Goal: Transaction & Acquisition: Book appointment/travel/reservation

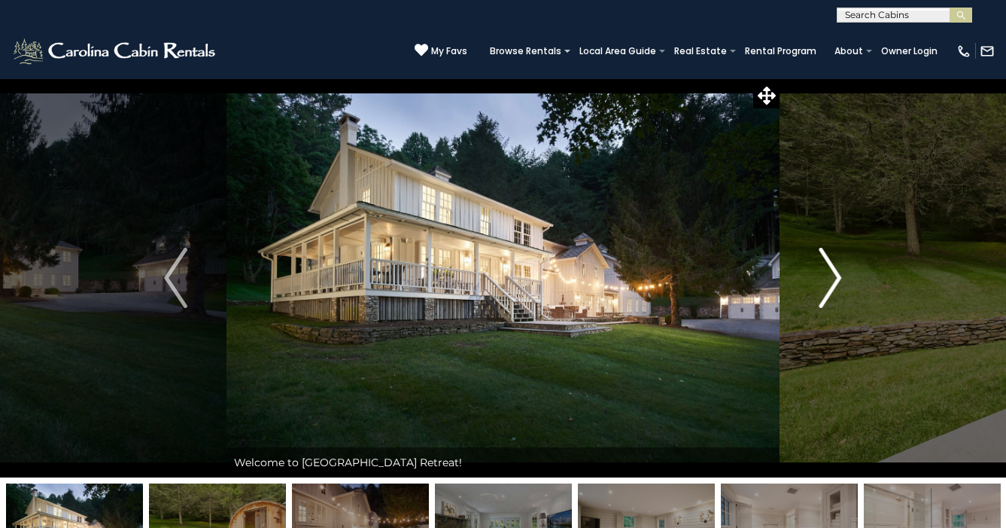
click at [838, 293] on img "Next" at bounding box center [830, 278] width 23 height 60
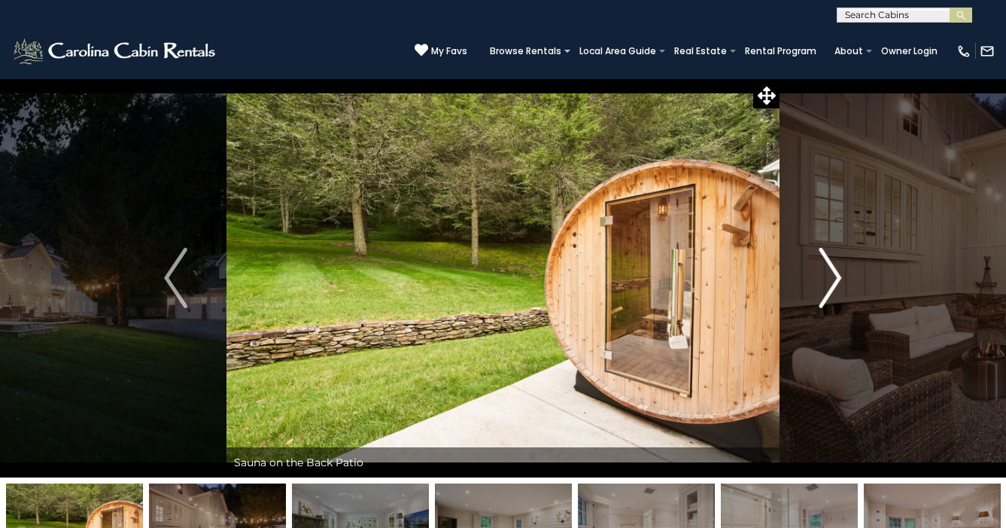
click at [838, 293] on img "Next" at bounding box center [830, 278] width 23 height 60
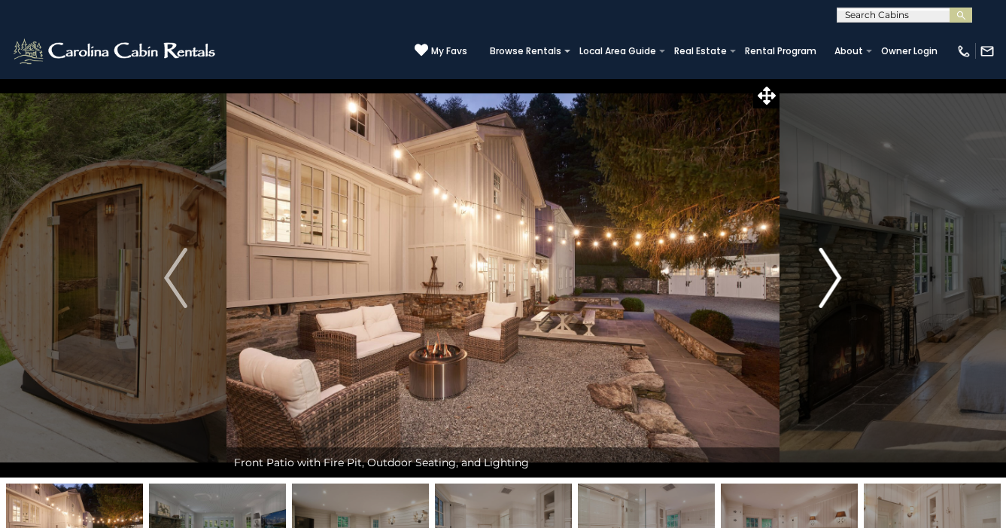
click at [838, 293] on img "Next" at bounding box center [830, 278] width 23 height 60
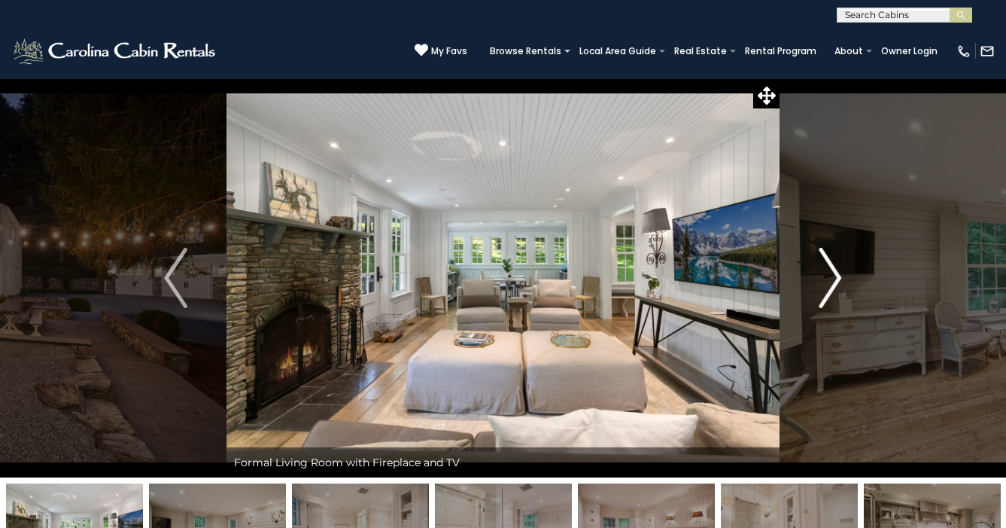
click at [838, 293] on img "Next" at bounding box center [830, 278] width 23 height 60
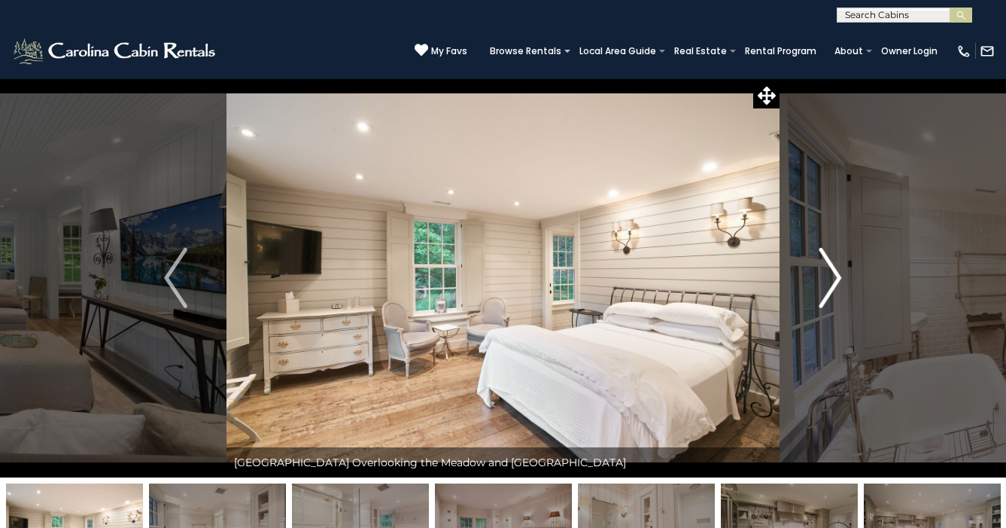
click at [838, 293] on img "Next" at bounding box center [830, 278] width 23 height 60
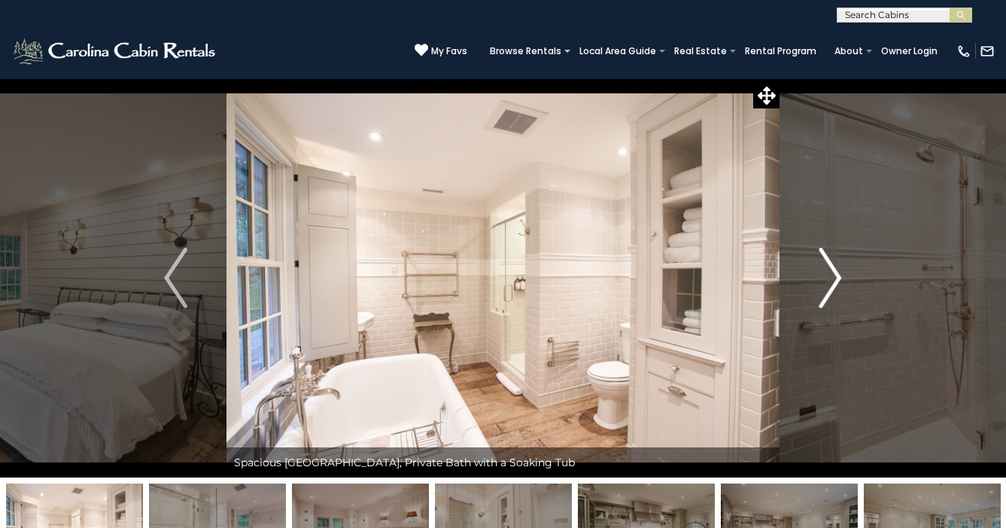
click at [838, 293] on img "Next" at bounding box center [830, 278] width 23 height 60
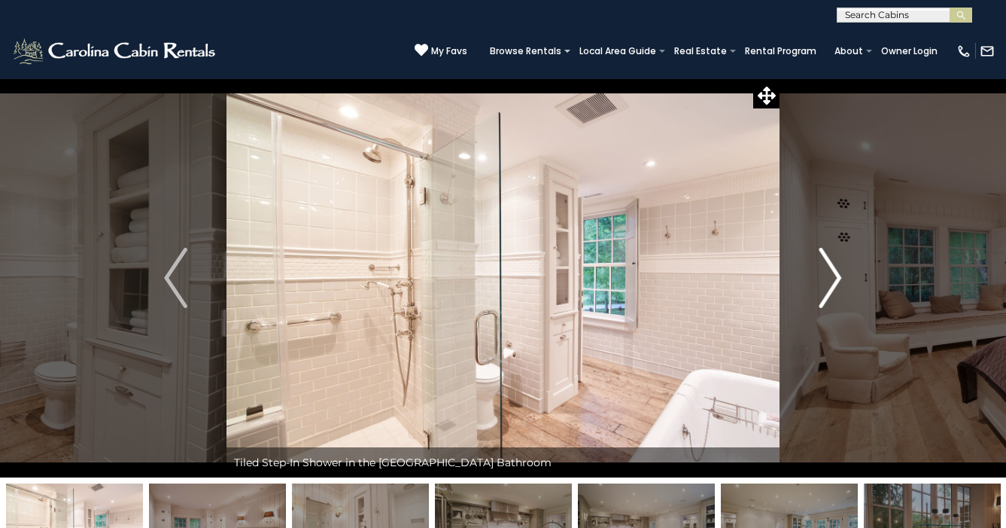
click at [838, 293] on img "Next" at bounding box center [830, 278] width 23 height 60
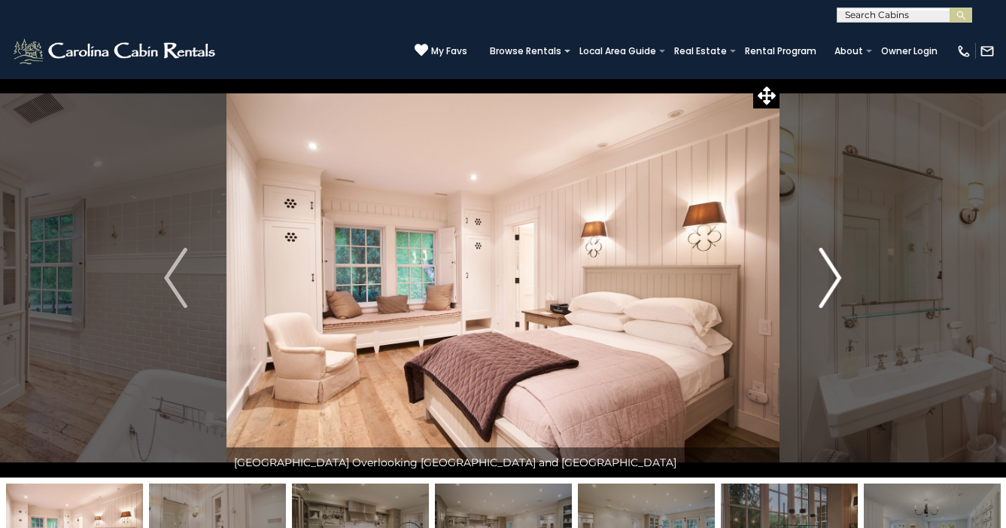
click at [838, 293] on img "Next" at bounding box center [830, 278] width 23 height 60
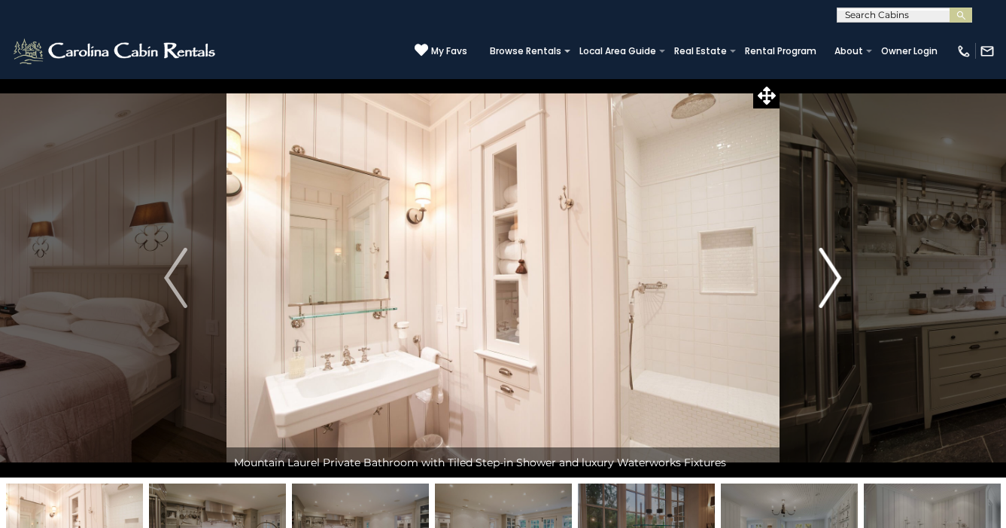
click at [838, 293] on img "Next" at bounding box center [830, 278] width 23 height 60
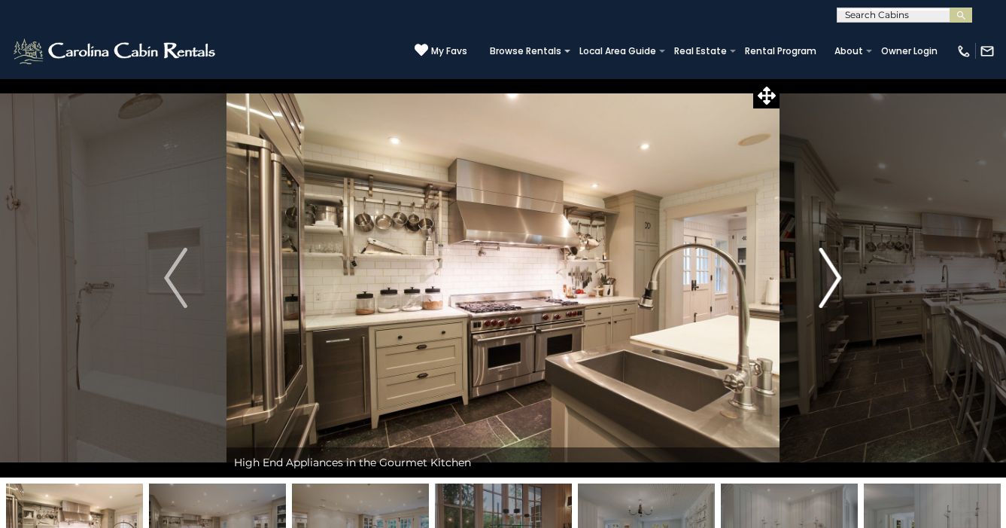
click at [838, 293] on img "Next" at bounding box center [830, 278] width 23 height 60
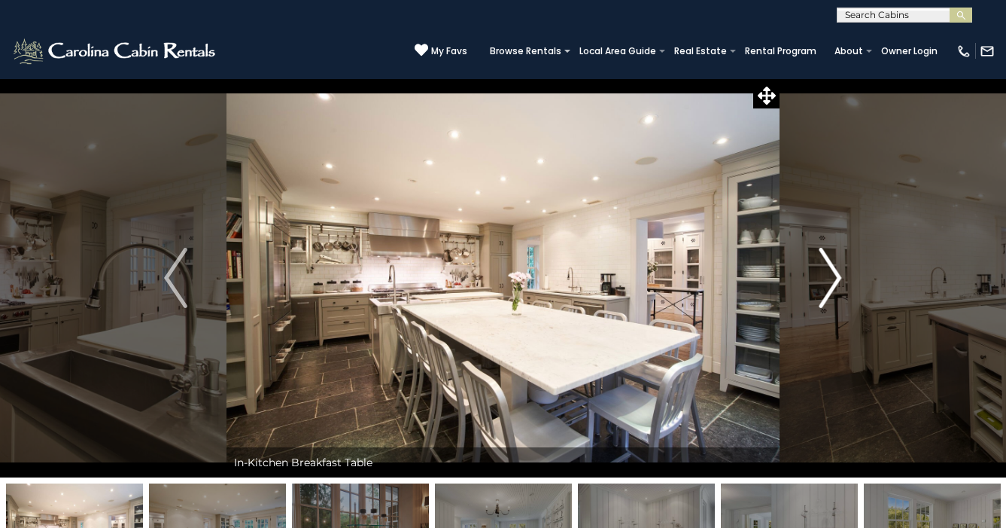
click at [838, 293] on img "Next" at bounding box center [830, 278] width 23 height 60
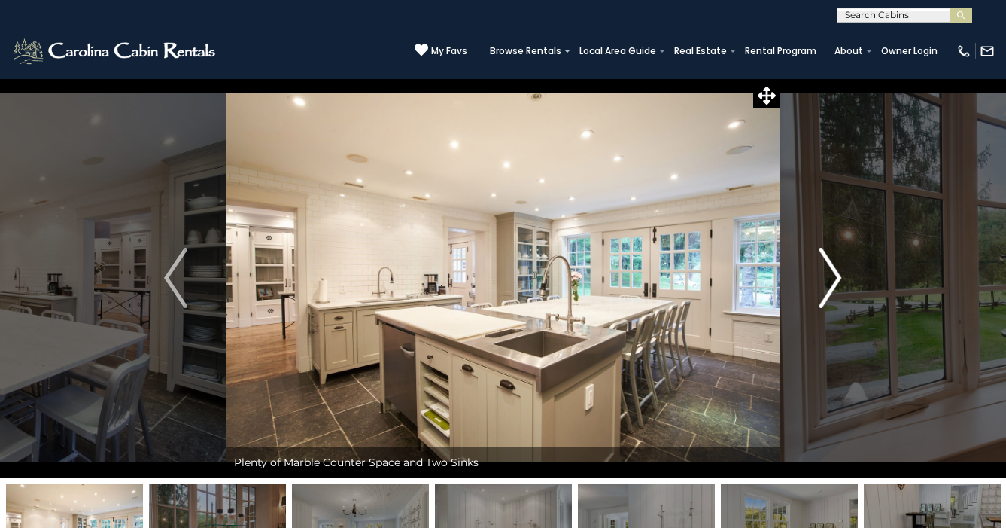
click at [838, 293] on img "Next" at bounding box center [830, 278] width 23 height 60
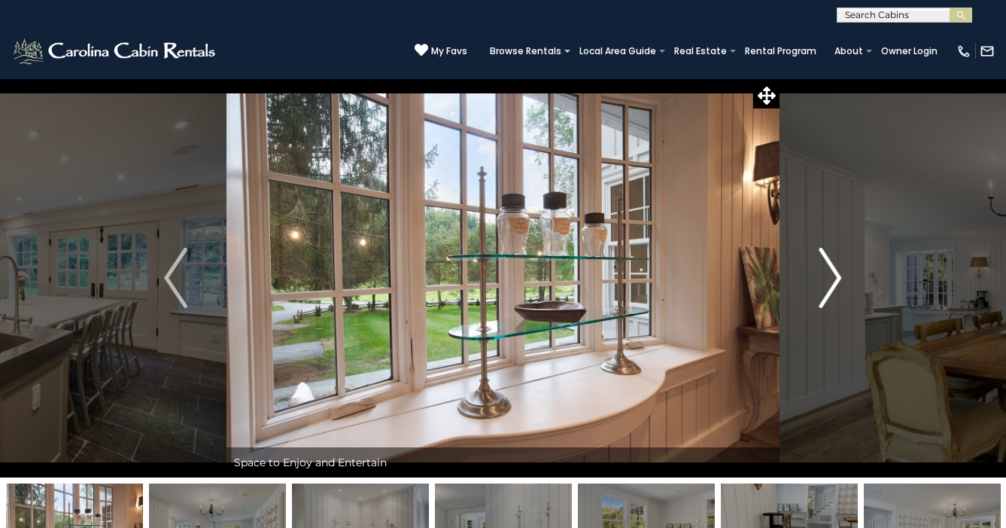
click at [838, 293] on img "Next" at bounding box center [830, 278] width 23 height 60
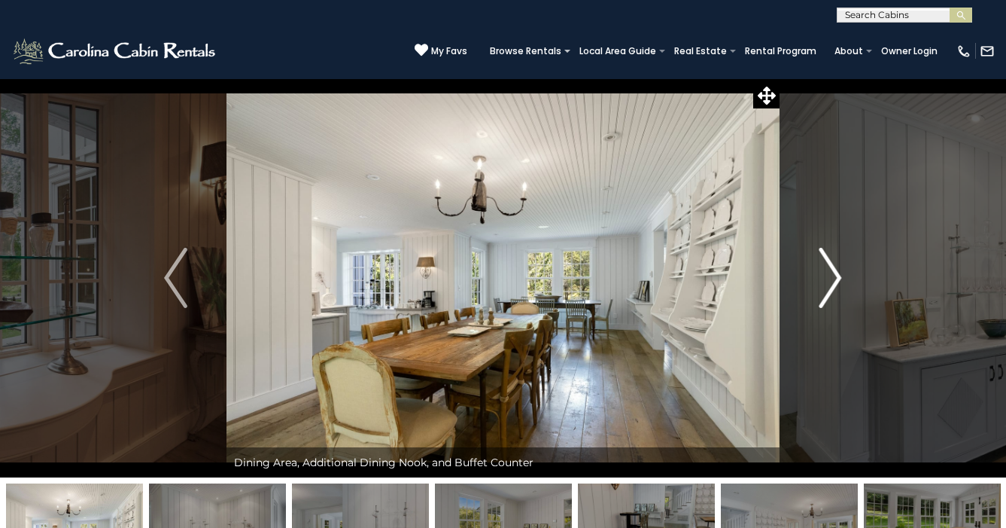
click at [838, 293] on img "Next" at bounding box center [830, 278] width 23 height 60
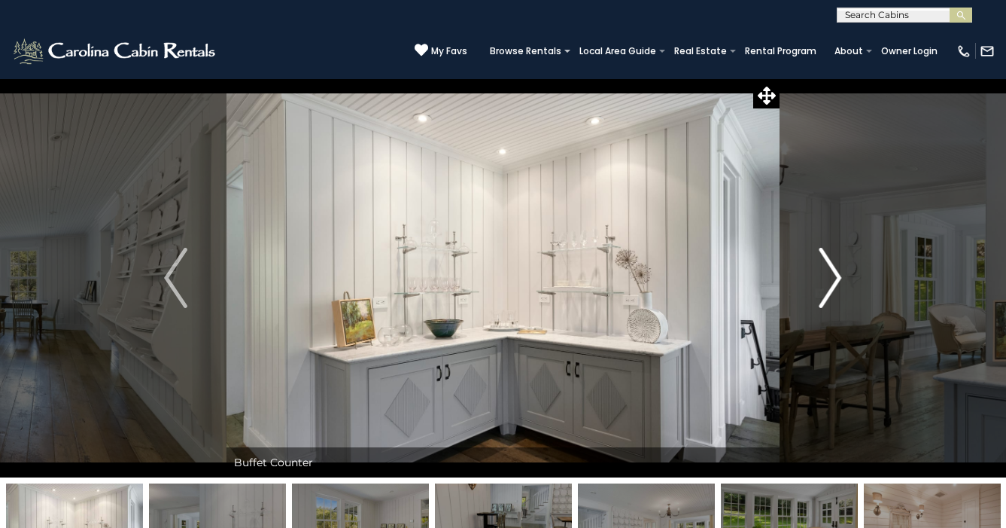
click at [838, 293] on img "Next" at bounding box center [830, 278] width 23 height 60
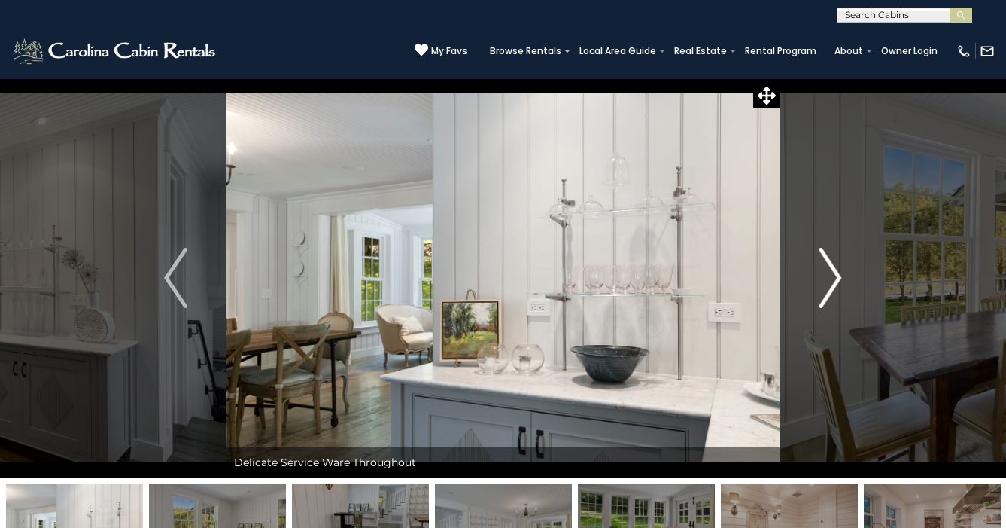
click at [838, 293] on img "Next" at bounding box center [830, 278] width 23 height 60
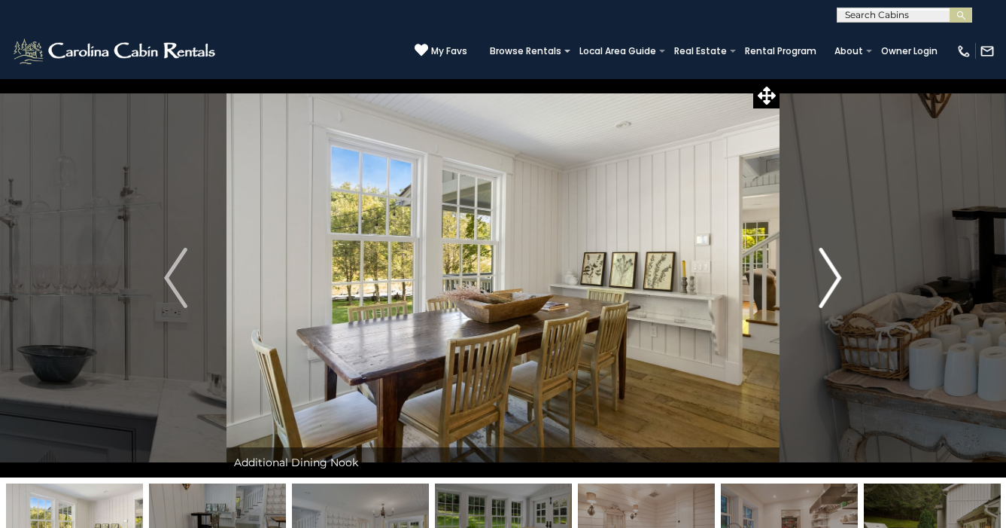
click at [838, 293] on img "Next" at bounding box center [830, 278] width 23 height 60
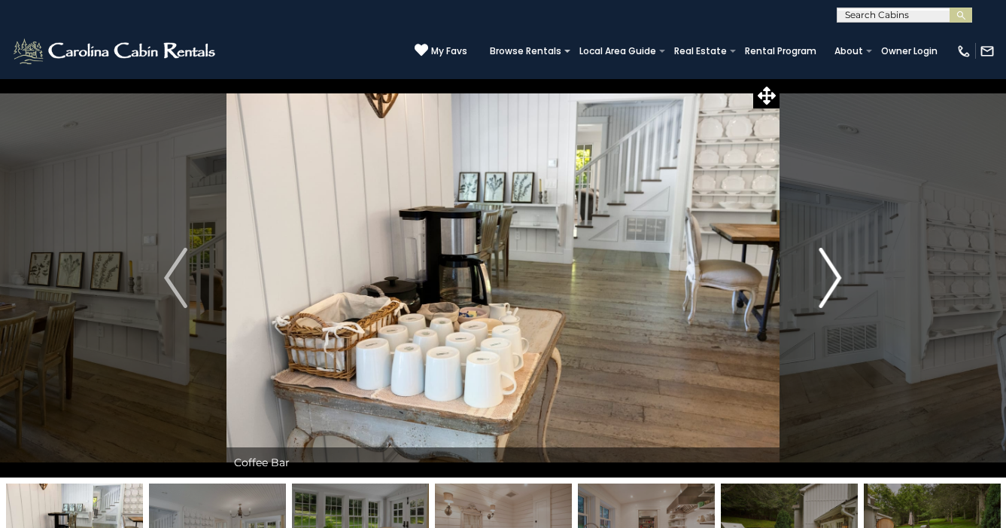
click at [838, 293] on img "Next" at bounding box center [830, 278] width 23 height 60
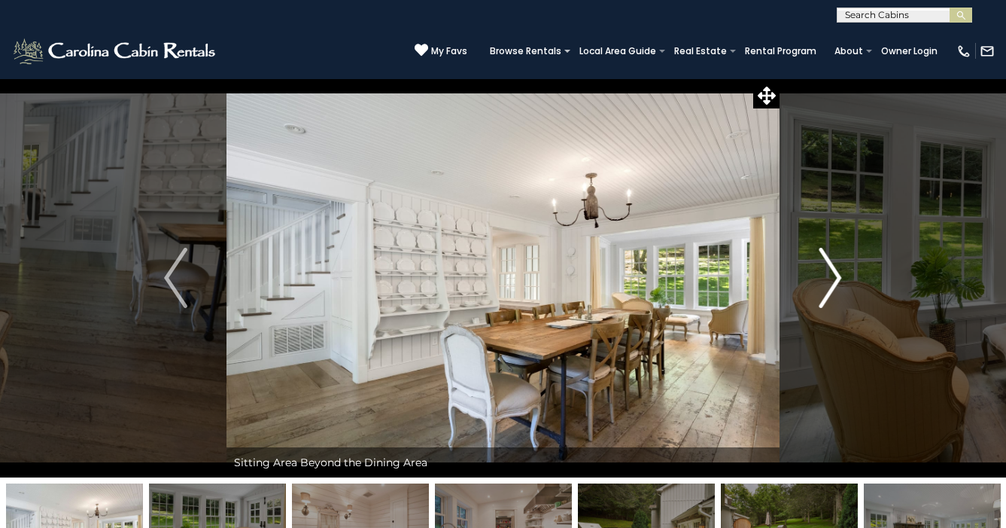
click at [838, 293] on img "Next" at bounding box center [830, 278] width 23 height 60
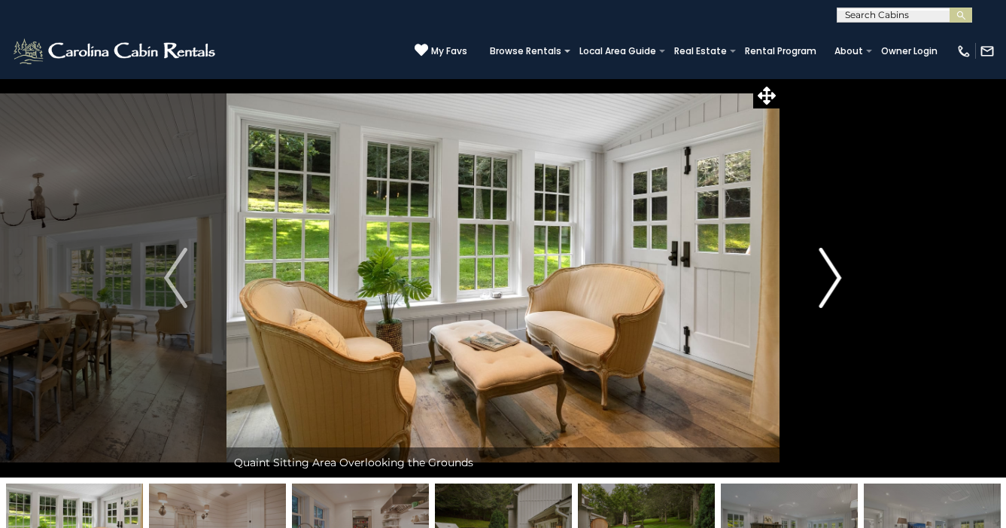
click at [838, 293] on img "Next" at bounding box center [830, 278] width 23 height 60
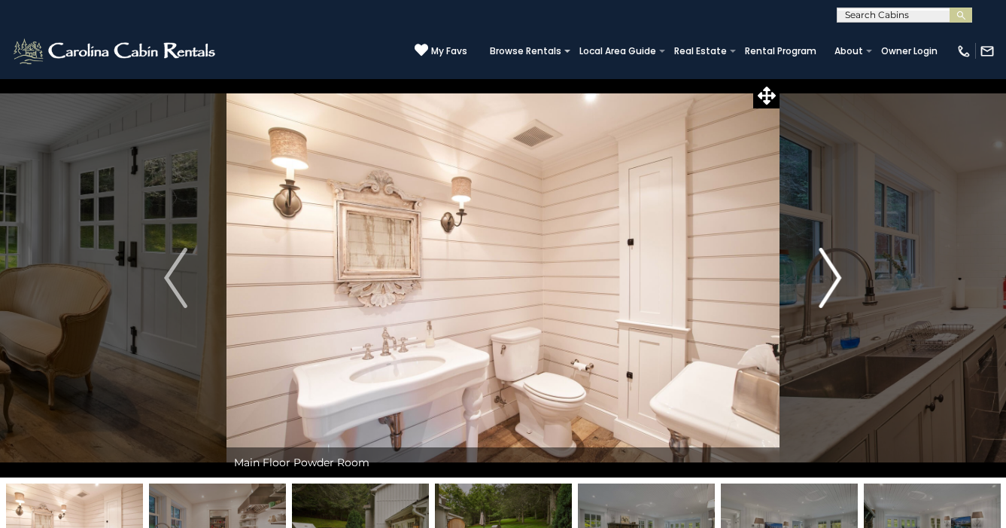
click at [838, 293] on img "Next" at bounding box center [830, 278] width 23 height 60
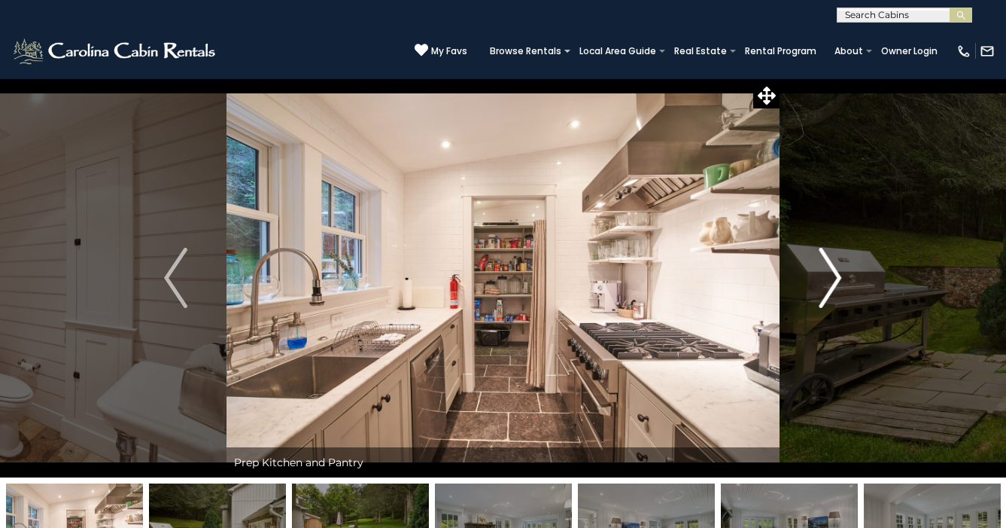
click at [838, 293] on img "Next" at bounding box center [830, 278] width 23 height 60
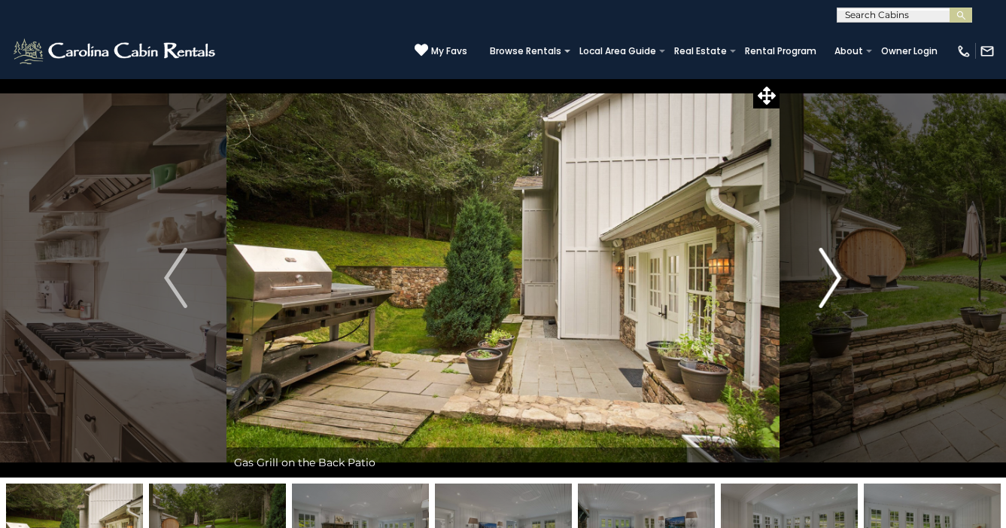
click at [838, 293] on img "Next" at bounding box center [830, 278] width 23 height 60
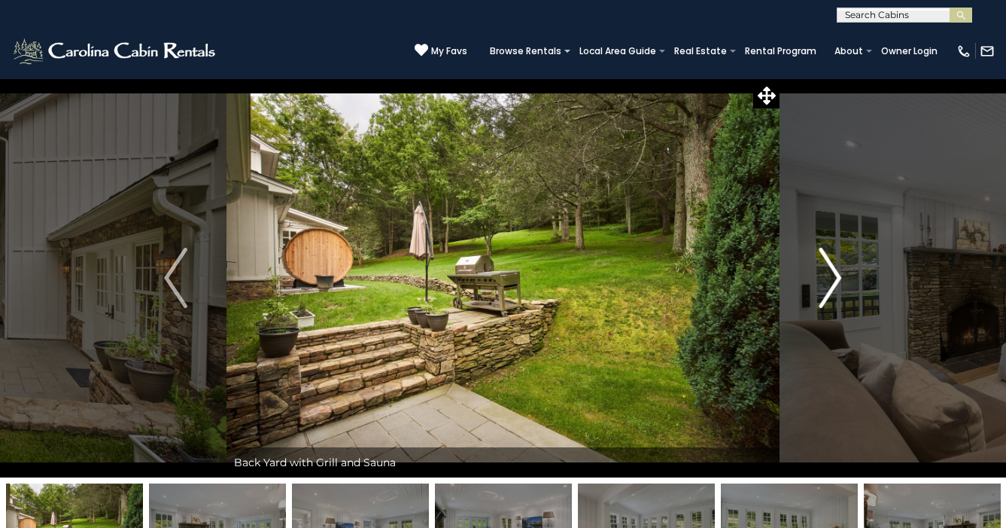
click at [838, 293] on img "Next" at bounding box center [830, 278] width 23 height 60
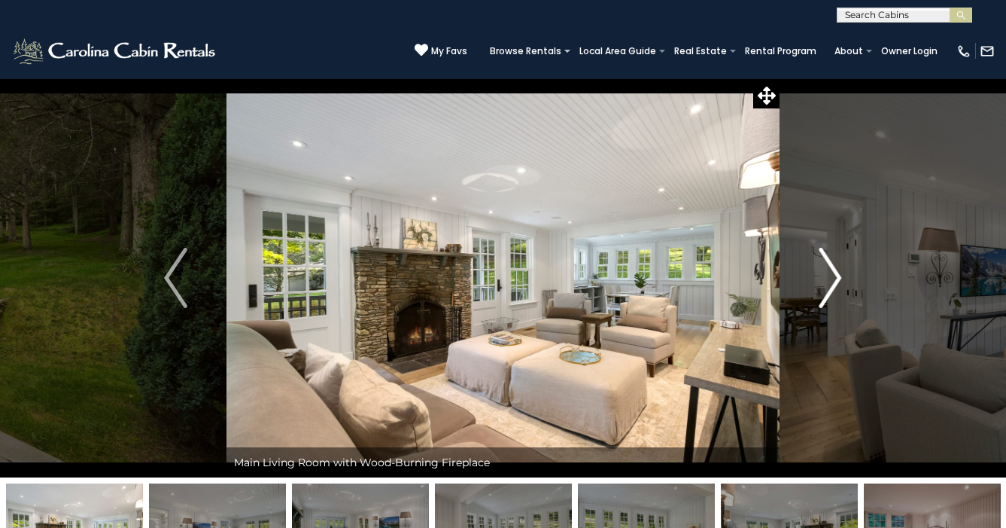
click at [838, 293] on img "Next" at bounding box center [830, 278] width 23 height 60
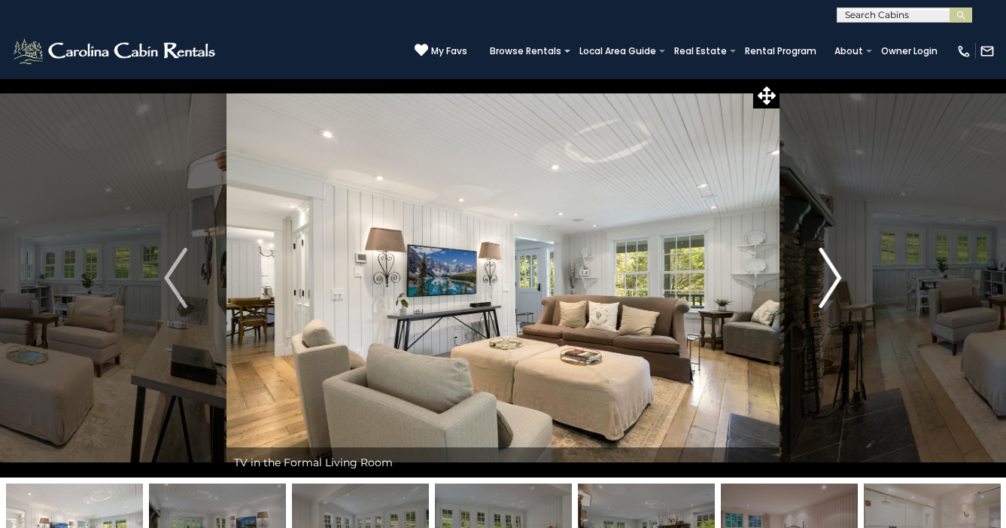
click at [838, 293] on img "Next" at bounding box center [830, 278] width 23 height 60
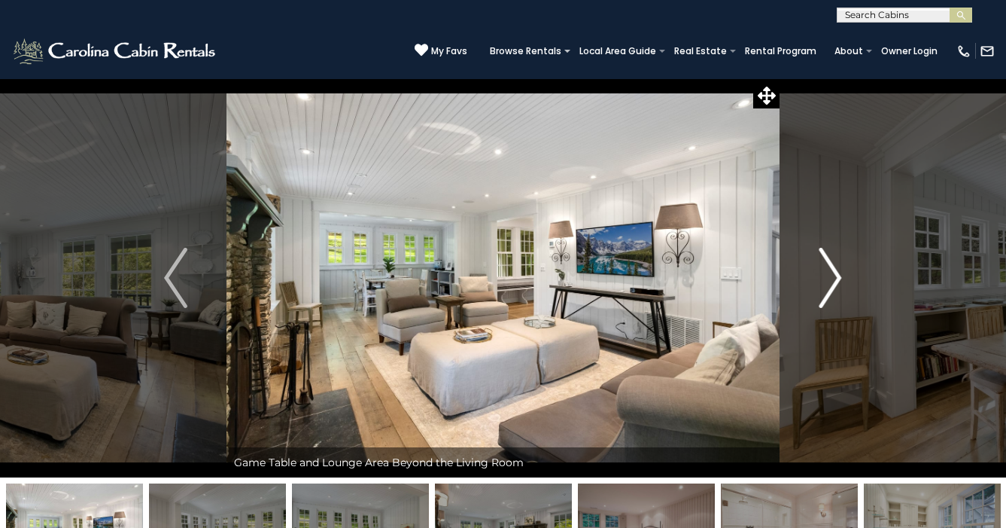
click at [838, 293] on img "Next" at bounding box center [830, 278] width 23 height 60
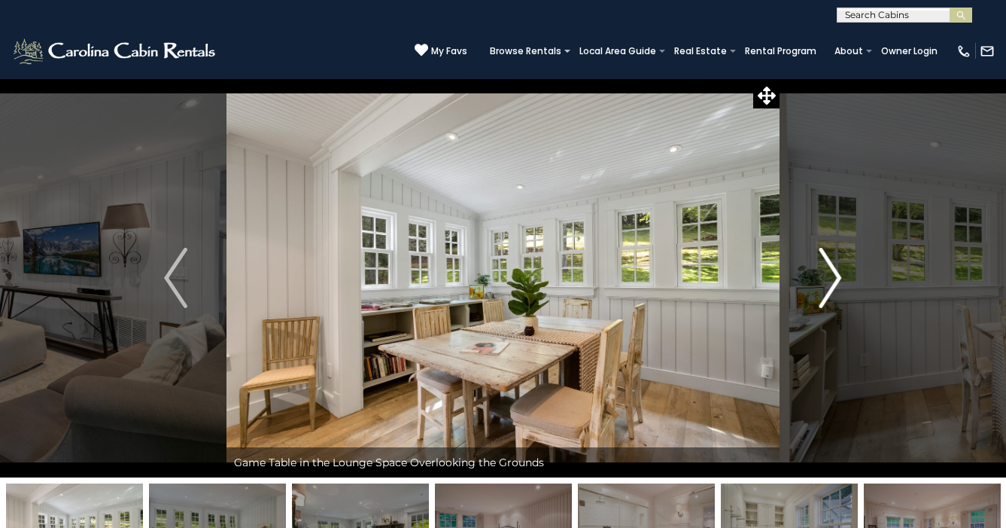
click at [838, 293] on img "Next" at bounding box center [830, 278] width 23 height 60
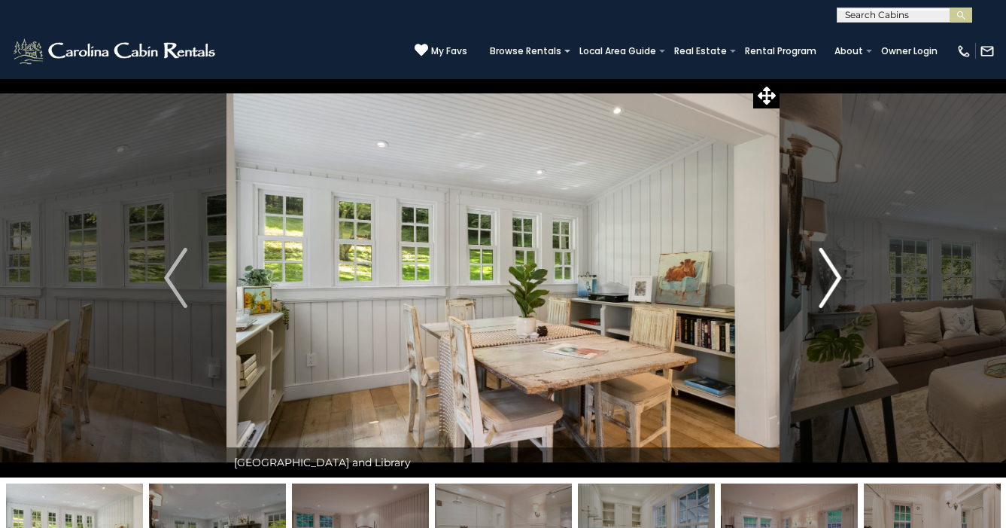
click at [838, 293] on img "Next" at bounding box center [830, 278] width 23 height 60
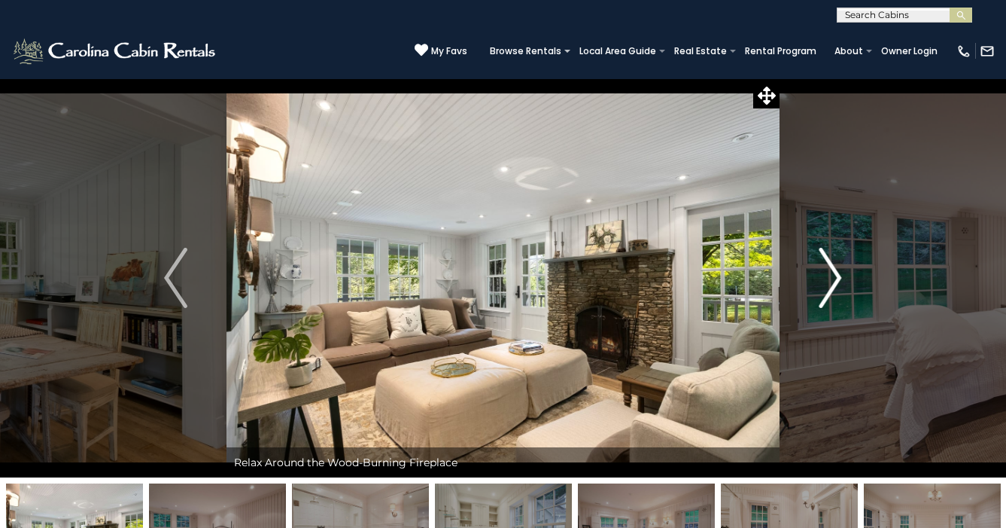
click at [838, 293] on img "Next" at bounding box center [830, 278] width 23 height 60
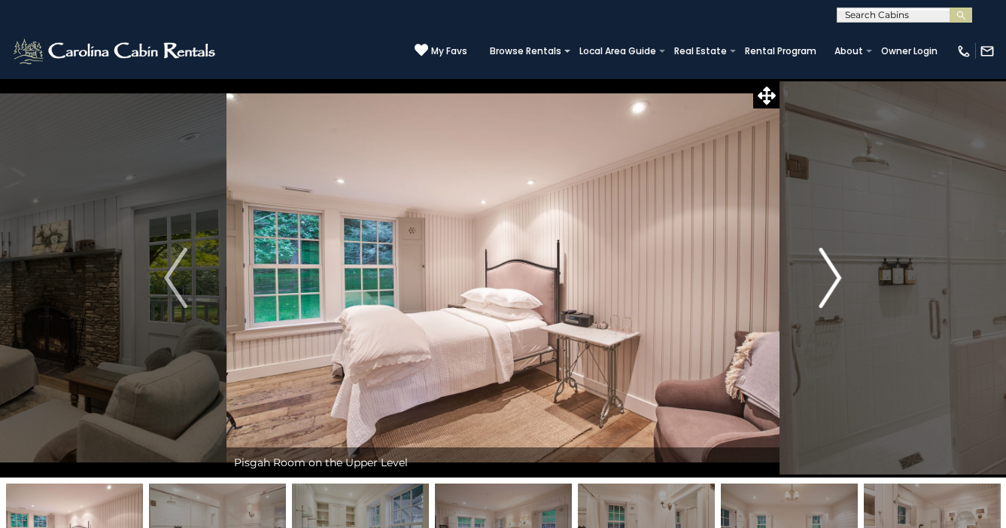
click at [838, 293] on img "Next" at bounding box center [830, 278] width 23 height 60
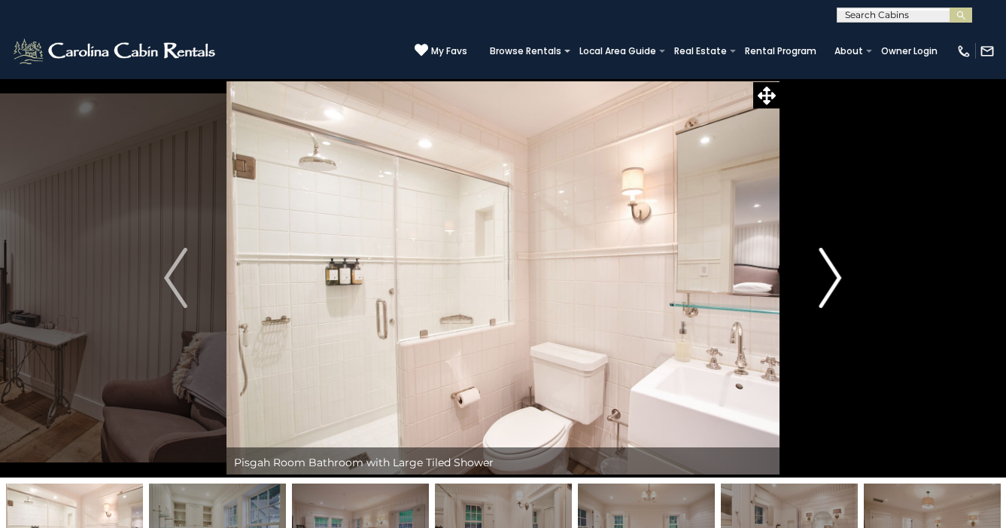
click at [838, 293] on img "Next" at bounding box center [830, 278] width 23 height 60
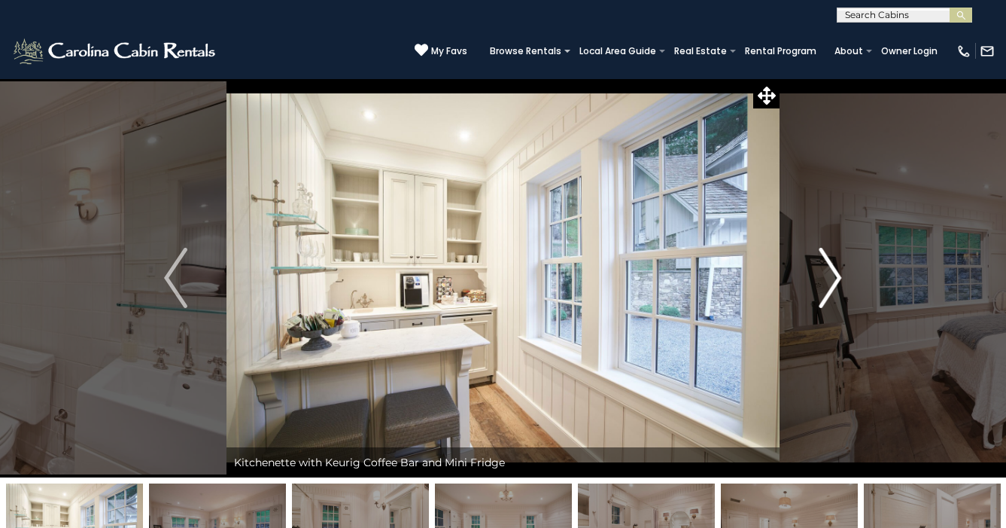
click at [838, 293] on img "Next" at bounding box center [830, 278] width 23 height 60
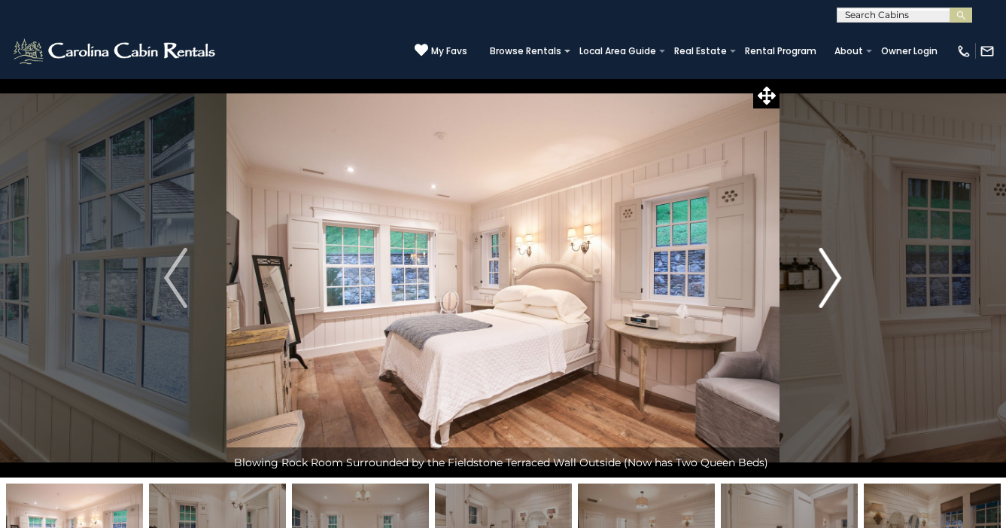
click at [838, 293] on img "Next" at bounding box center [830, 278] width 23 height 60
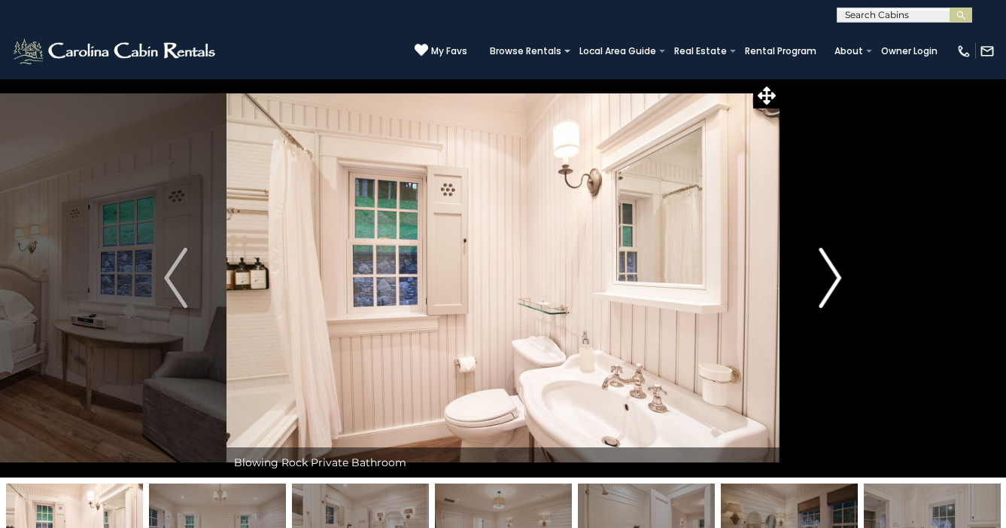
click at [838, 293] on img "Next" at bounding box center [830, 278] width 23 height 60
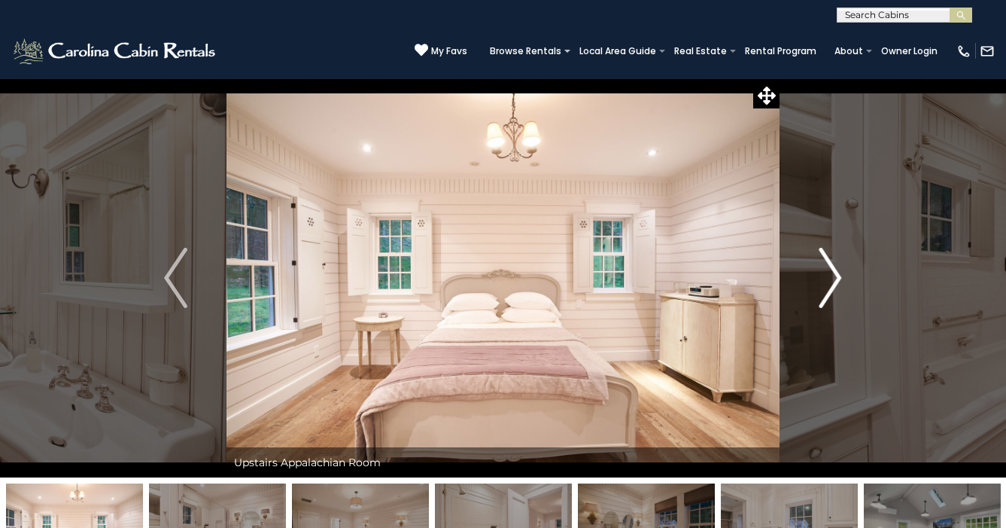
click at [838, 293] on img "Next" at bounding box center [830, 278] width 23 height 60
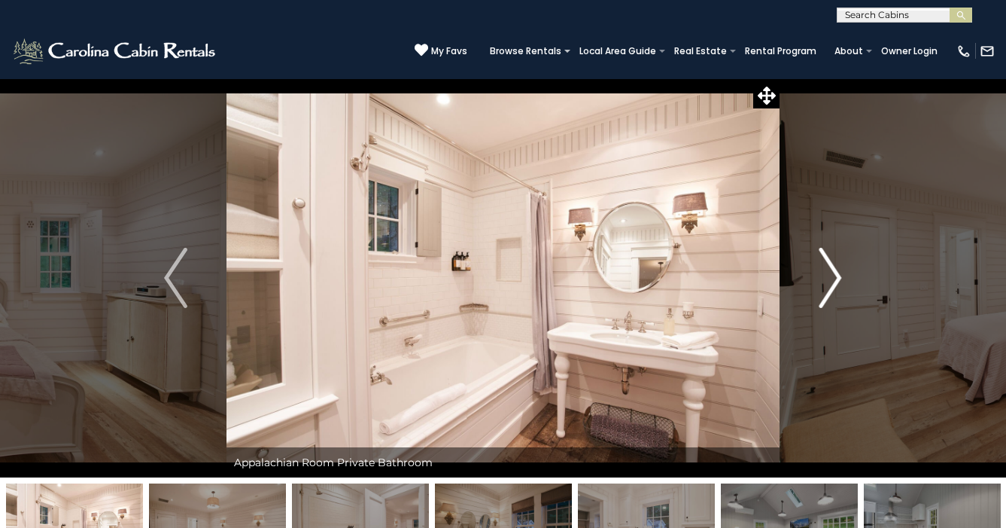
click at [838, 293] on img "Next" at bounding box center [830, 278] width 23 height 60
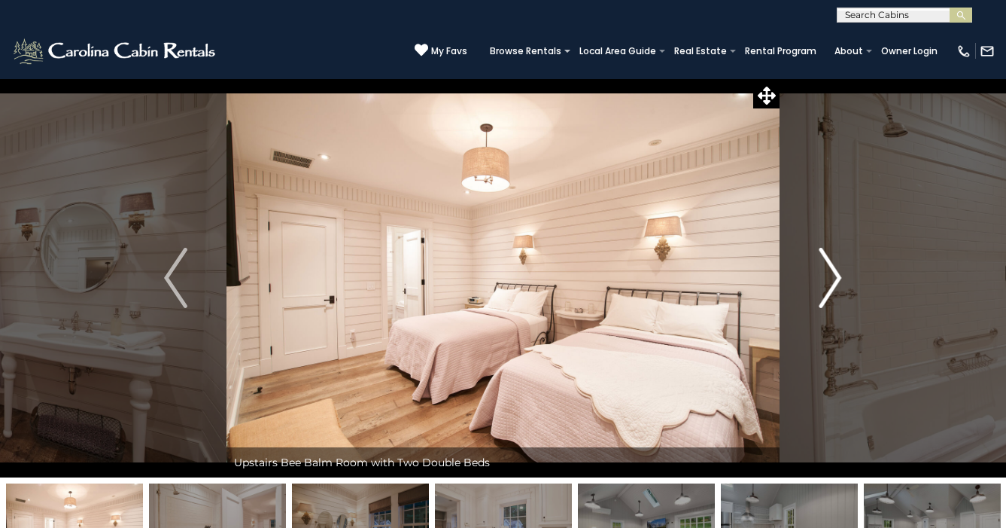
click at [838, 293] on img "Next" at bounding box center [830, 278] width 23 height 60
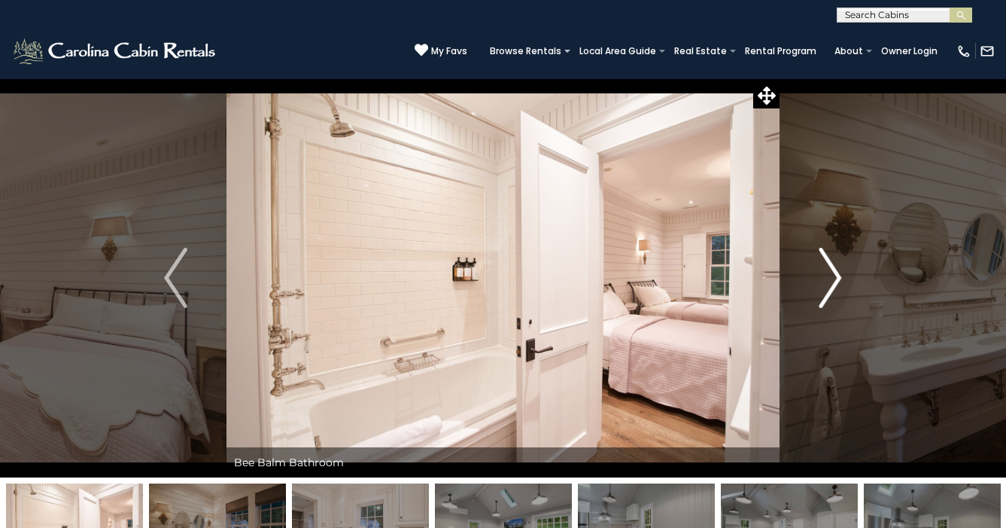
click at [838, 293] on img "Next" at bounding box center [830, 278] width 23 height 60
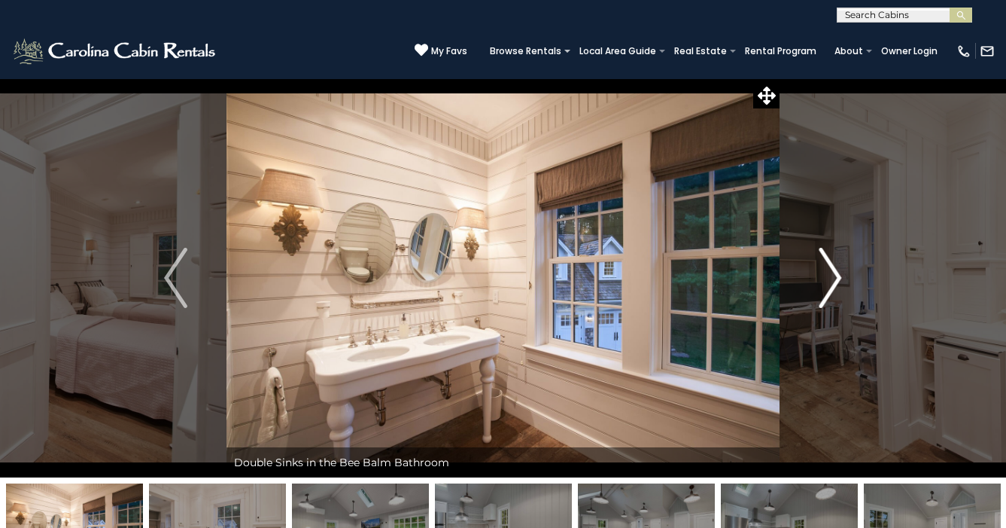
click at [838, 293] on img "Next" at bounding box center [830, 278] width 23 height 60
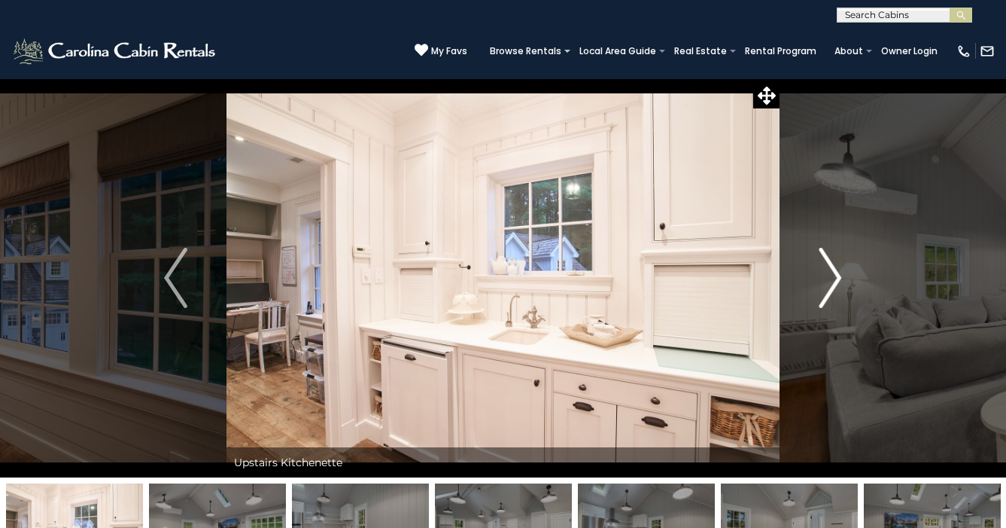
click at [838, 293] on img "Next" at bounding box center [830, 278] width 23 height 60
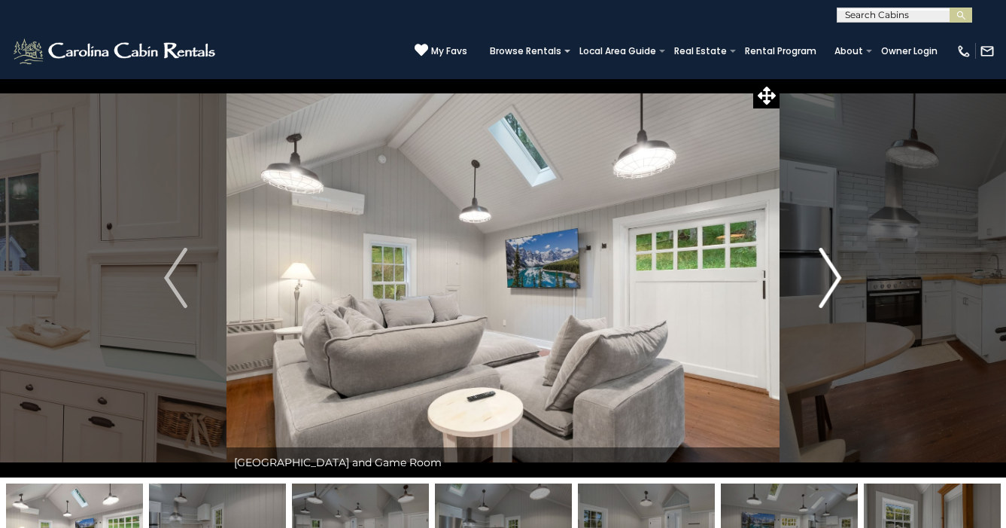
click at [838, 293] on img "Next" at bounding box center [830, 278] width 23 height 60
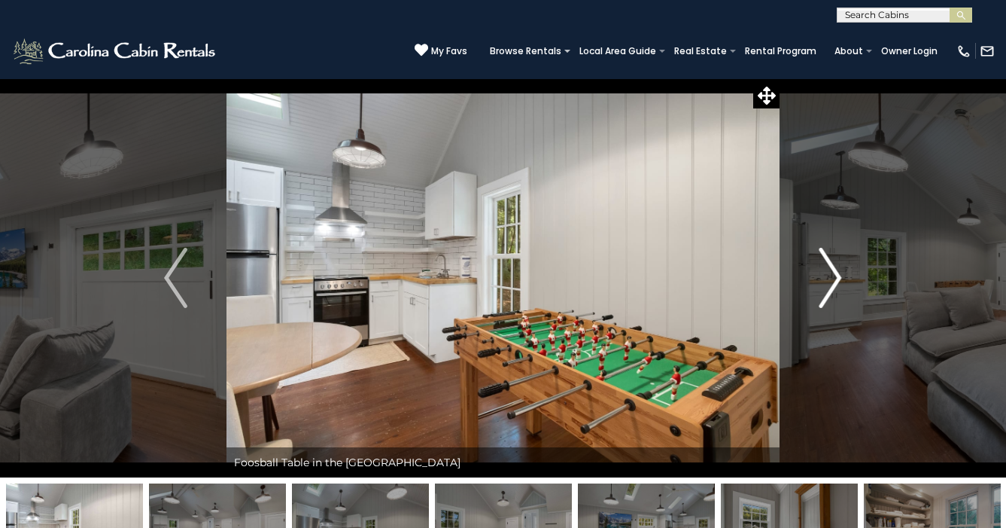
click at [838, 293] on img "Next" at bounding box center [830, 278] width 23 height 60
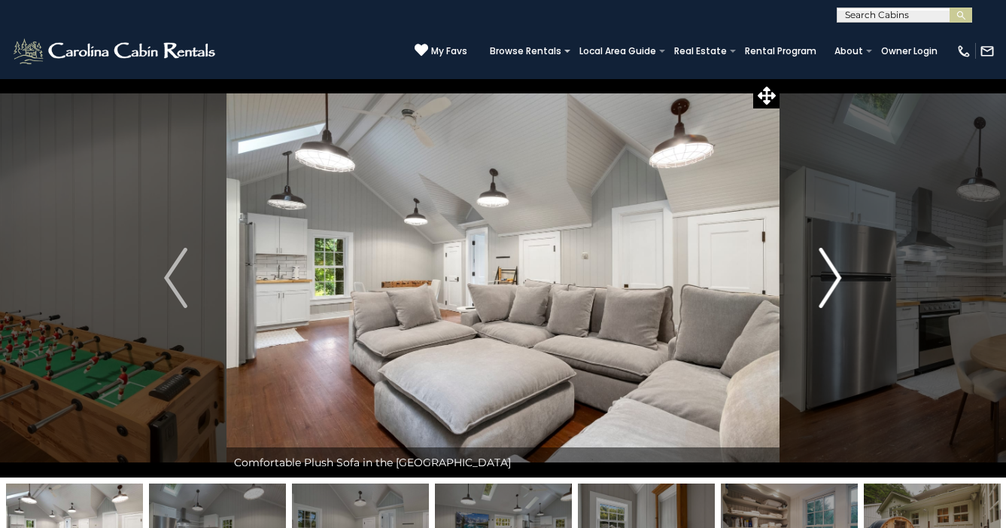
click at [838, 293] on img "Next" at bounding box center [830, 278] width 23 height 60
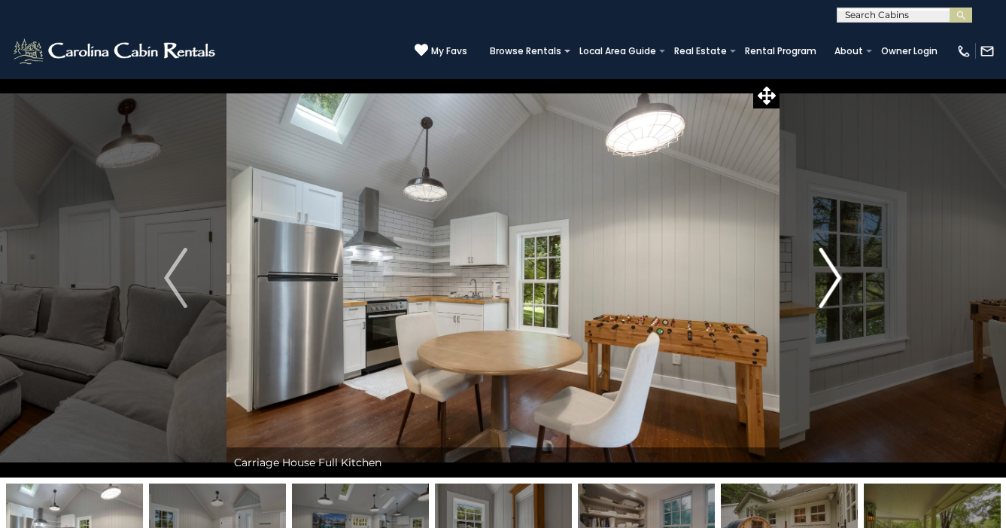
click at [838, 293] on img "Next" at bounding box center [830, 278] width 23 height 60
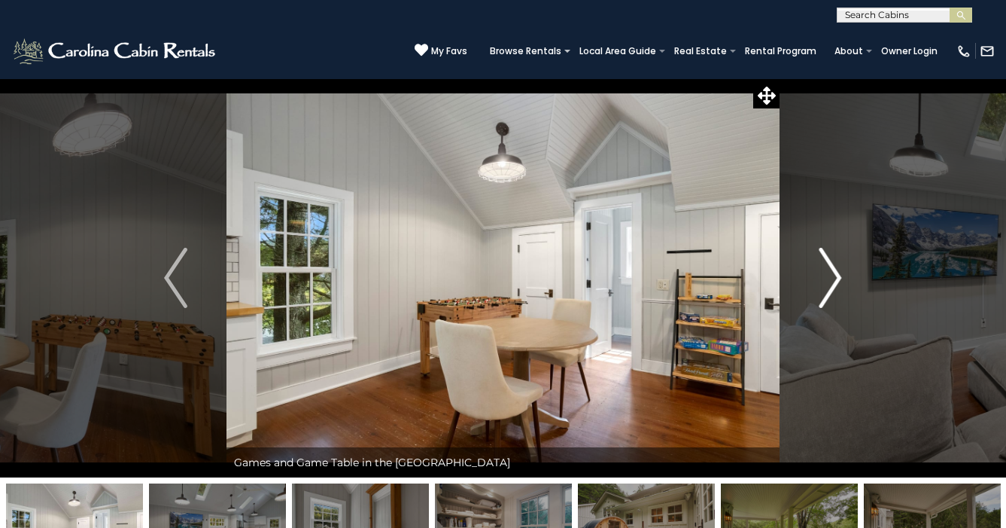
click at [838, 293] on img "Next" at bounding box center [830, 278] width 23 height 60
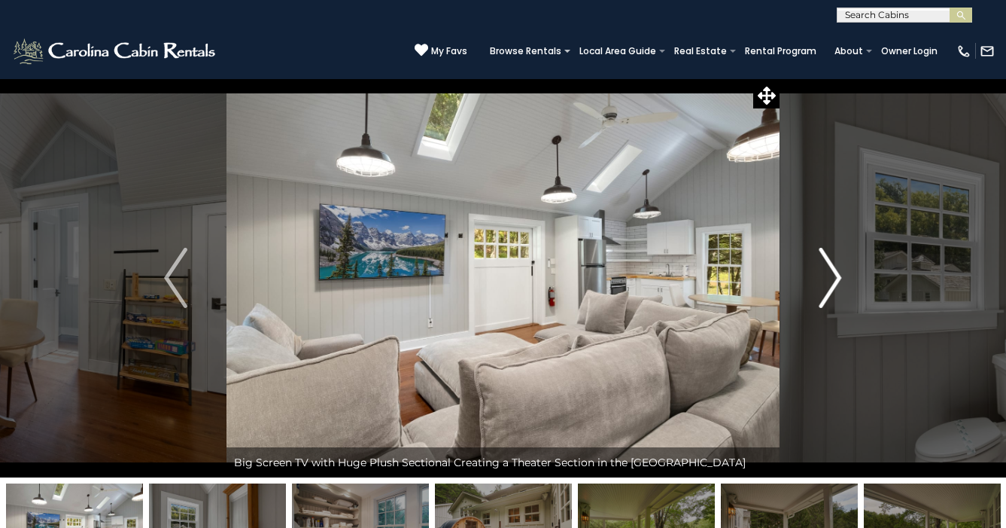
click at [838, 293] on img "Next" at bounding box center [830, 278] width 23 height 60
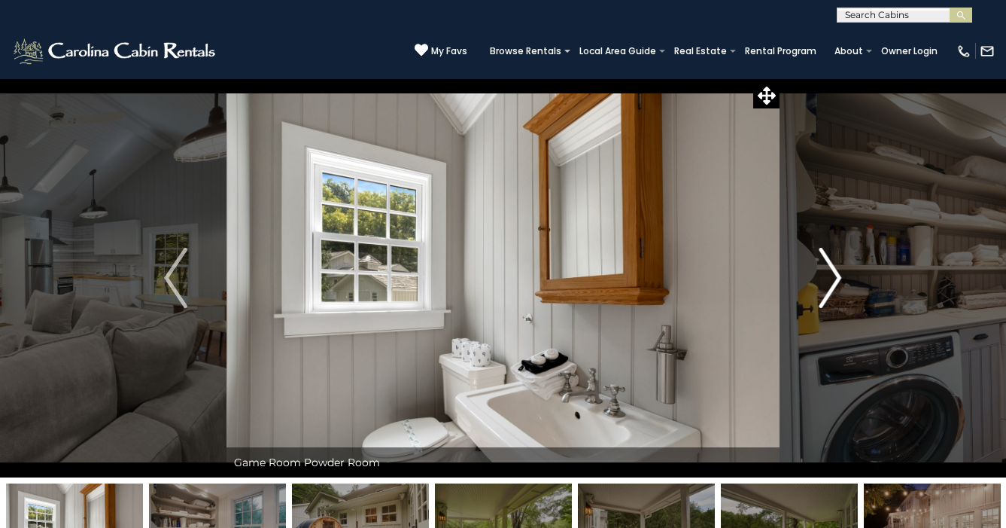
click at [838, 293] on img "Next" at bounding box center [830, 278] width 23 height 60
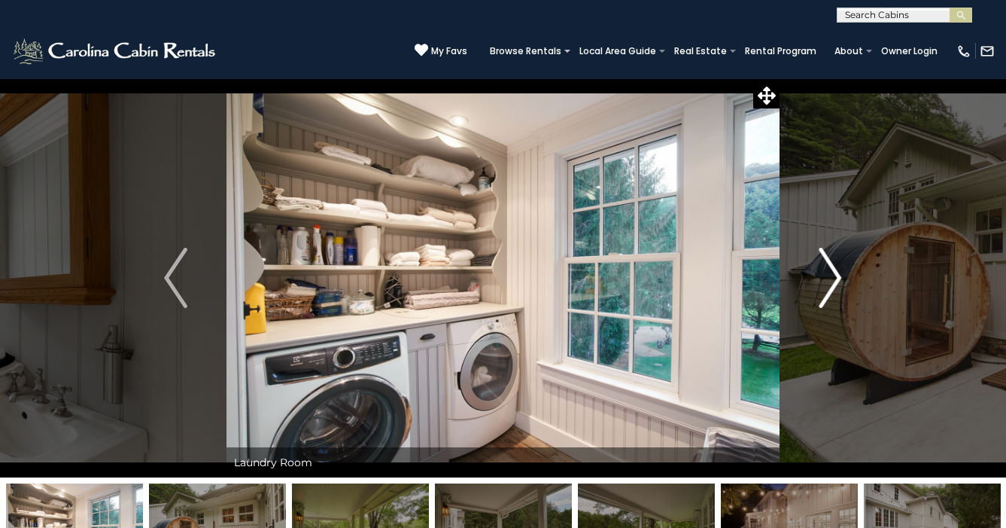
click at [838, 293] on img "Next" at bounding box center [830, 278] width 23 height 60
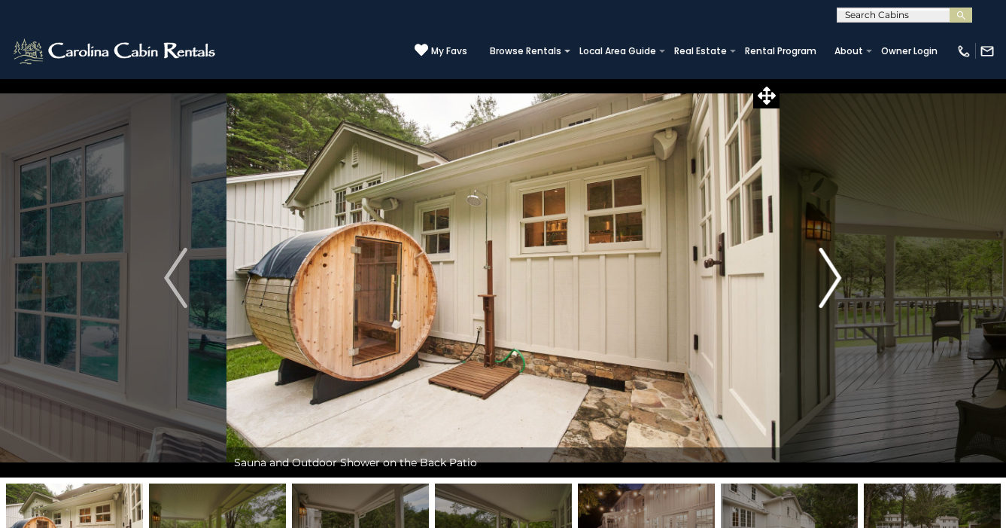
click at [838, 293] on img "Next" at bounding box center [830, 278] width 23 height 60
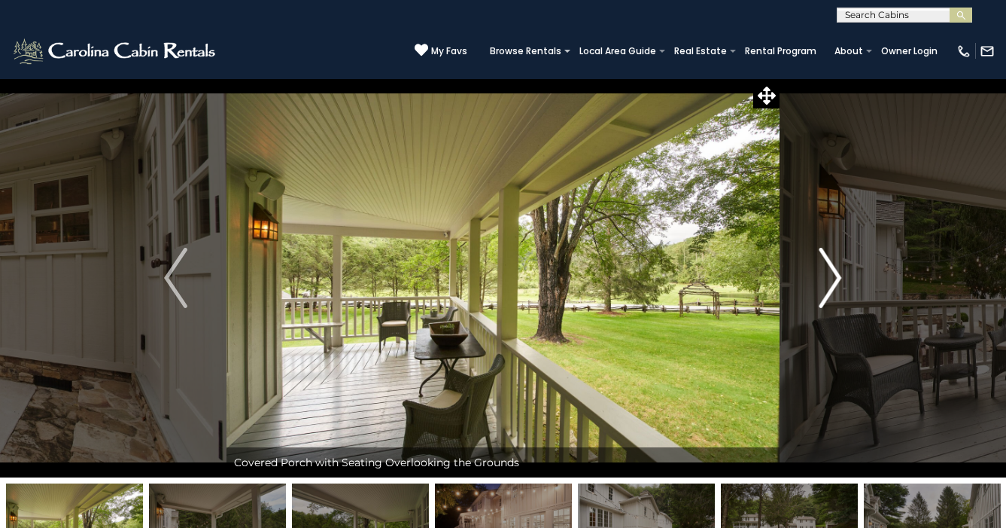
click at [838, 293] on img "Next" at bounding box center [830, 278] width 23 height 60
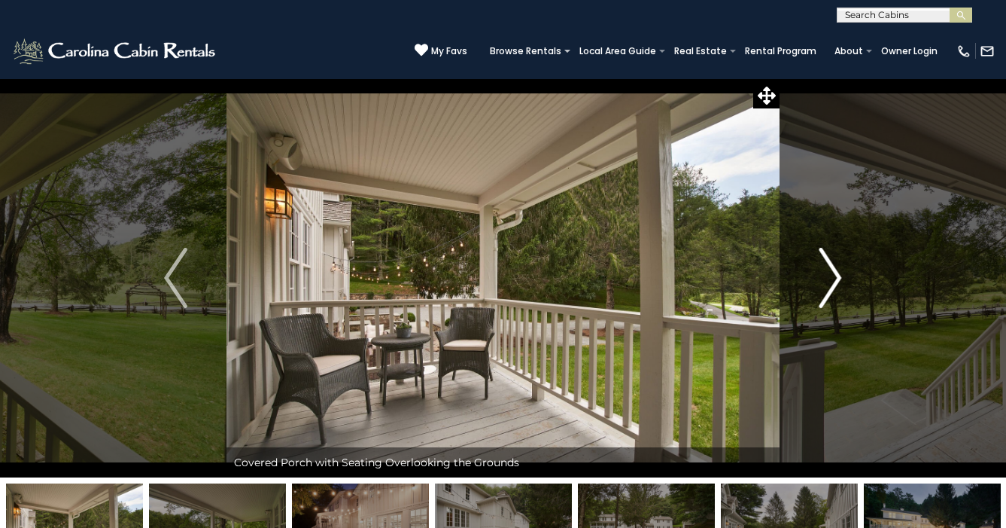
click at [838, 293] on img "Next" at bounding box center [830, 278] width 23 height 60
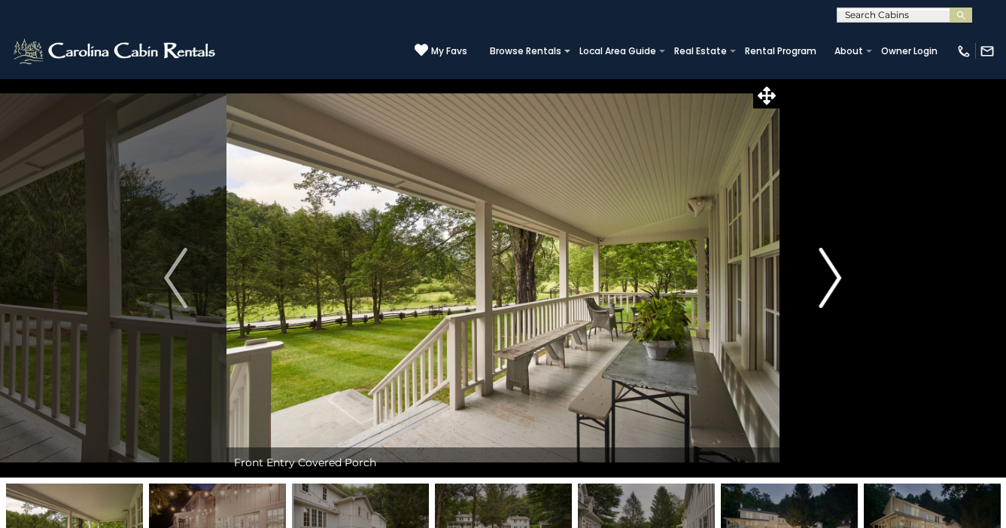
click at [838, 293] on img "Next" at bounding box center [830, 278] width 23 height 60
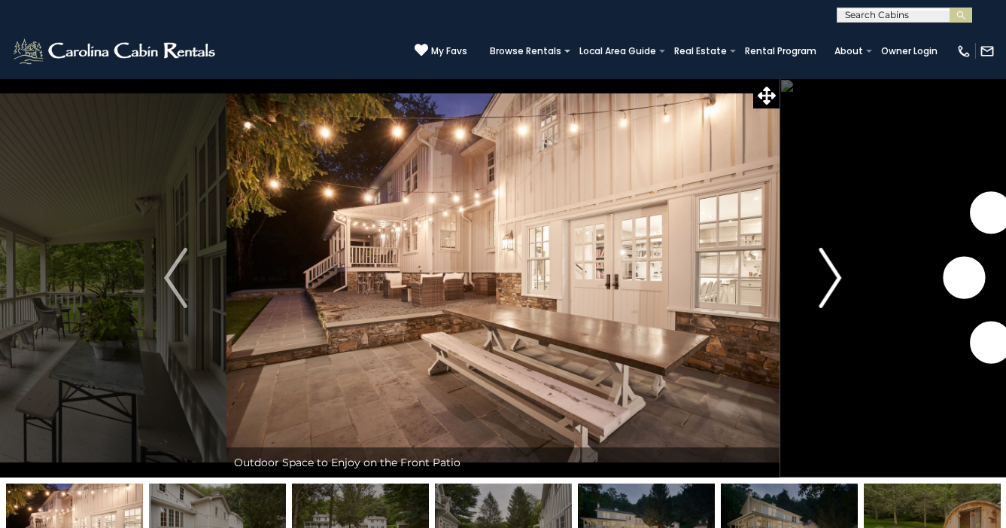
click at [838, 293] on img "Next" at bounding box center [830, 278] width 23 height 60
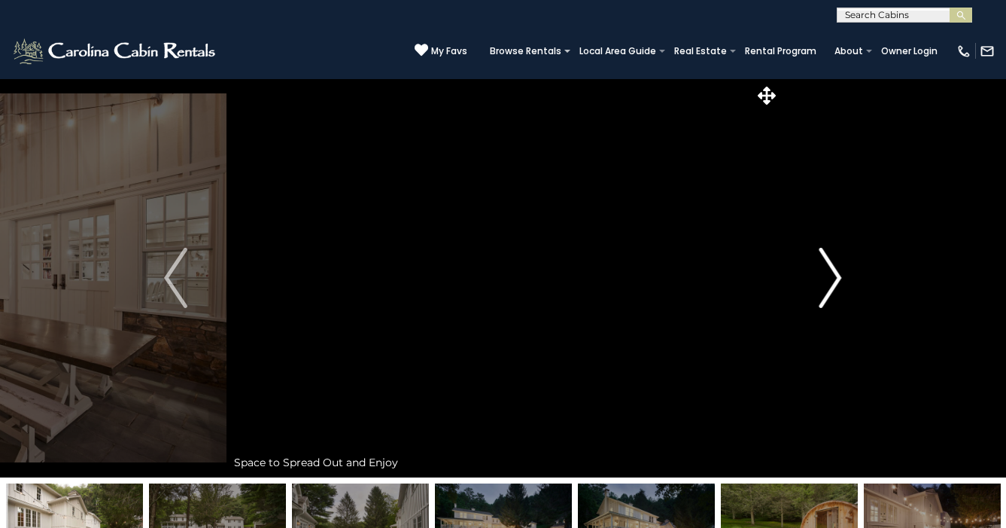
click at [838, 293] on img "Next" at bounding box center [830, 278] width 23 height 60
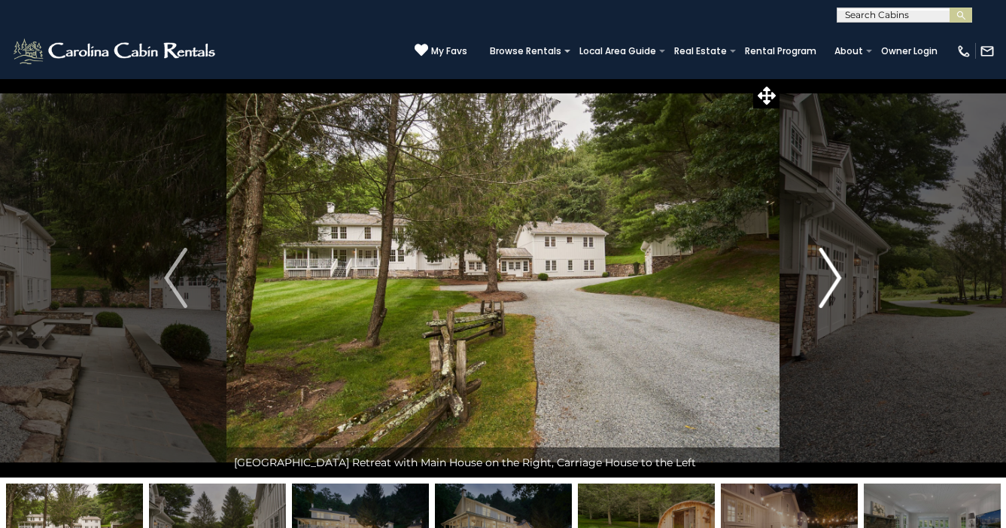
click at [838, 293] on img "Next" at bounding box center [830, 278] width 23 height 60
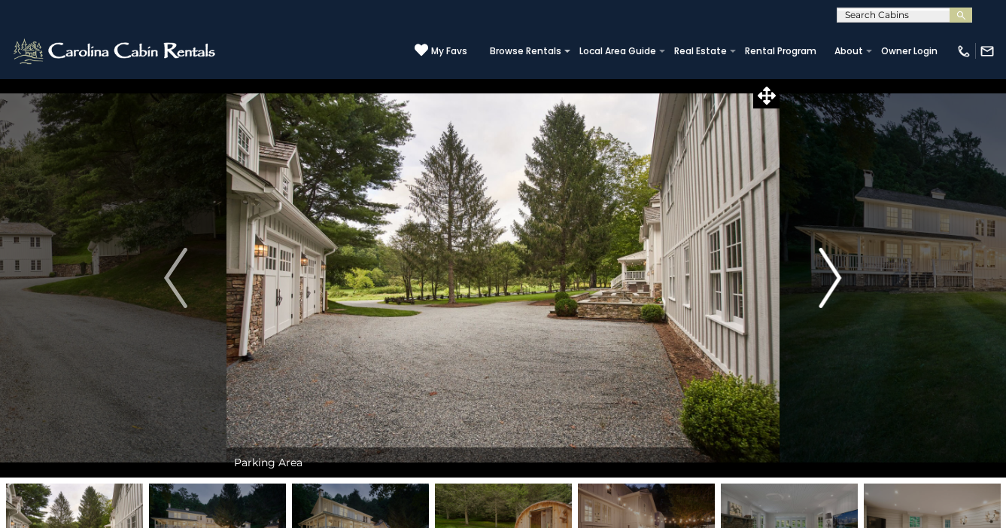
click at [838, 293] on img "Next" at bounding box center [830, 278] width 23 height 60
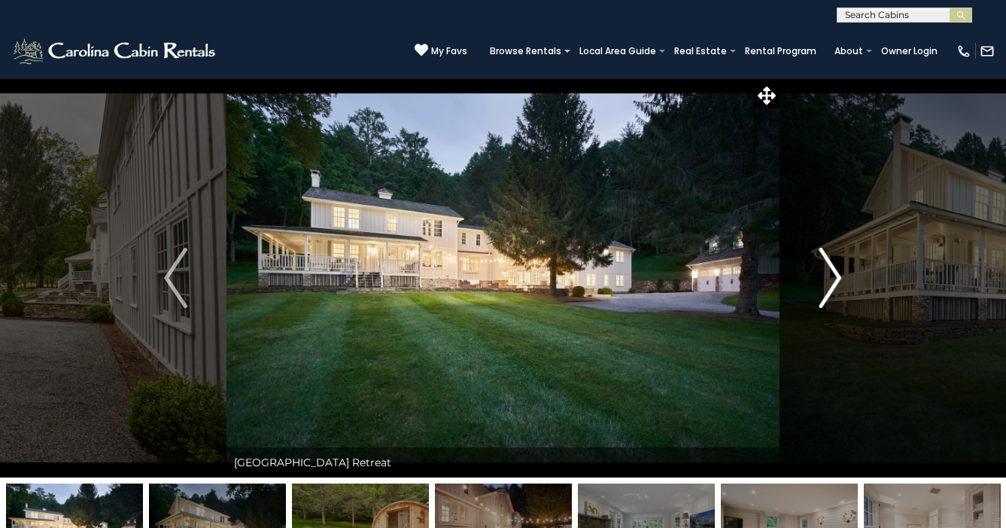
click at [838, 293] on img "Next" at bounding box center [830, 278] width 23 height 60
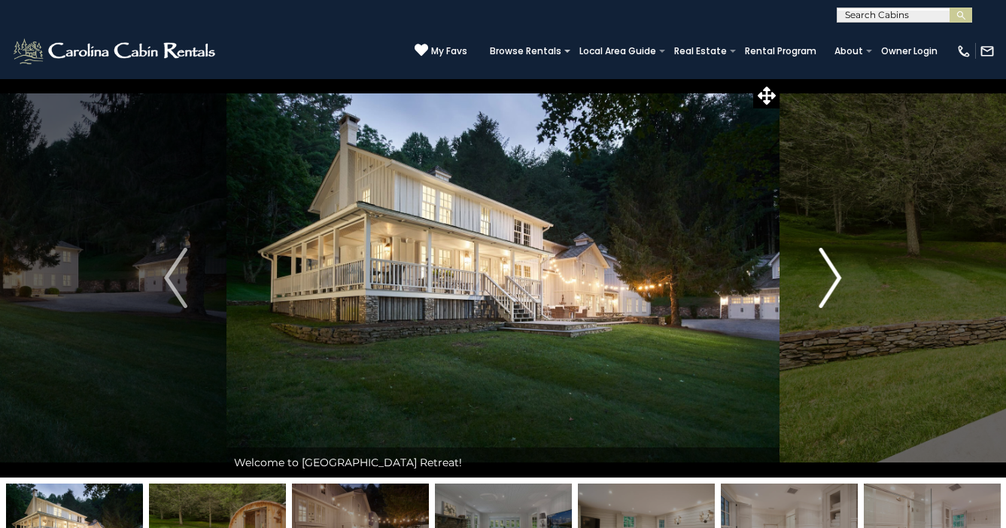
click at [838, 293] on img "Next" at bounding box center [830, 278] width 23 height 60
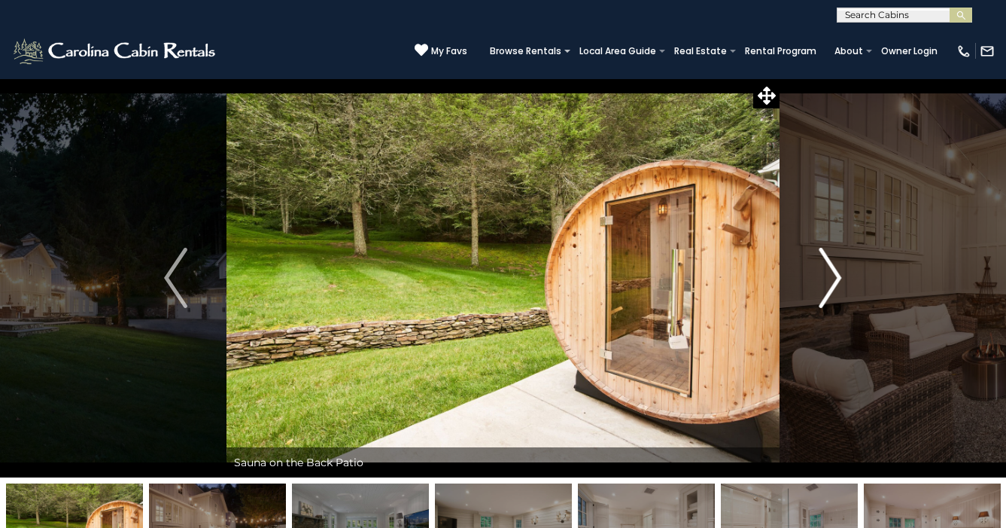
click at [838, 293] on img "Next" at bounding box center [830, 278] width 23 height 60
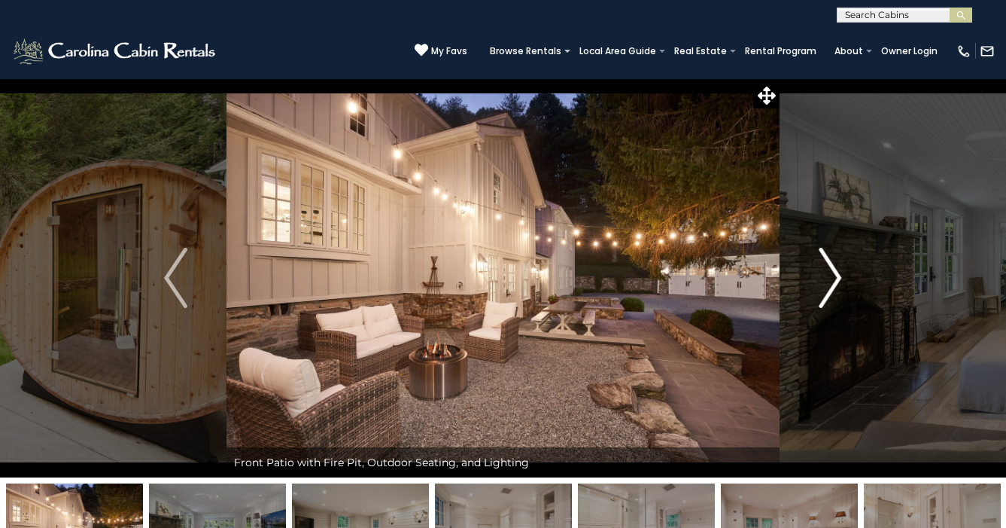
click at [838, 293] on img "Next" at bounding box center [830, 278] width 23 height 60
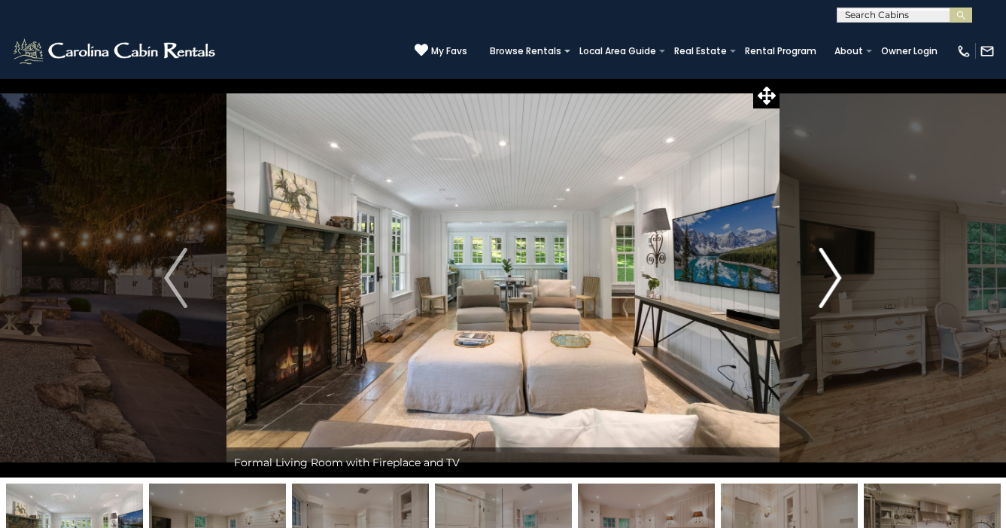
click at [838, 293] on img "Next" at bounding box center [830, 278] width 23 height 60
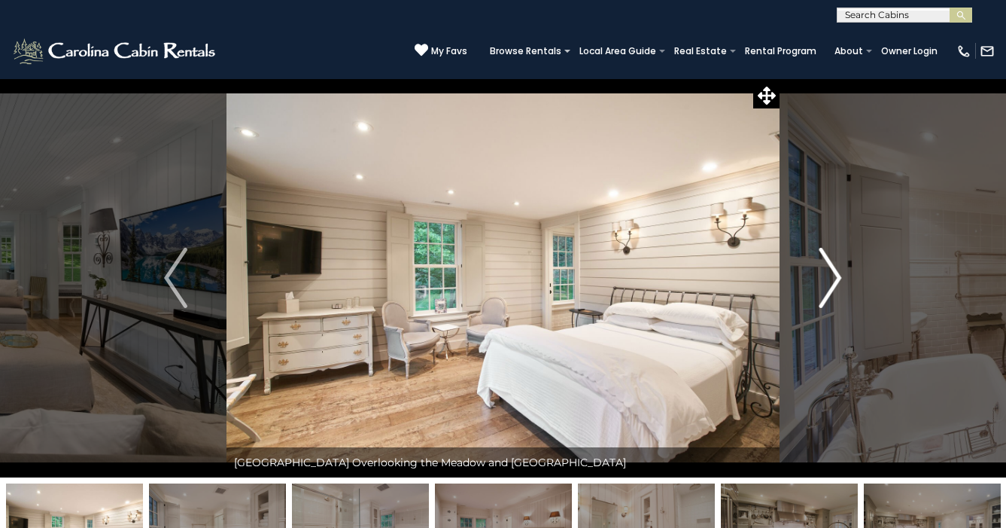
click at [838, 293] on img "Next" at bounding box center [830, 278] width 23 height 60
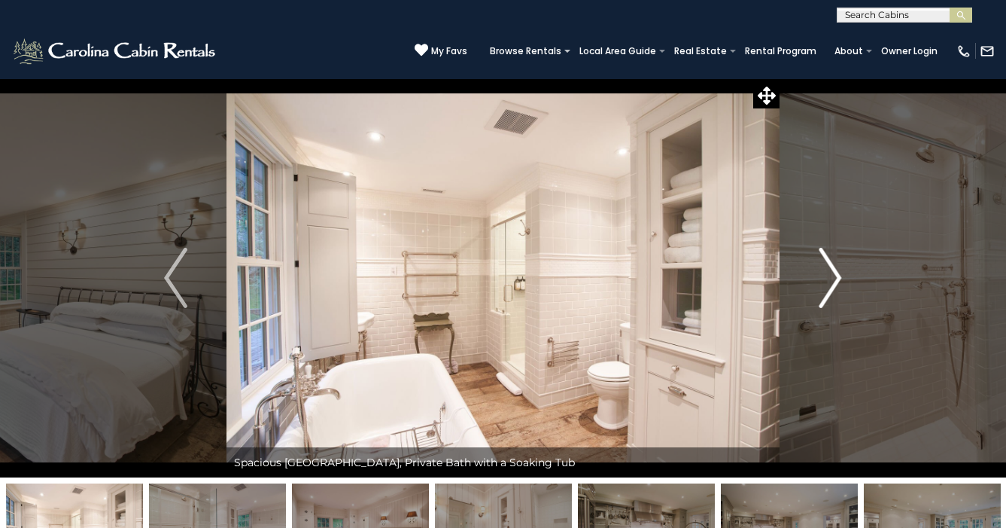
click at [838, 293] on img "Next" at bounding box center [830, 278] width 23 height 60
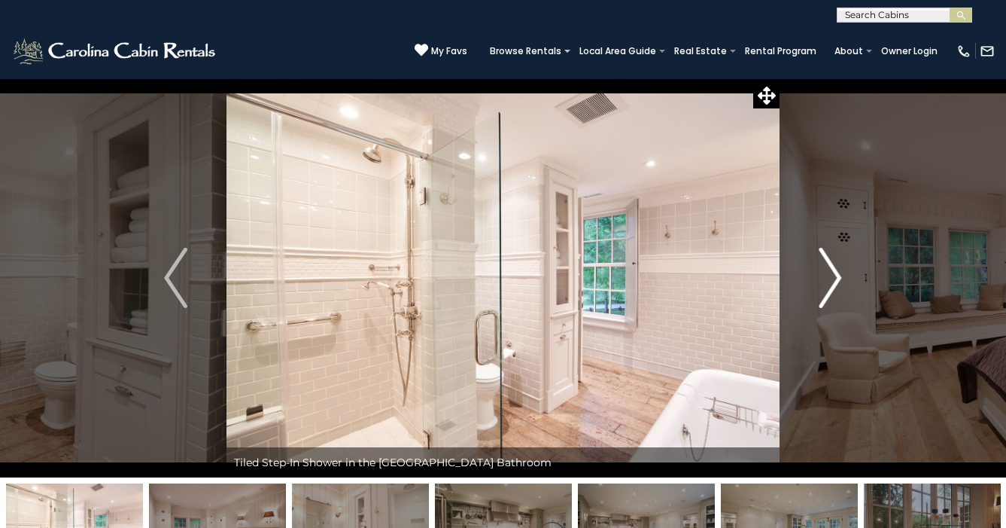
click at [838, 293] on img "Next" at bounding box center [830, 278] width 23 height 60
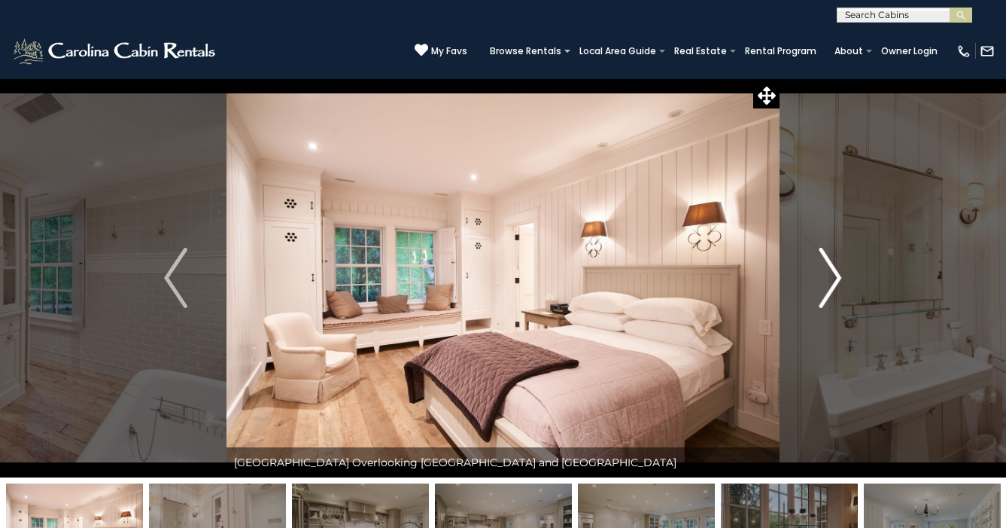
click at [838, 293] on img "Next" at bounding box center [830, 278] width 23 height 60
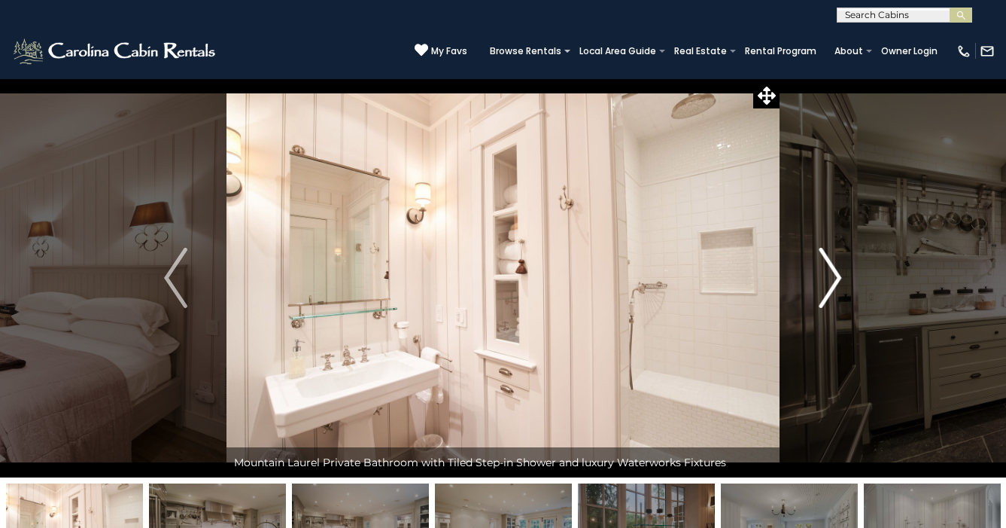
click at [838, 293] on img "Next" at bounding box center [830, 278] width 23 height 60
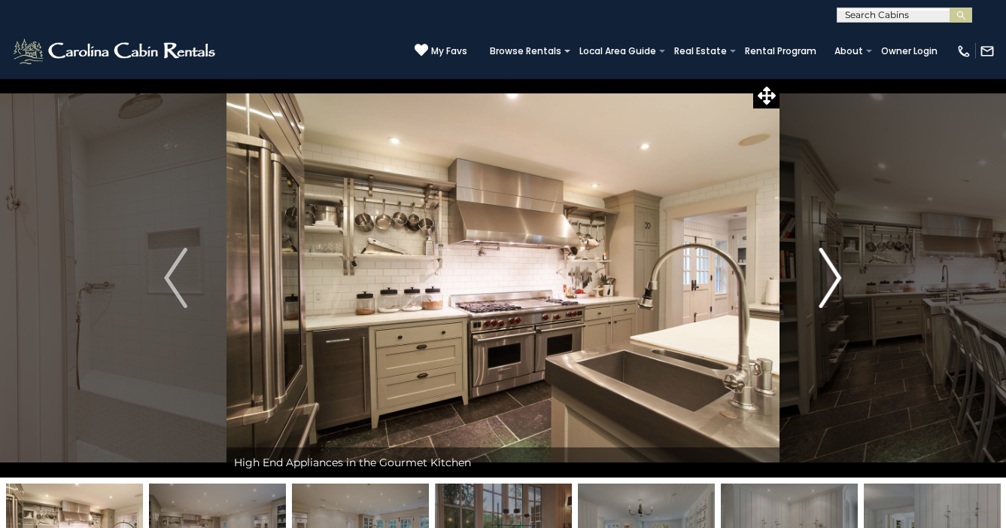
click at [838, 293] on img "Next" at bounding box center [830, 278] width 23 height 60
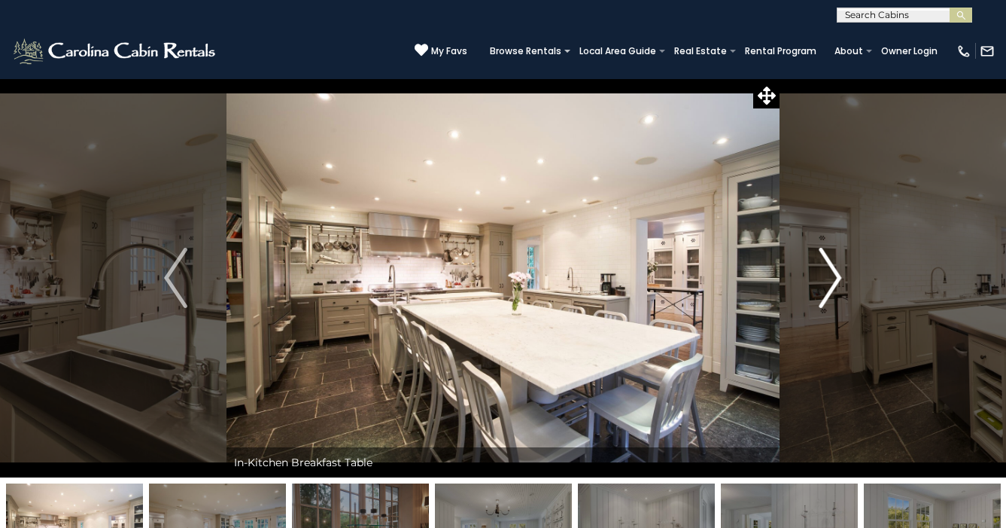
click at [838, 293] on img "Next" at bounding box center [830, 278] width 23 height 60
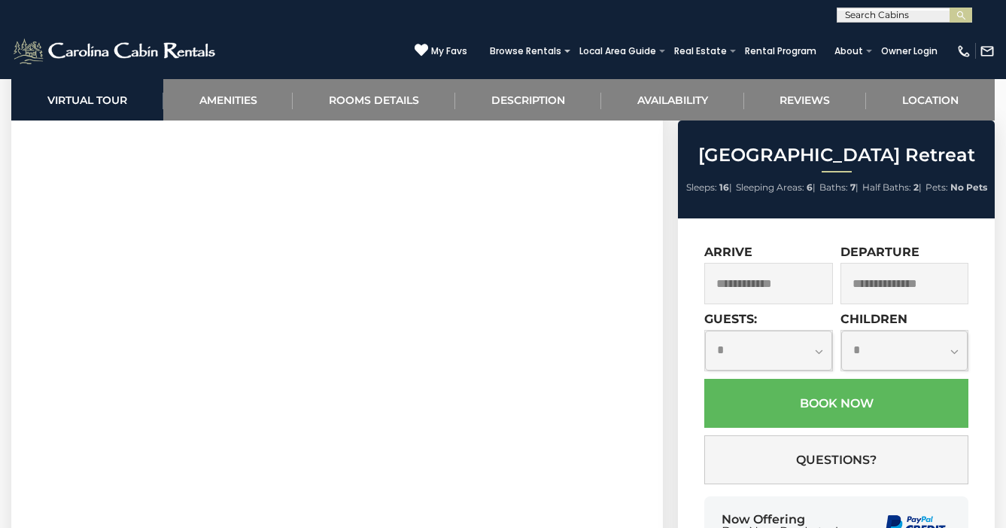
scroll to position [747, 0]
click at [767, 296] on input "text" at bounding box center [768, 283] width 128 height 41
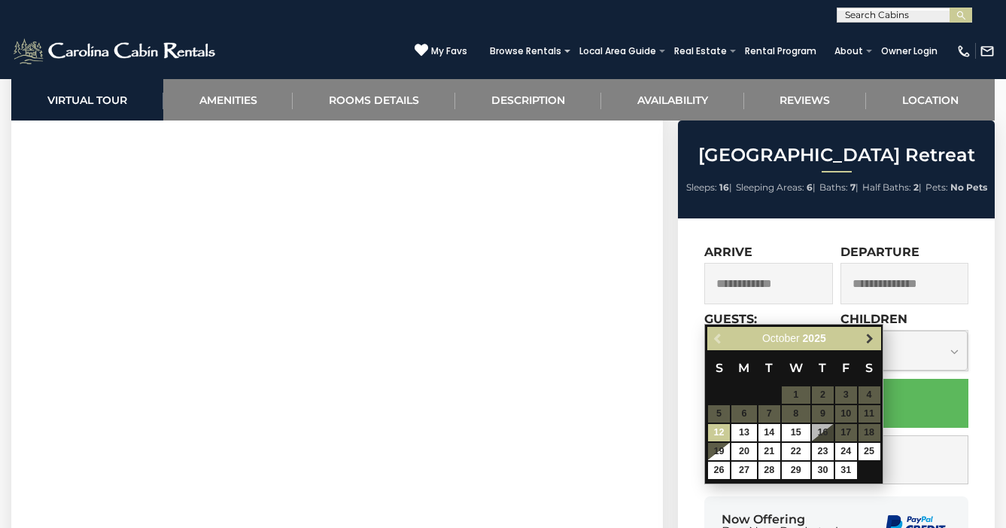
click at [864, 341] on span "Next" at bounding box center [870, 339] width 12 height 12
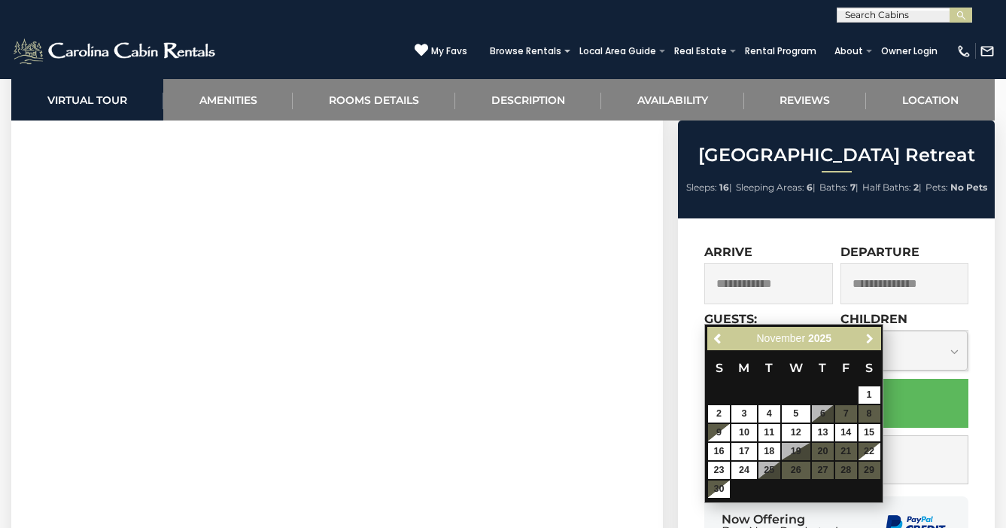
click at [864, 341] on span "Next" at bounding box center [870, 339] width 12 height 12
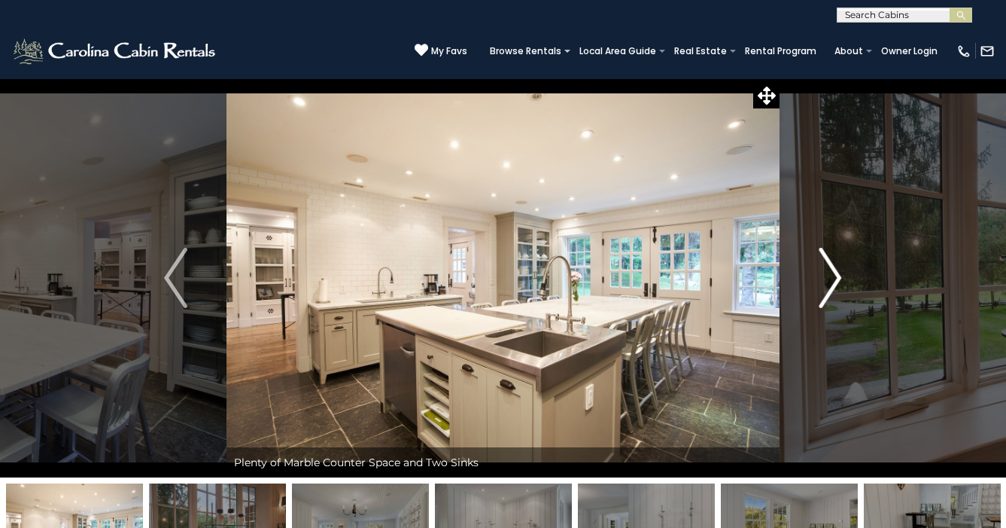
scroll to position [649, 0]
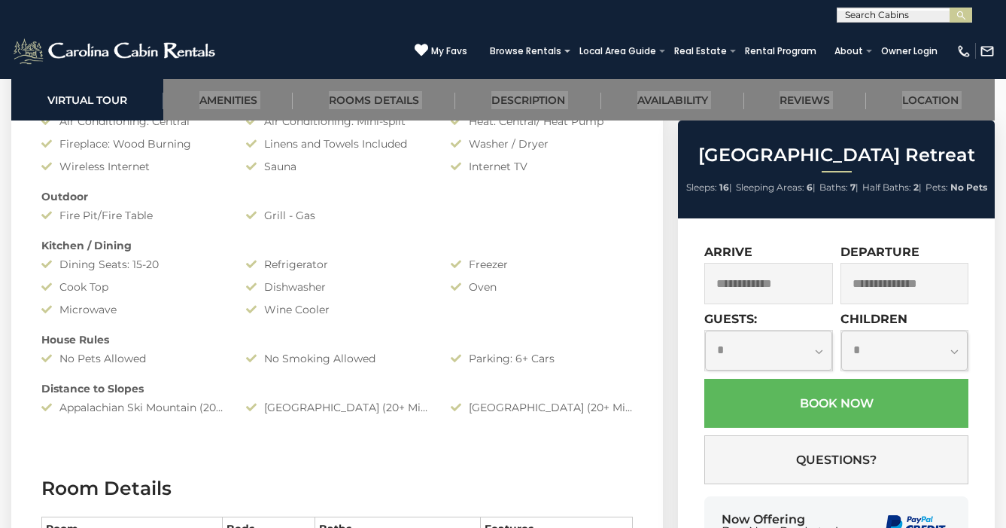
drag, startPoint x: 652, startPoint y: 425, endPoint x: 108, endPoint y: 561, distance: 560.9
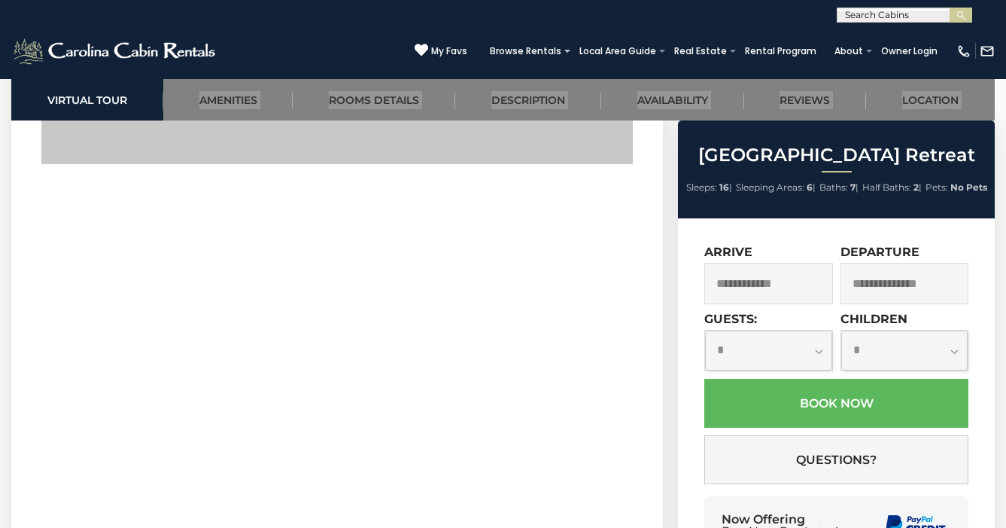
scroll to position [1018, 0]
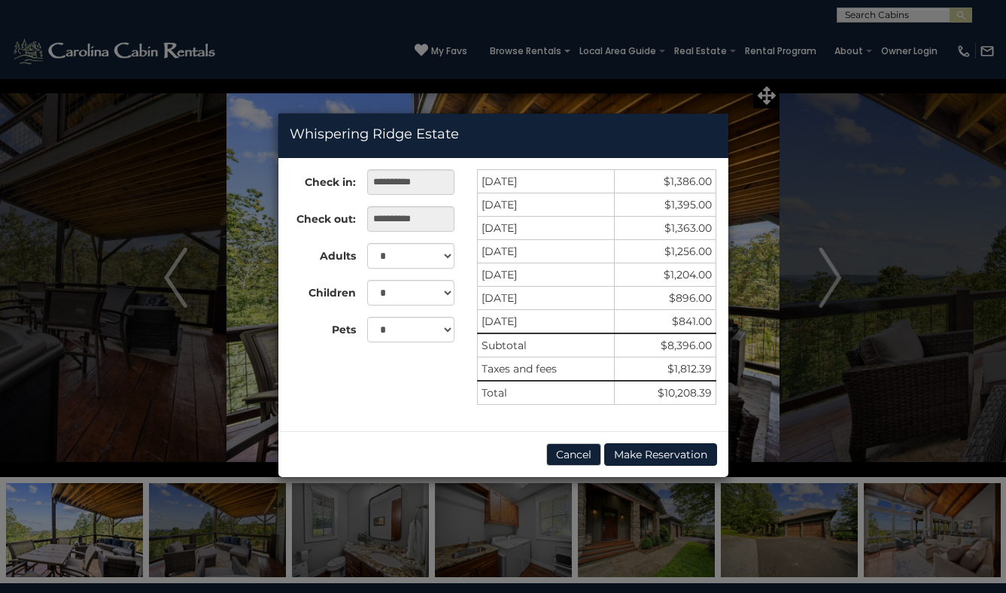
select select "**"
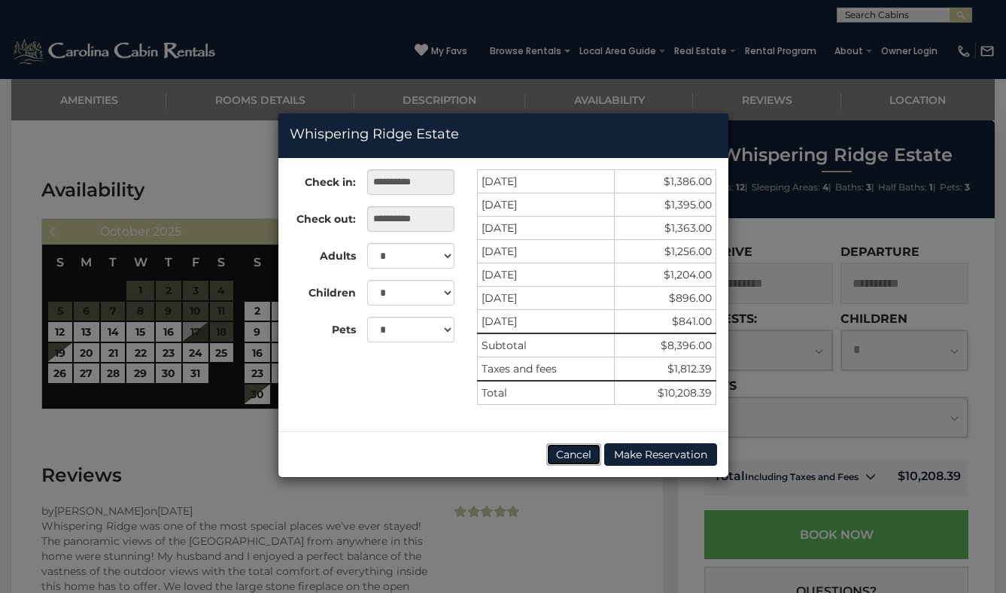
click at [576, 452] on button "Cancel" at bounding box center [573, 454] width 55 height 23
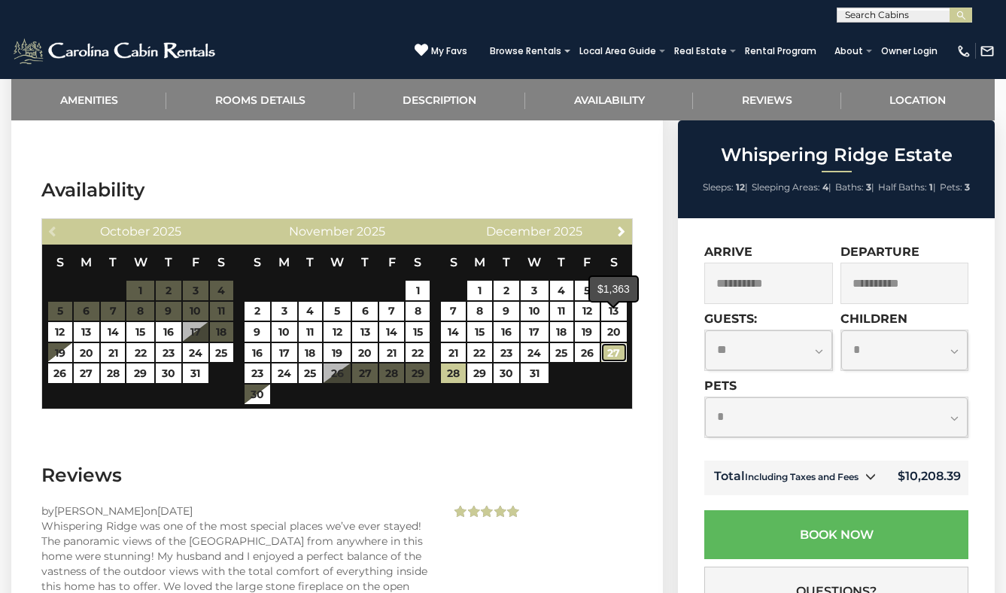
click at [617, 343] on link "27" at bounding box center [614, 353] width 26 height 20
type input "**********"
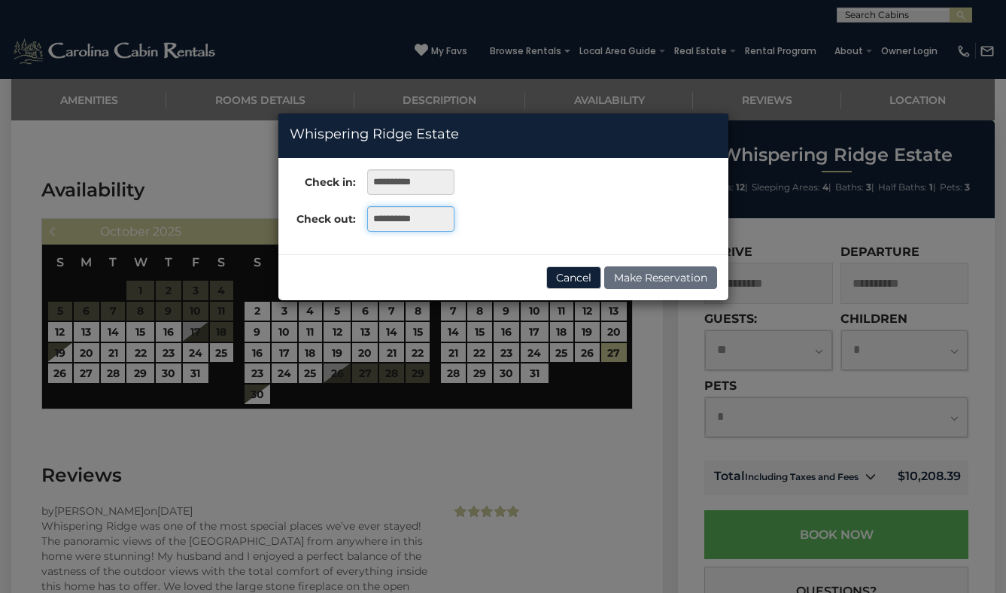
click at [400, 223] on input "**********" at bounding box center [410, 219] width 87 height 26
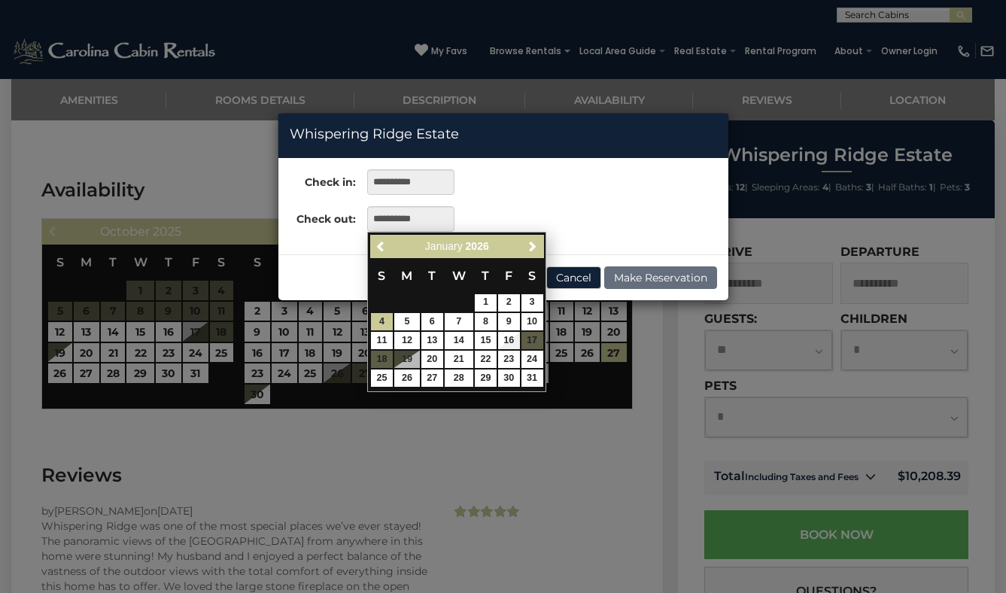
click at [636, 242] on div "**********" at bounding box center [503, 206] width 450 height 74
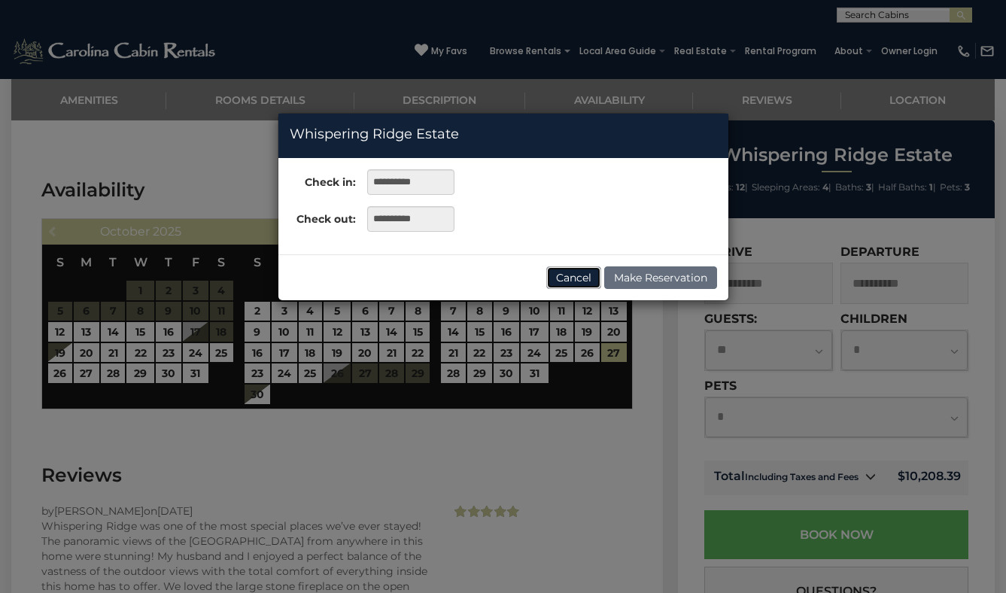
click at [579, 282] on button "Cancel" at bounding box center [573, 277] width 55 height 23
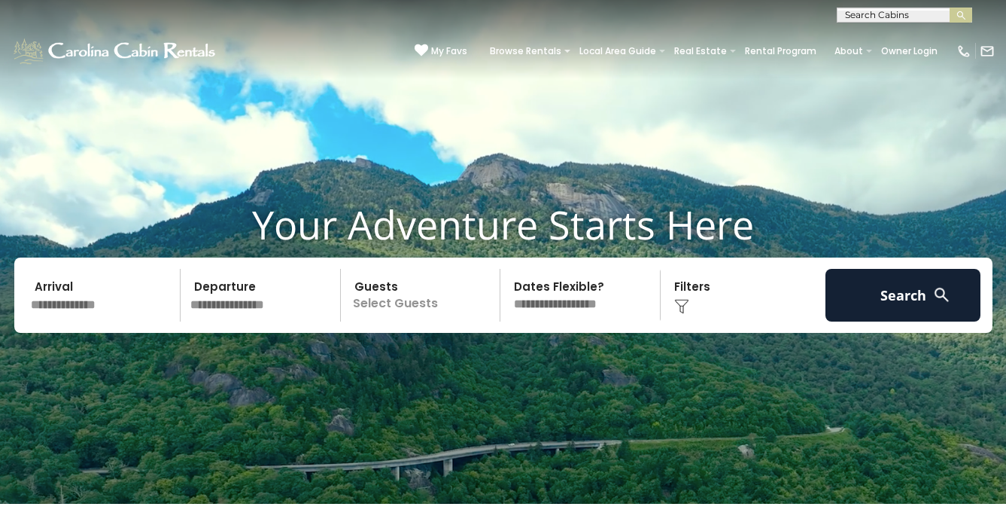
click at [123, 321] on input "text" at bounding box center [104, 295] width 156 height 53
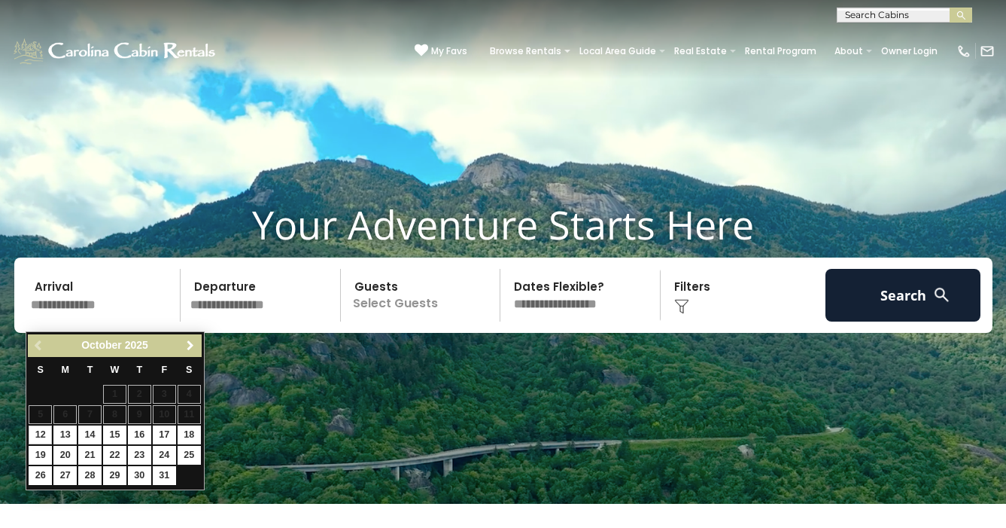
click at [190, 345] on span "Next" at bounding box center [190, 345] width 12 height 12
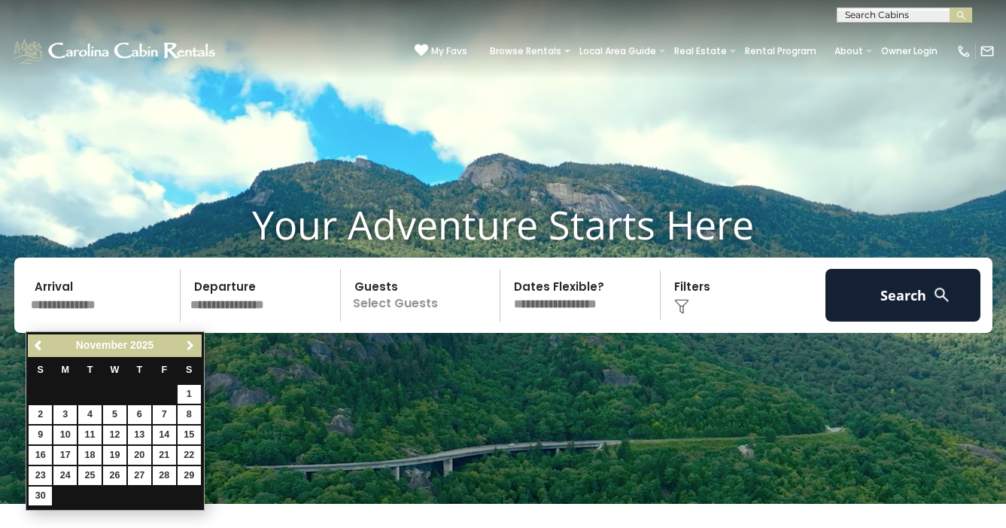
click at [190, 345] on span "Next" at bounding box center [190, 345] width 12 height 12
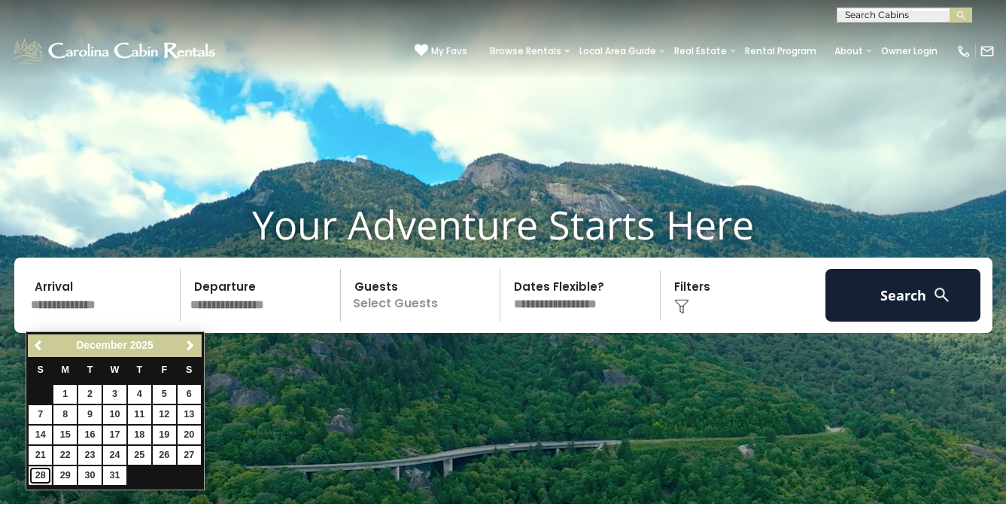
click at [35, 475] on link "28" at bounding box center [40, 475] width 23 height 19
type input "********"
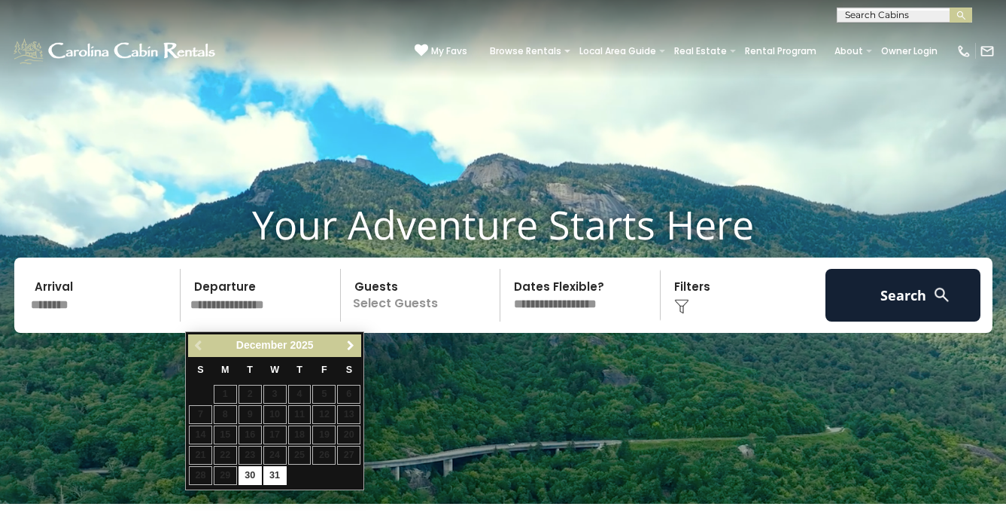
click at [346, 341] on span "Next" at bounding box center [351, 345] width 12 height 12
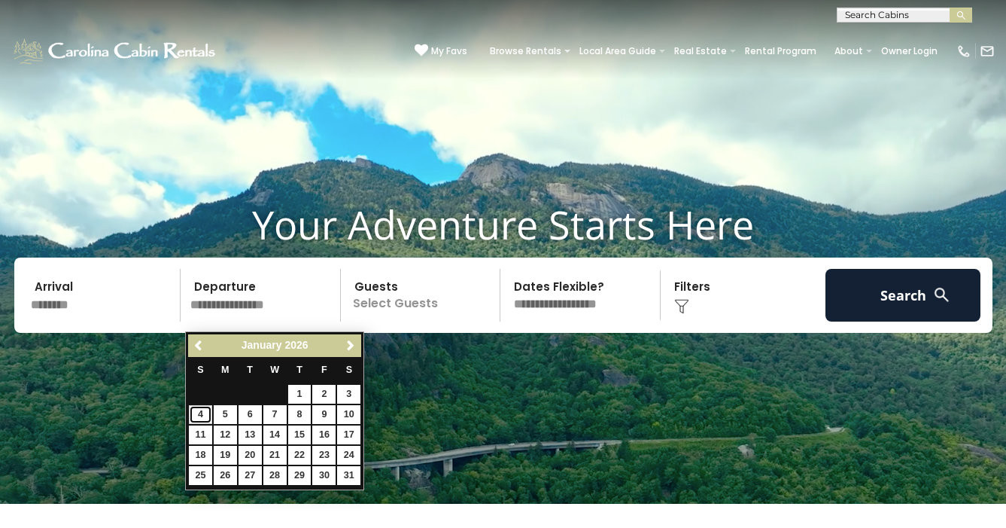
click at [196, 413] on link "4" at bounding box center [200, 414] width 23 height 19
type input "******"
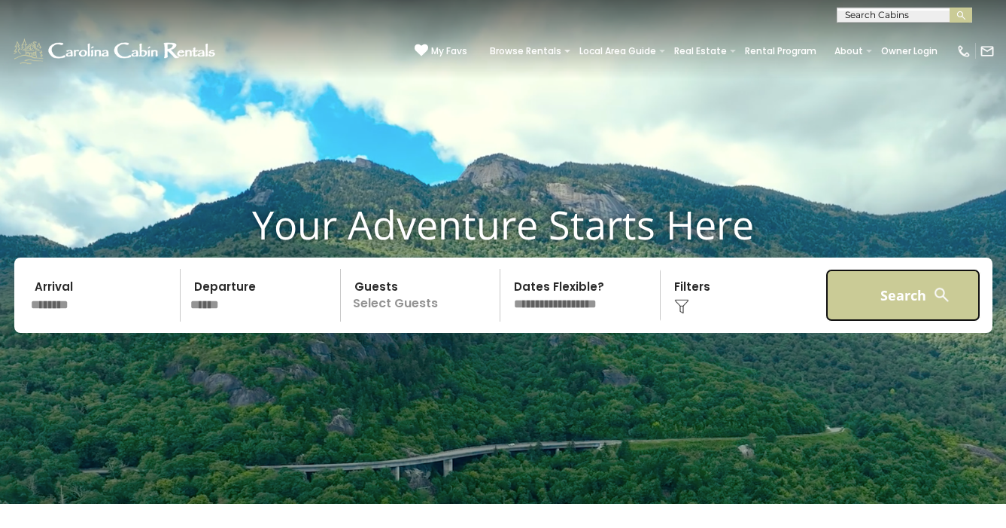
click at [875, 319] on button "Search" at bounding box center [904, 295] width 156 height 53
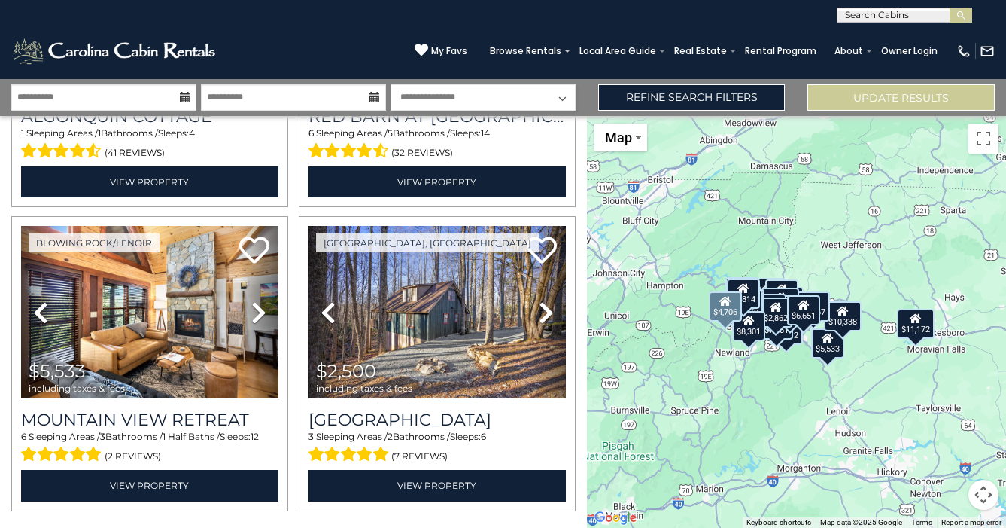
scroll to position [4274, 0]
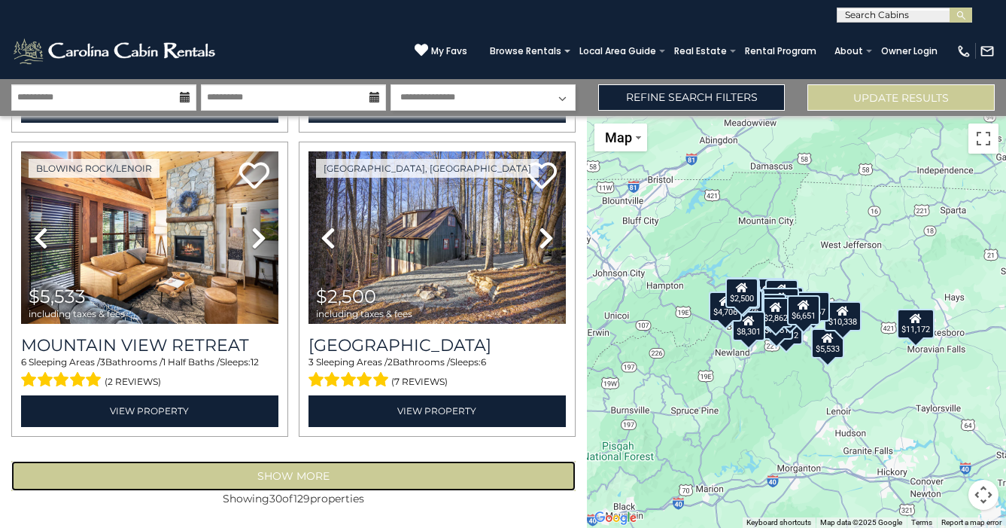
click at [309, 473] on button "Show More" at bounding box center [293, 476] width 564 height 30
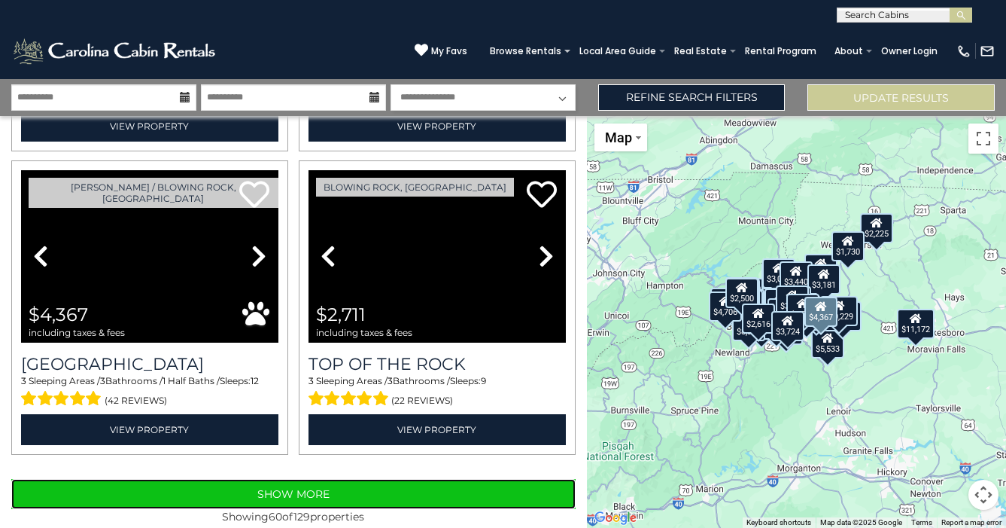
scroll to position [8827, 0]
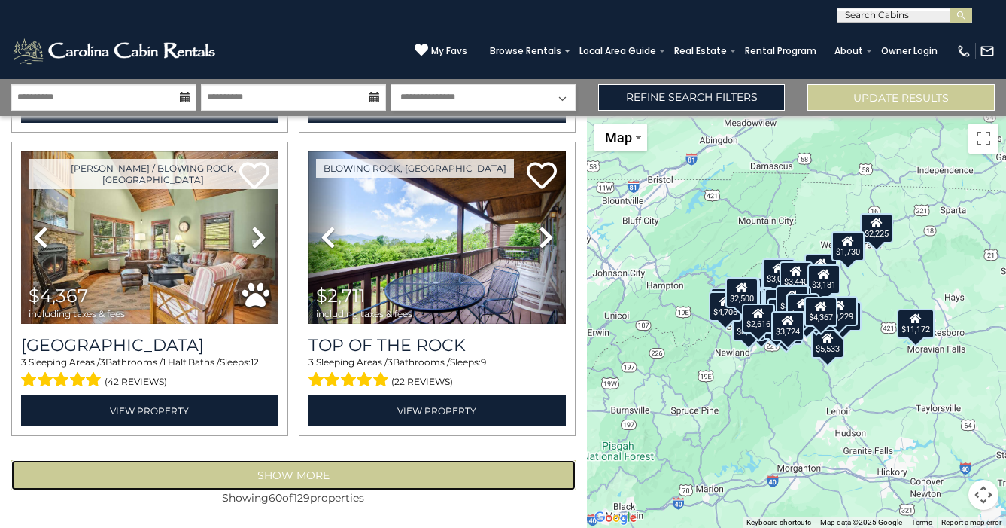
click at [304, 484] on button "Show More" at bounding box center [293, 475] width 564 height 30
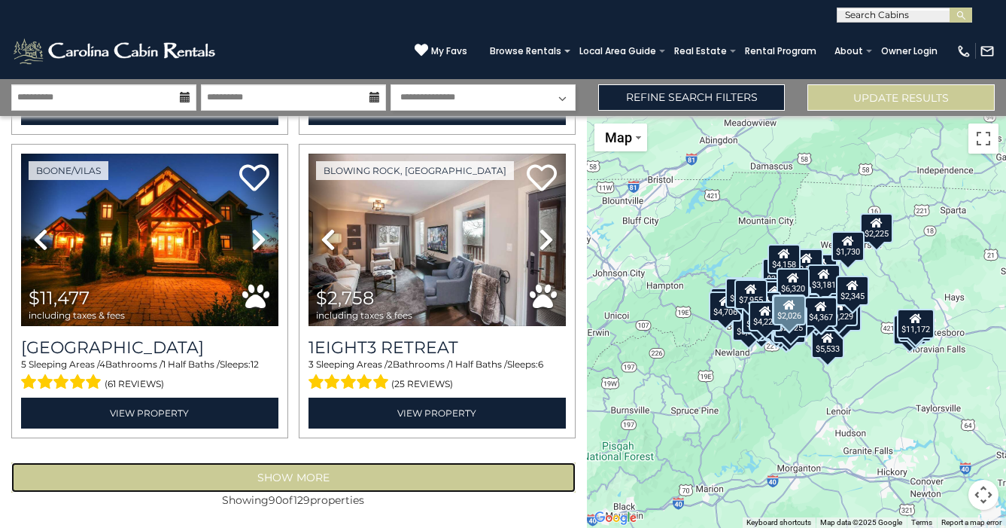
scroll to position [13381, 0]
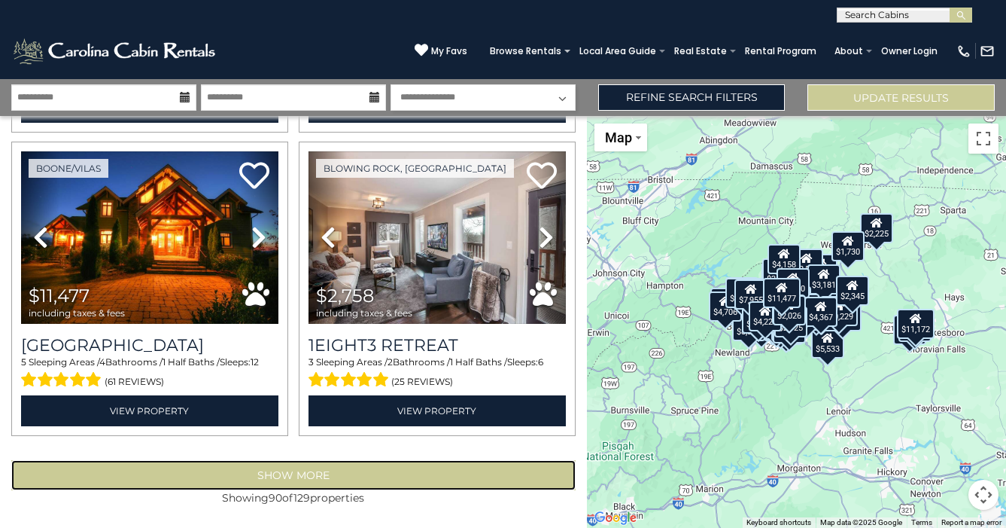
click at [313, 468] on button "Show More" at bounding box center [293, 475] width 564 height 30
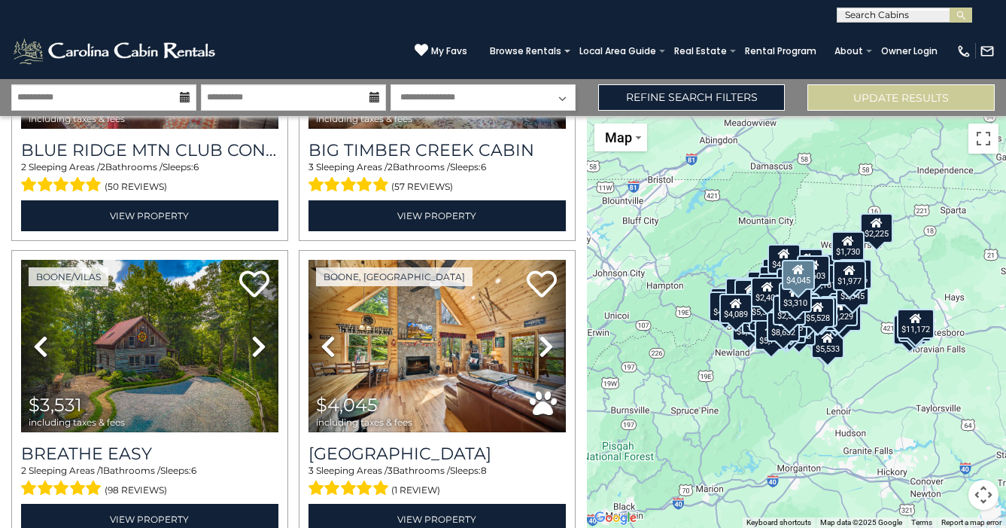
scroll to position [17934, 0]
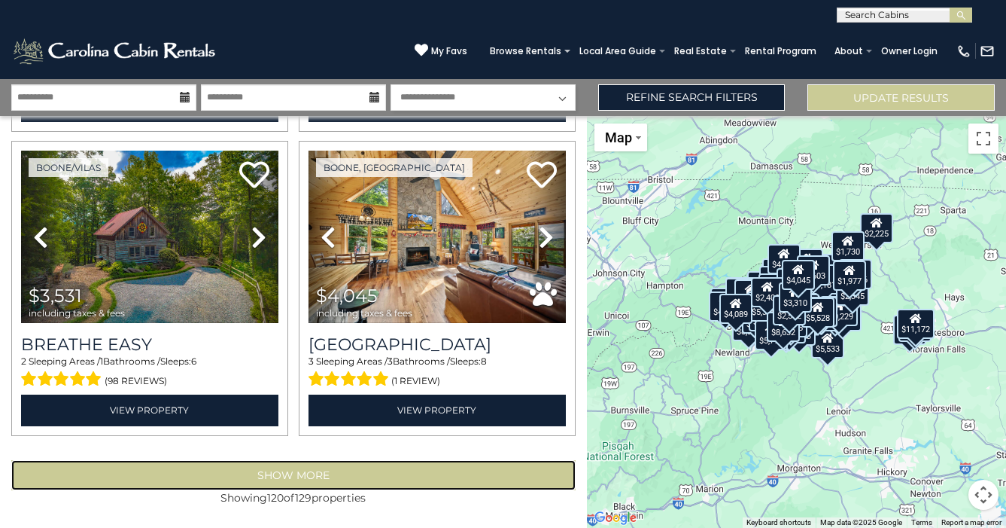
click at [357, 468] on button "Show More" at bounding box center [293, 475] width 564 height 30
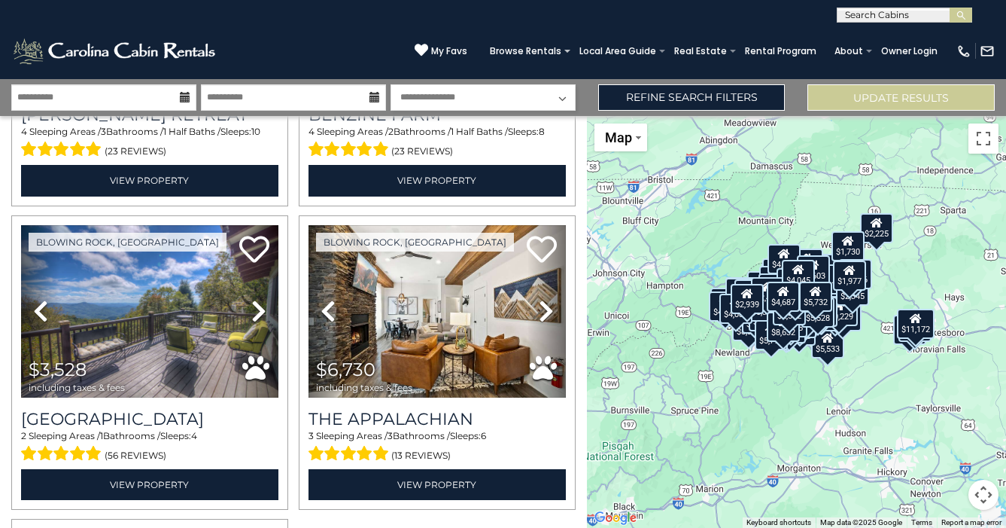
scroll to position [18939, 0]
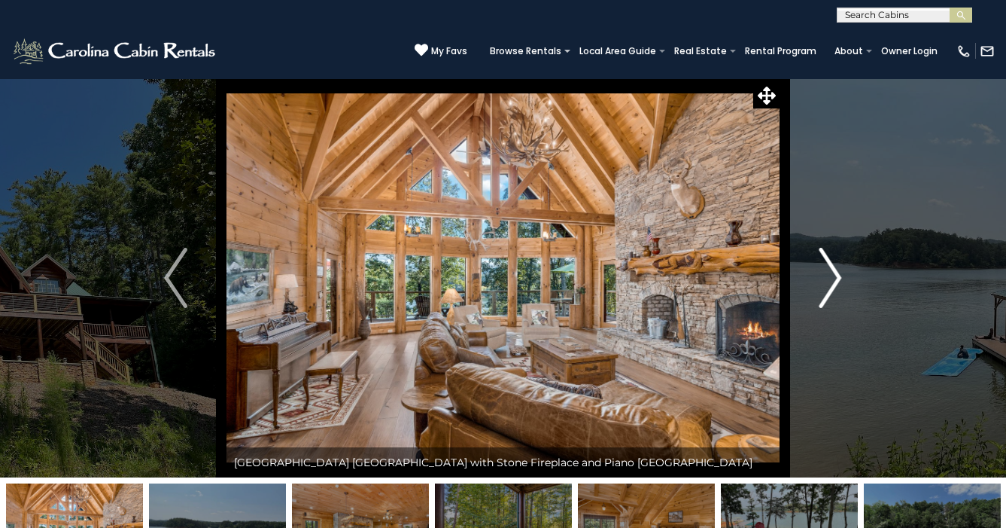
click at [847, 276] on button "Next" at bounding box center [830, 277] width 101 height 399
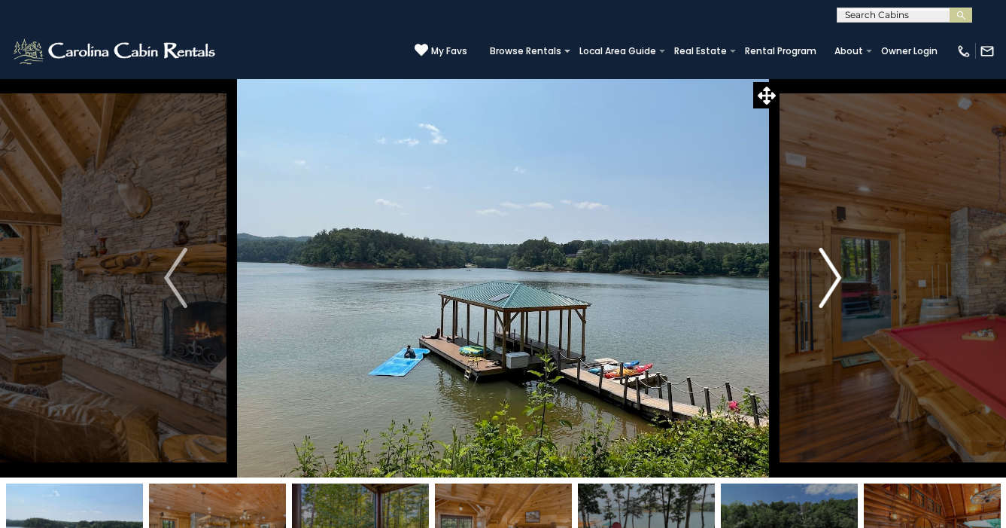
click at [847, 276] on button "Next" at bounding box center [830, 277] width 101 height 399
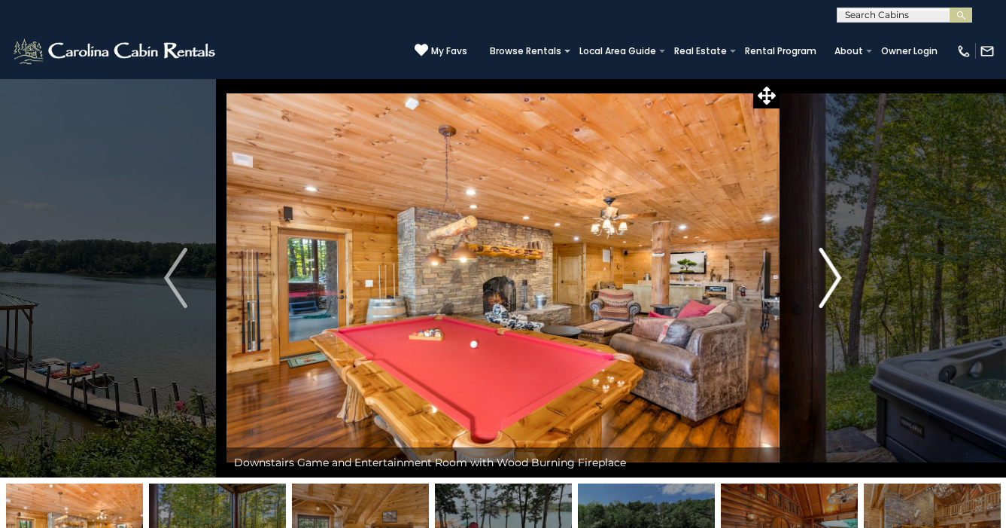
click at [847, 276] on button "Next" at bounding box center [830, 277] width 101 height 399
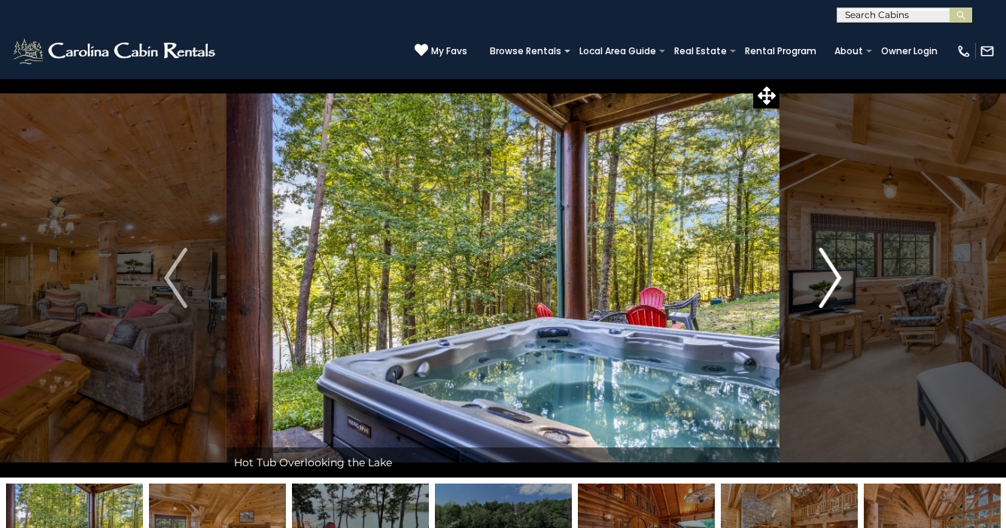
click at [847, 276] on button "Next" at bounding box center [830, 277] width 101 height 399
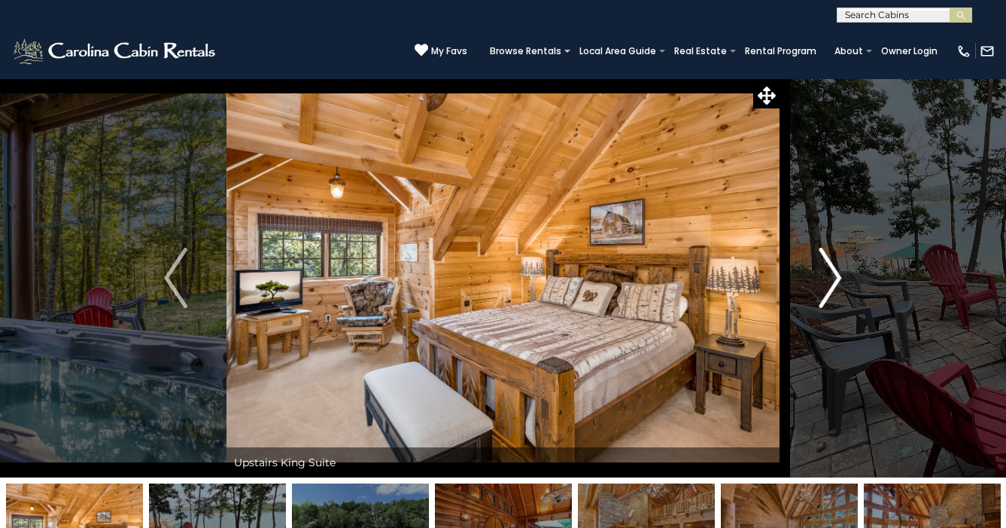
click at [847, 276] on button "Next" at bounding box center [830, 277] width 101 height 399
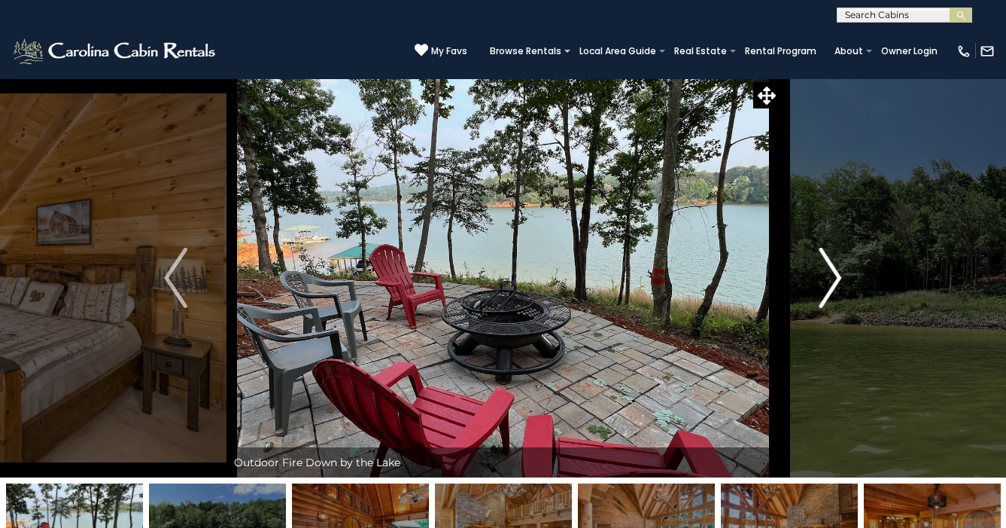
click at [847, 276] on button "Next" at bounding box center [830, 277] width 101 height 399
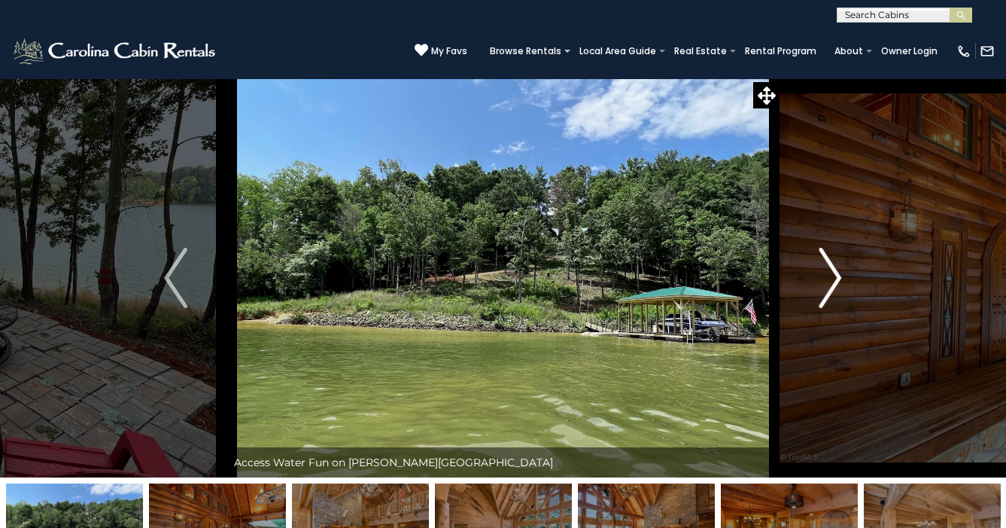
click at [847, 276] on button "Next" at bounding box center [830, 277] width 101 height 399
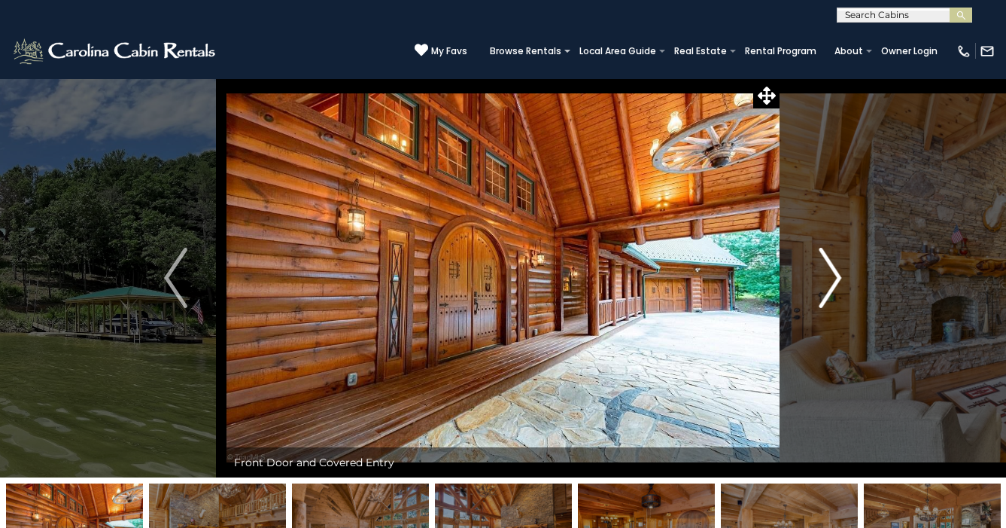
click at [847, 276] on button "Next" at bounding box center [830, 277] width 101 height 399
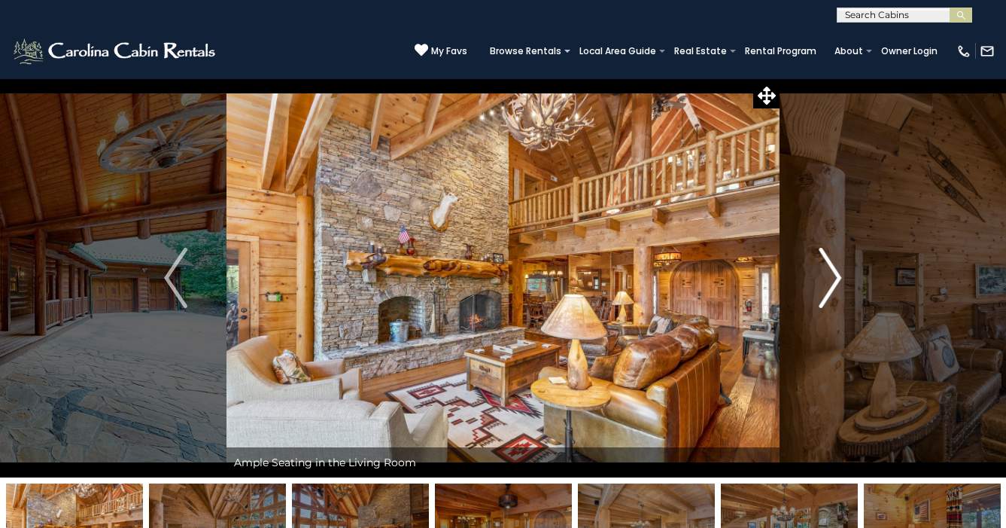
click at [847, 276] on button "Next" at bounding box center [830, 277] width 101 height 399
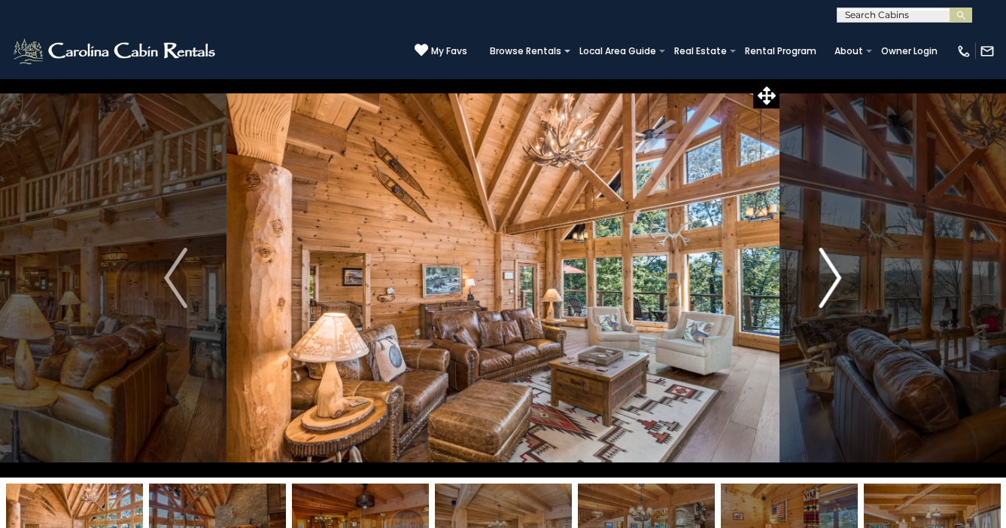
click at [847, 276] on button "Next" at bounding box center [830, 277] width 101 height 399
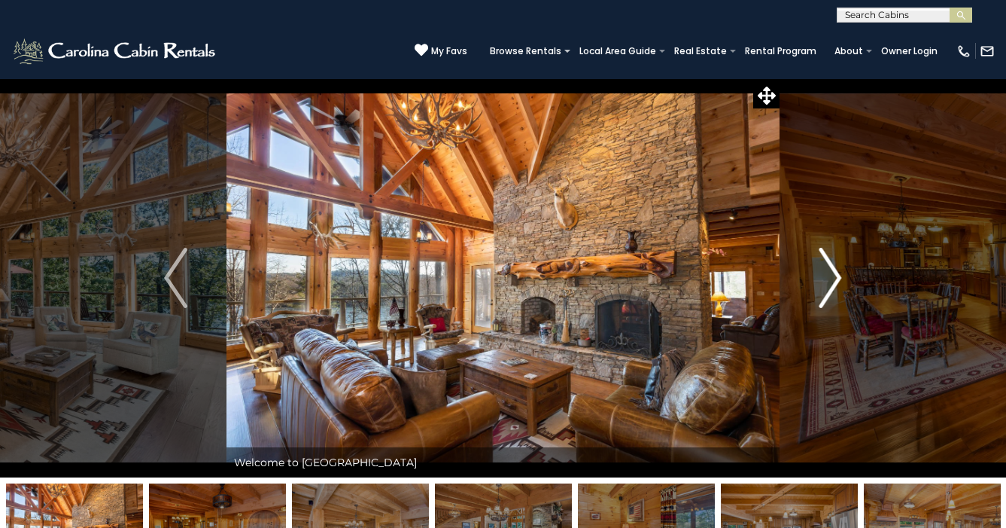
click at [847, 276] on button "Next" at bounding box center [830, 277] width 101 height 399
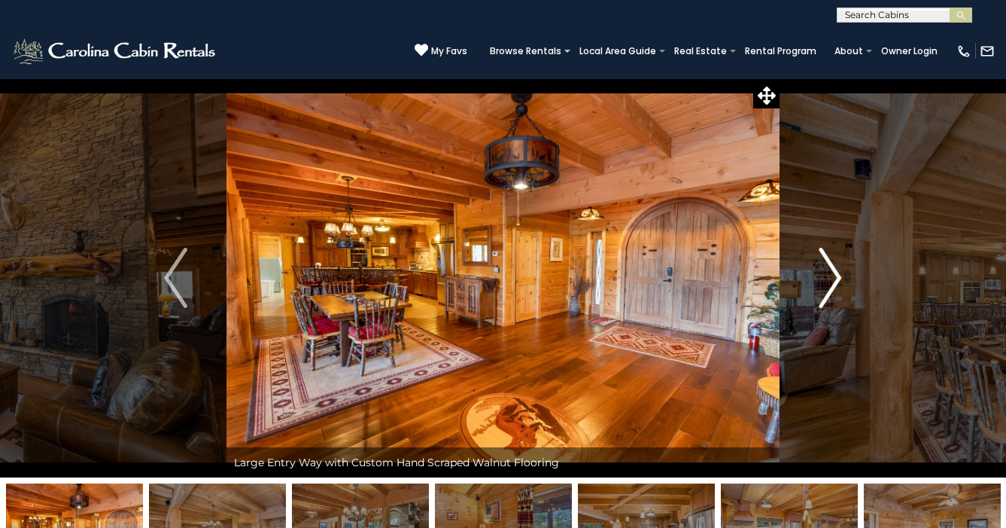
click at [847, 276] on button "Next" at bounding box center [830, 277] width 101 height 399
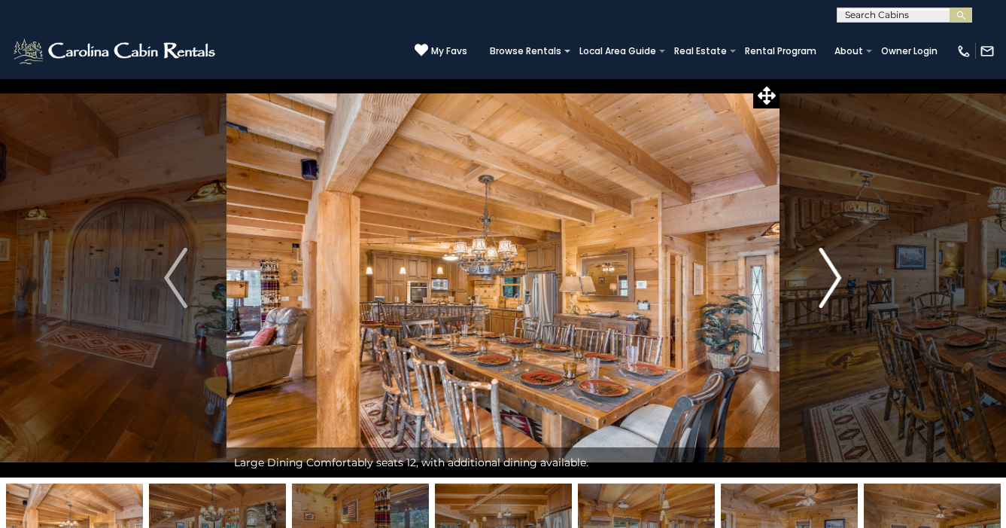
click at [847, 276] on button "Next" at bounding box center [830, 277] width 101 height 399
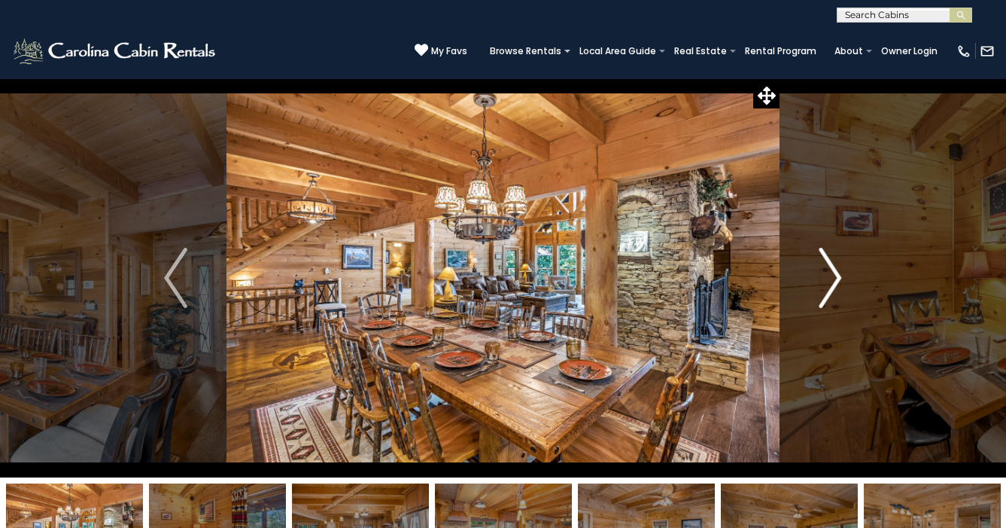
click at [847, 276] on button "Next" at bounding box center [830, 277] width 101 height 399
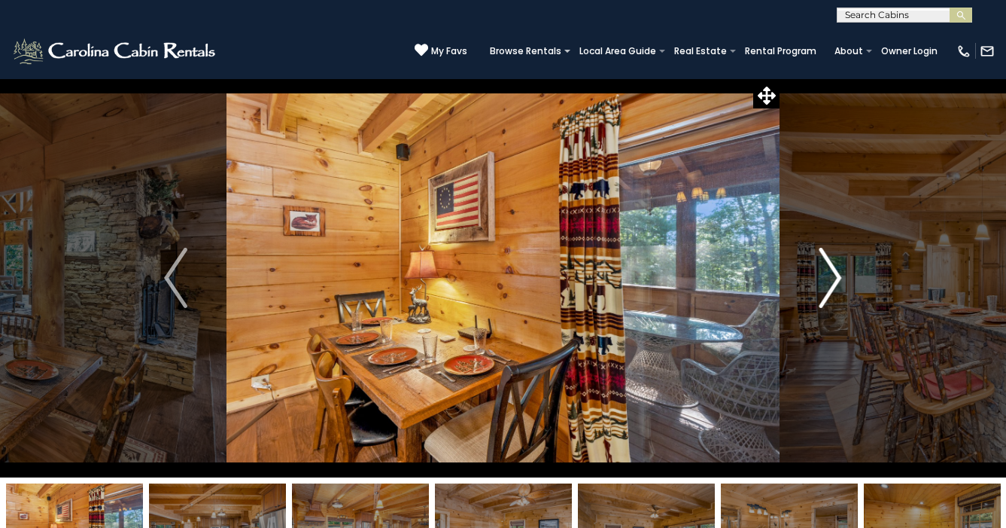
click at [847, 276] on button "Next" at bounding box center [830, 277] width 101 height 399
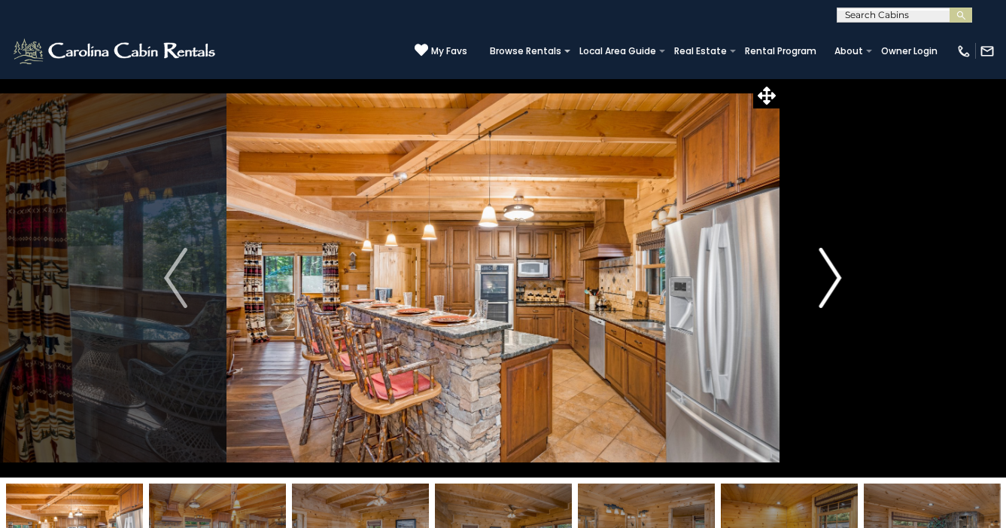
click at [847, 276] on button "Next" at bounding box center [830, 277] width 101 height 399
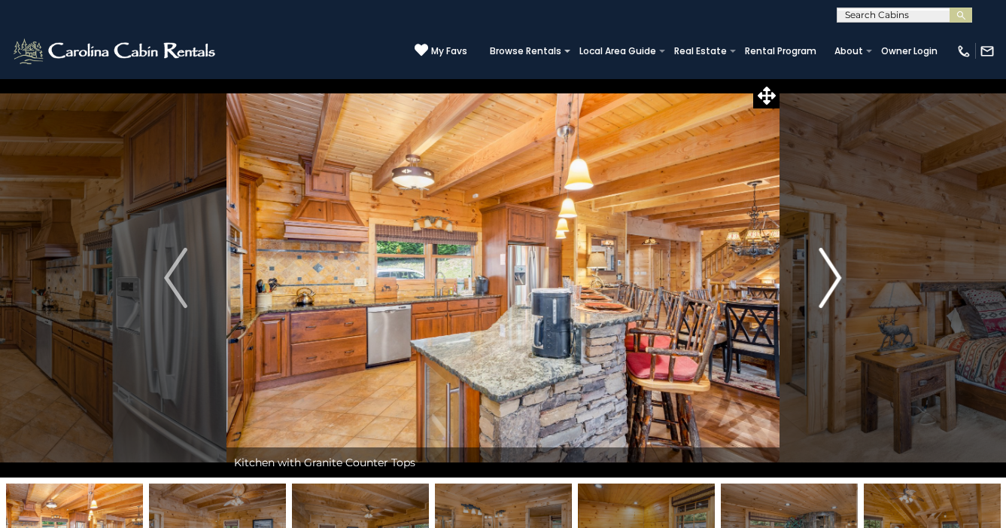
click at [847, 276] on button "Next" at bounding box center [830, 277] width 101 height 399
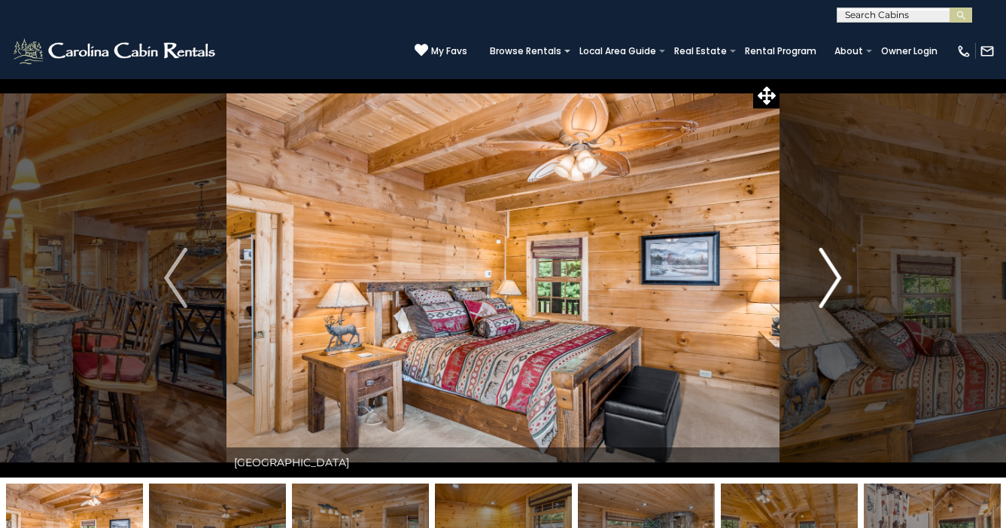
click at [847, 276] on button "Next" at bounding box center [830, 277] width 101 height 399
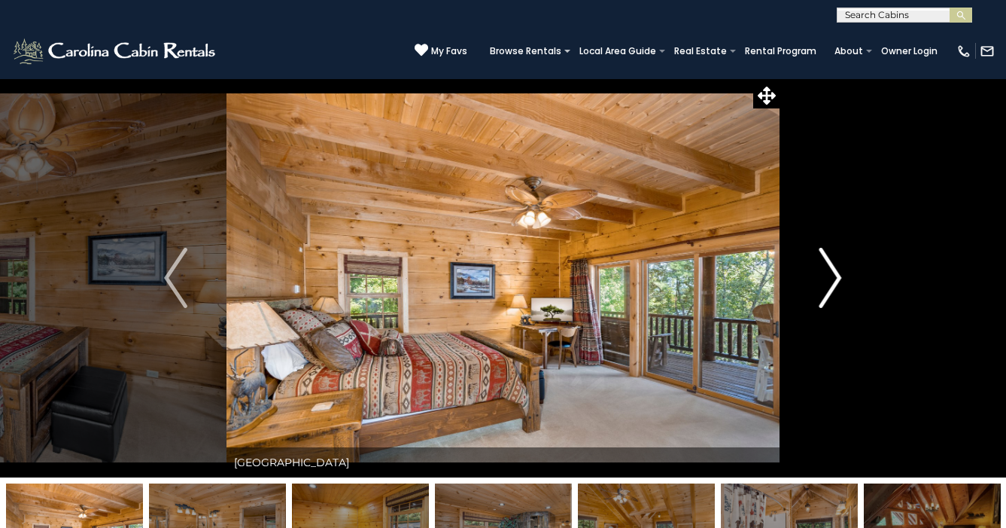
click at [847, 276] on button "Next" at bounding box center [830, 277] width 101 height 399
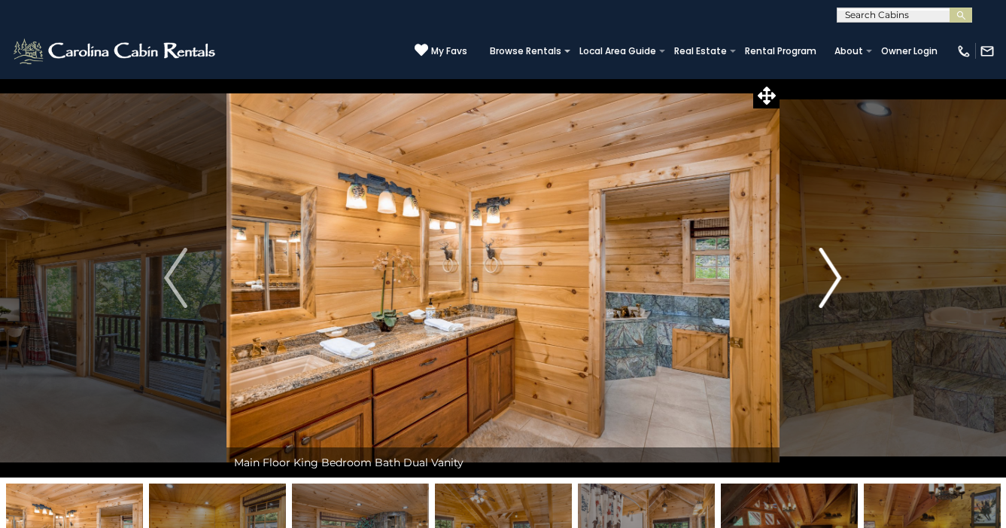
click at [847, 276] on button "Next" at bounding box center [830, 277] width 101 height 399
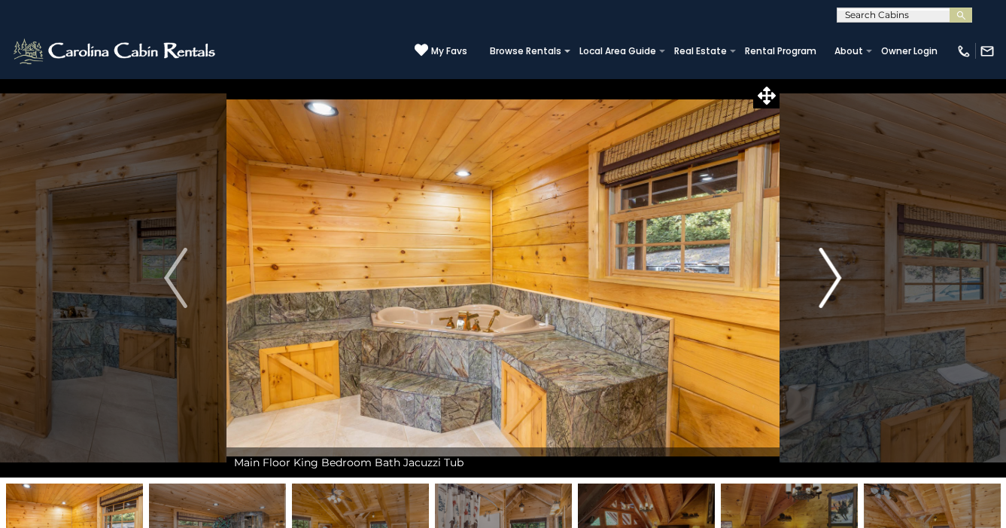
click at [847, 276] on button "Next" at bounding box center [830, 277] width 101 height 399
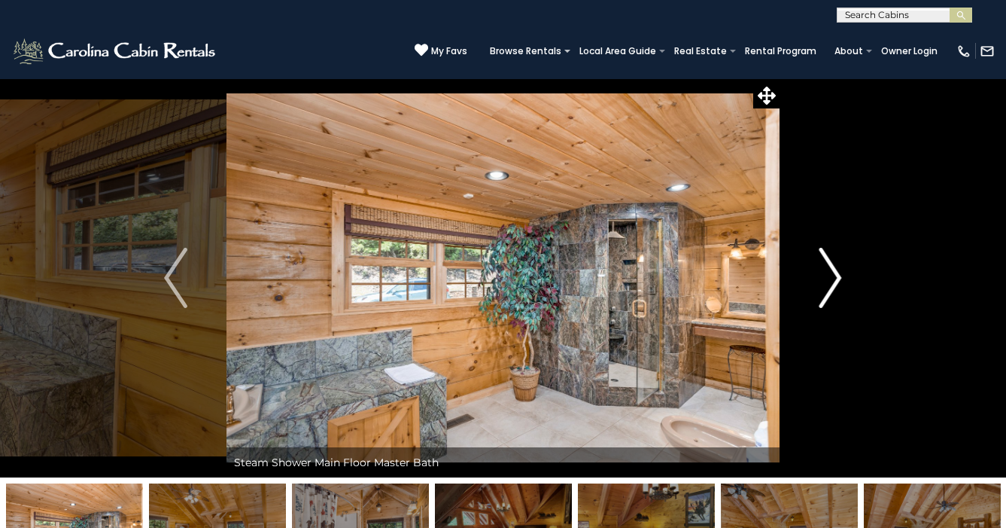
click at [847, 276] on button "Next" at bounding box center [830, 277] width 101 height 399
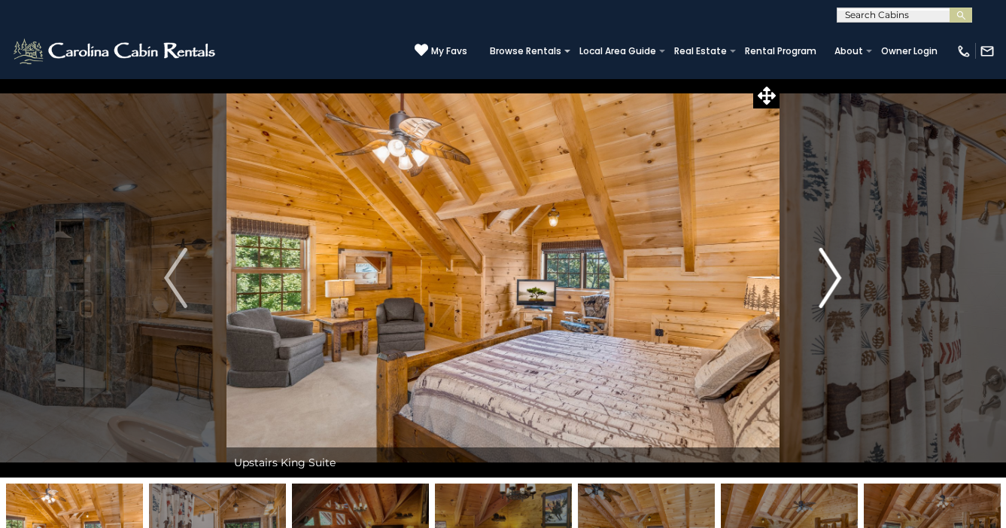
click at [847, 276] on button "Next" at bounding box center [830, 277] width 101 height 399
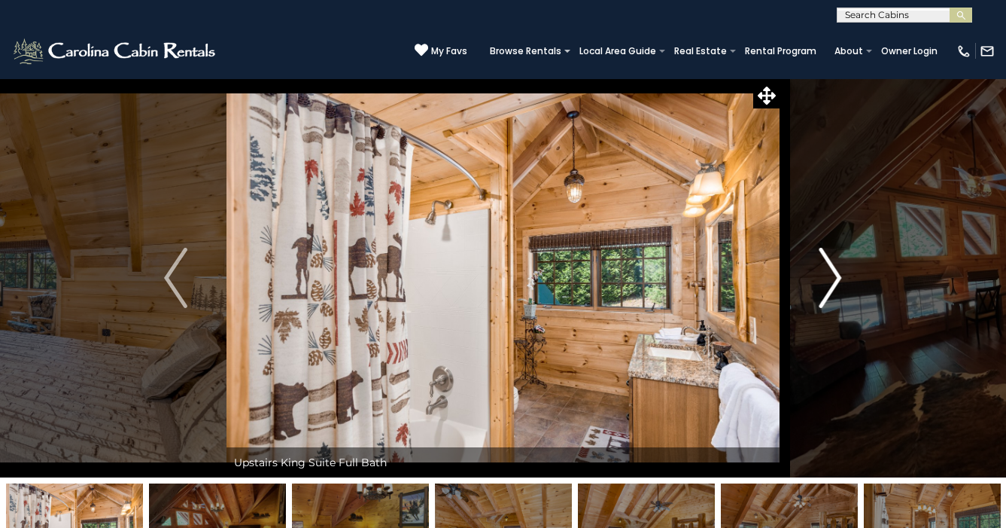
click at [847, 276] on button "Next" at bounding box center [830, 277] width 101 height 399
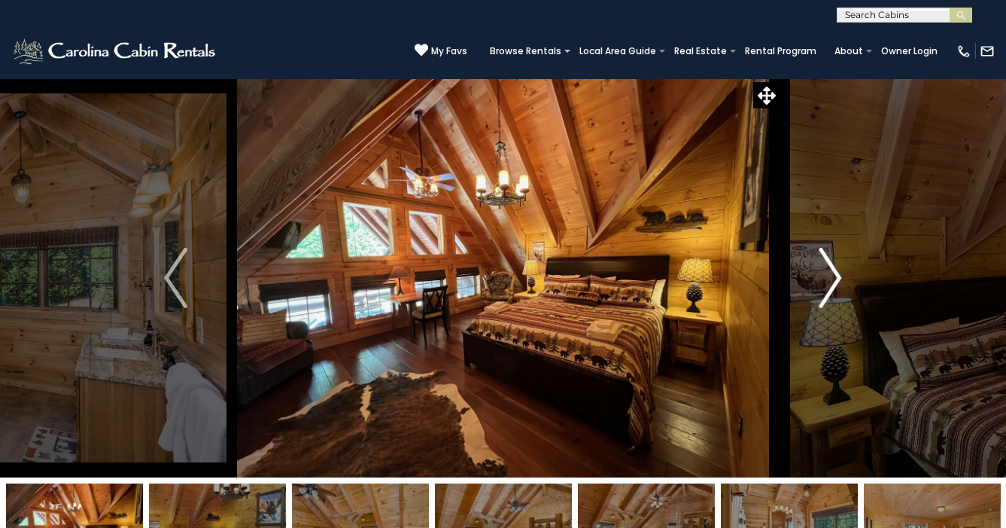
click at [847, 276] on button "Next" at bounding box center [830, 277] width 101 height 399
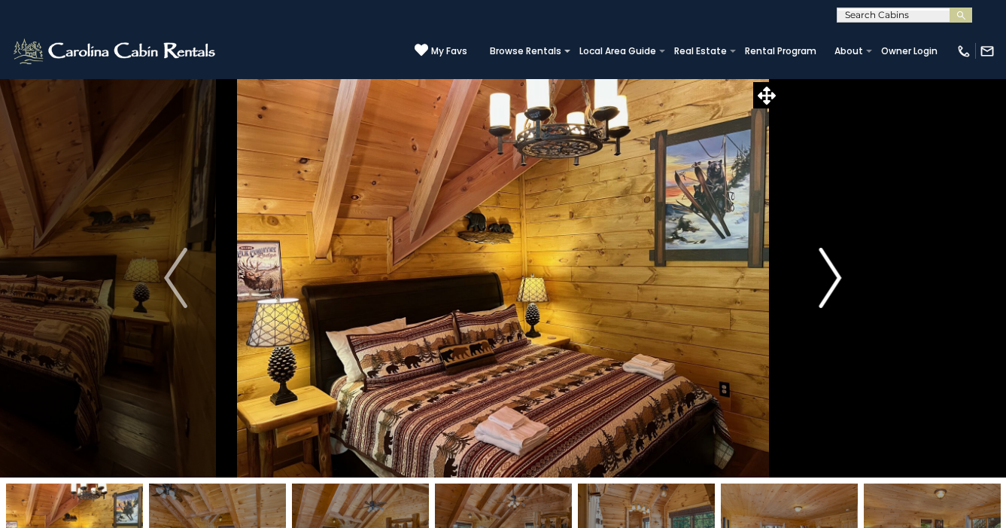
click at [847, 276] on button "Next" at bounding box center [830, 277] width 101 height 399
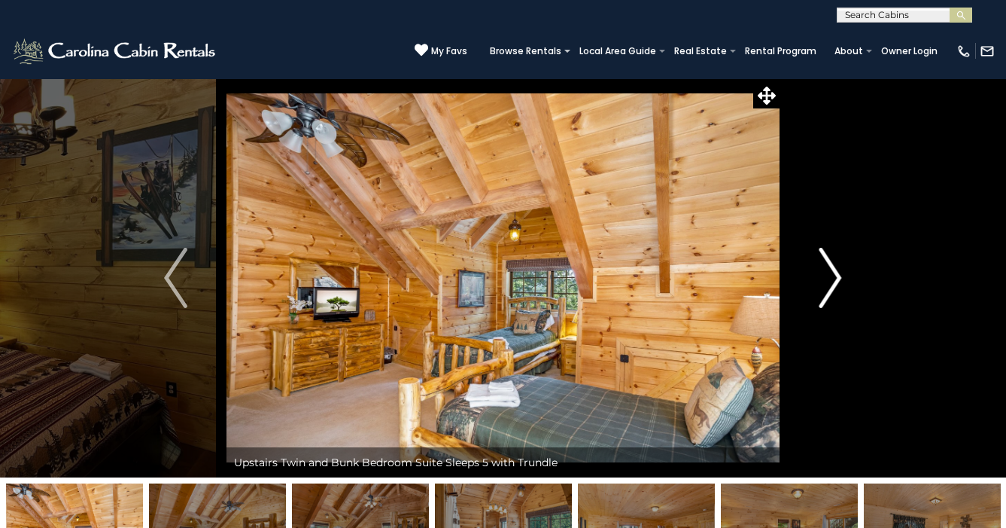
click at [847, 276] on button "Next" at bounding box center [830, 277] width 101 height 399
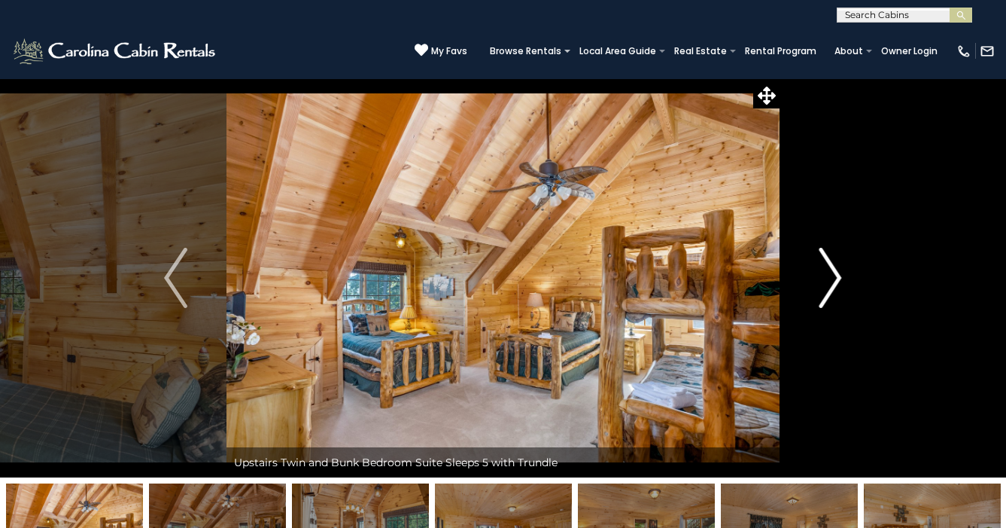
click at [847, 276] on button "Next" at bounding box center [830, 277] width 101 height 399
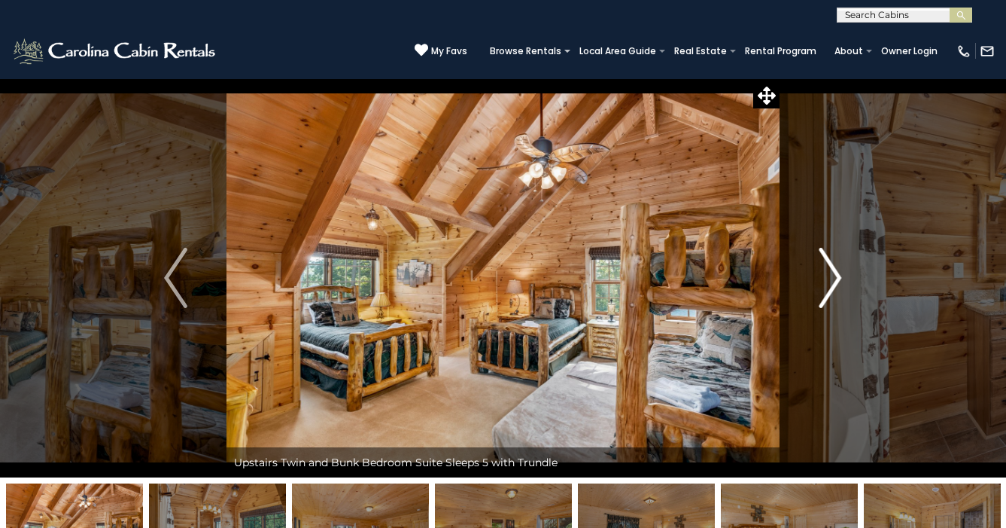
click at [847, 276] on button "Next" at bounding box center [830, 277] width 101 height 399
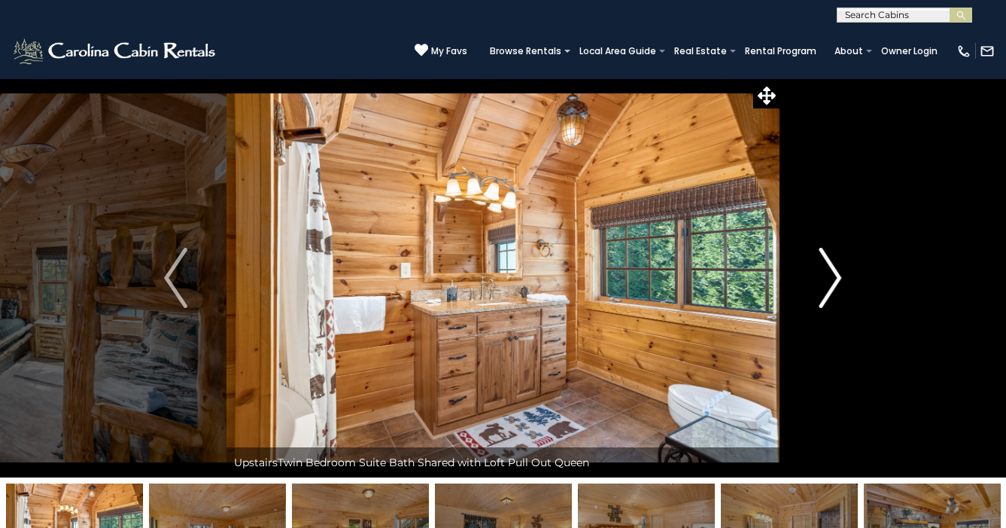
click at [847, 276] on button "Next" at bounding box center [830, 277] width 101 height 399
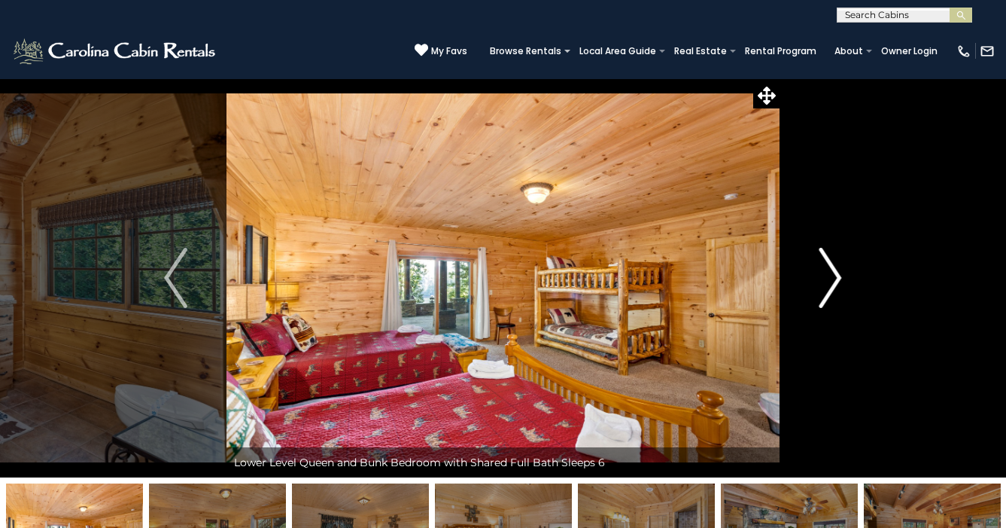
click at [847, 276] on button "Next" at bounding box center [830, 277] width 101 height 399
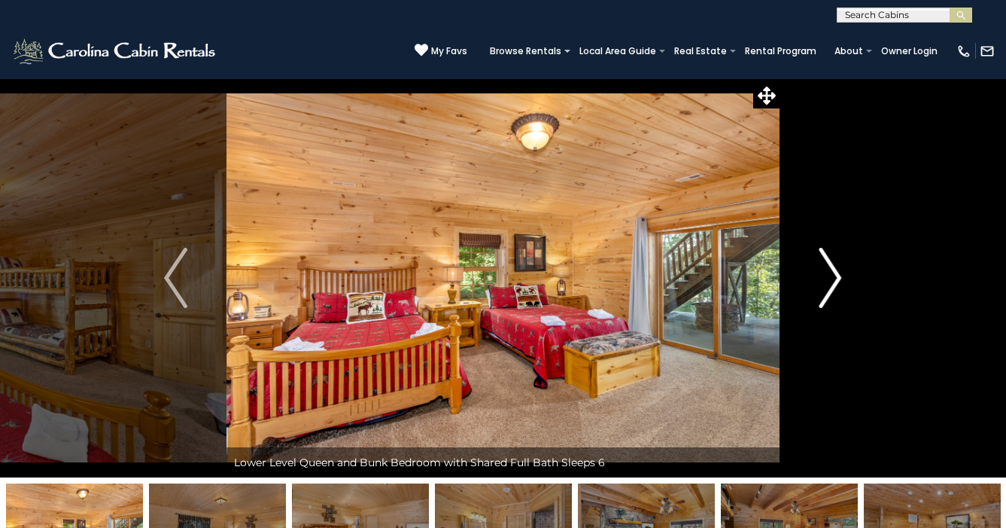
click at [847, 276] on button "Next" at bounding box center [830, 277] width 101 height 399
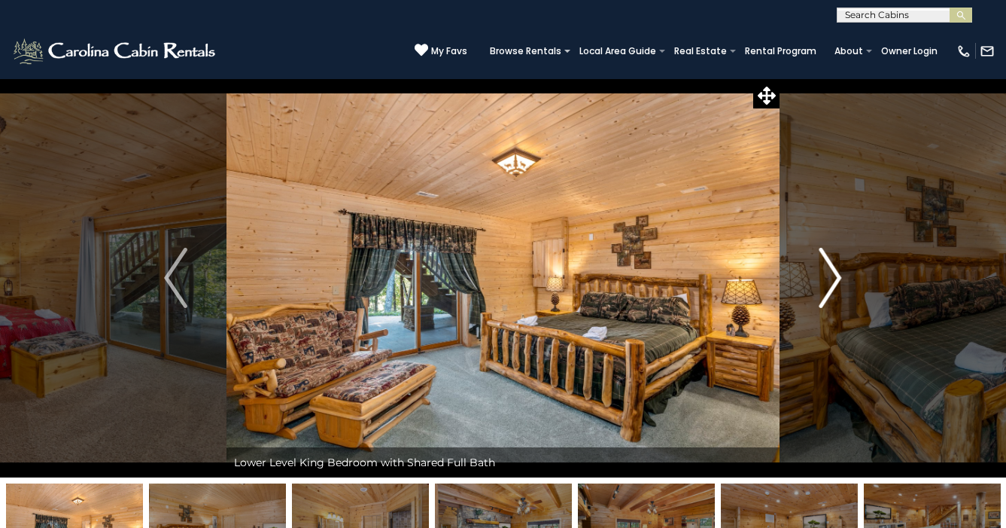
click at [847, 276] on button "Next" at bounding box center [830, 277] width 101 height 399
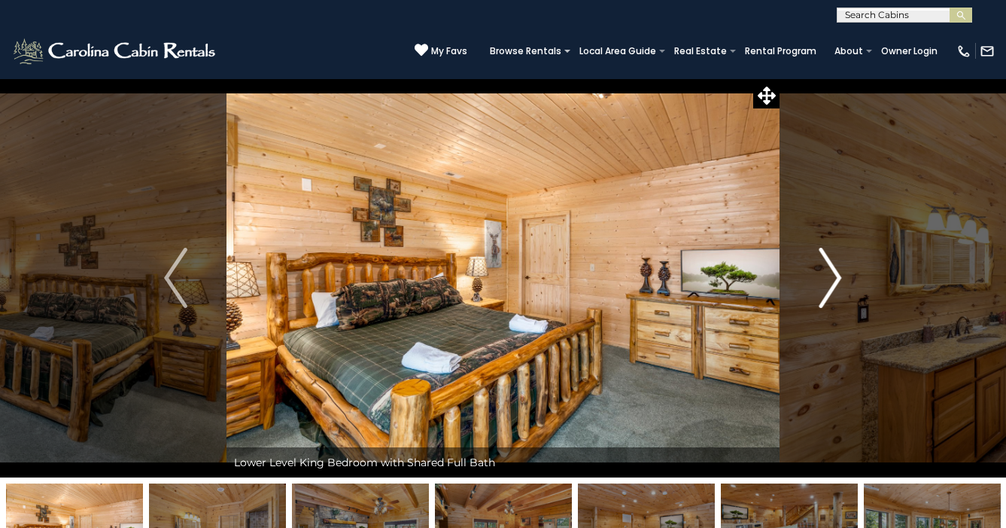
click at [847, 276] on button "Next" at bounding box center [830, 277] width 101 height 399
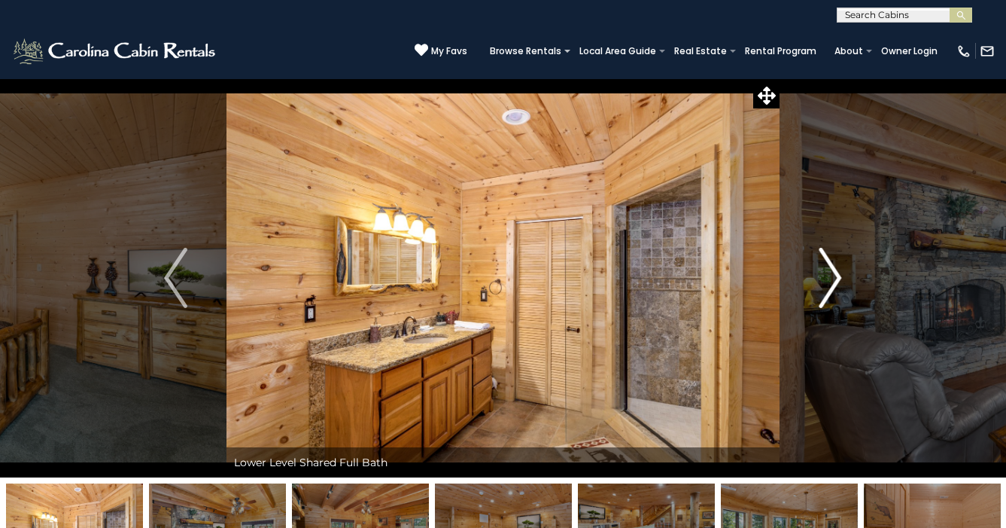
click at [847, 276] on button "Next" at bounding box center [830, 277] width 101 height 399
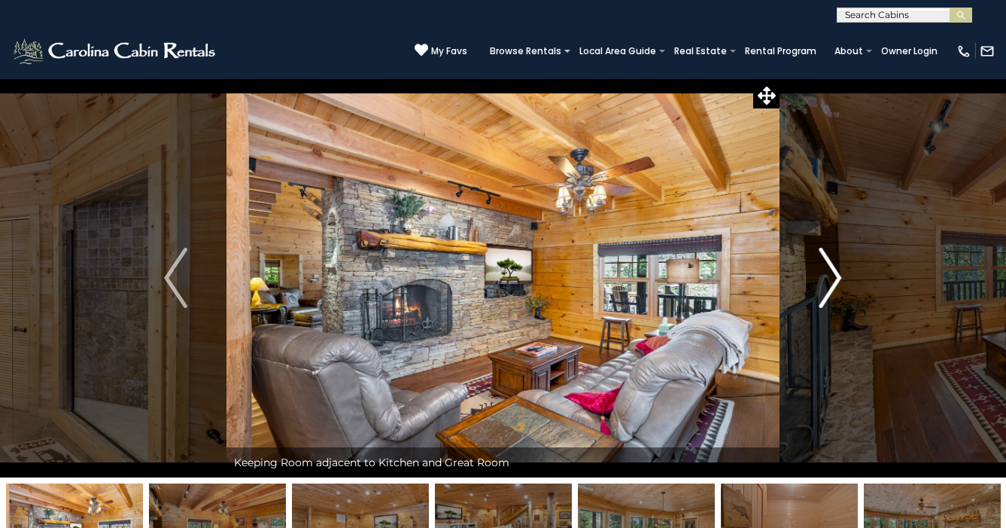
click at [847, 276] on button "Next" at bounding box center [830, 277] width 101 height 399
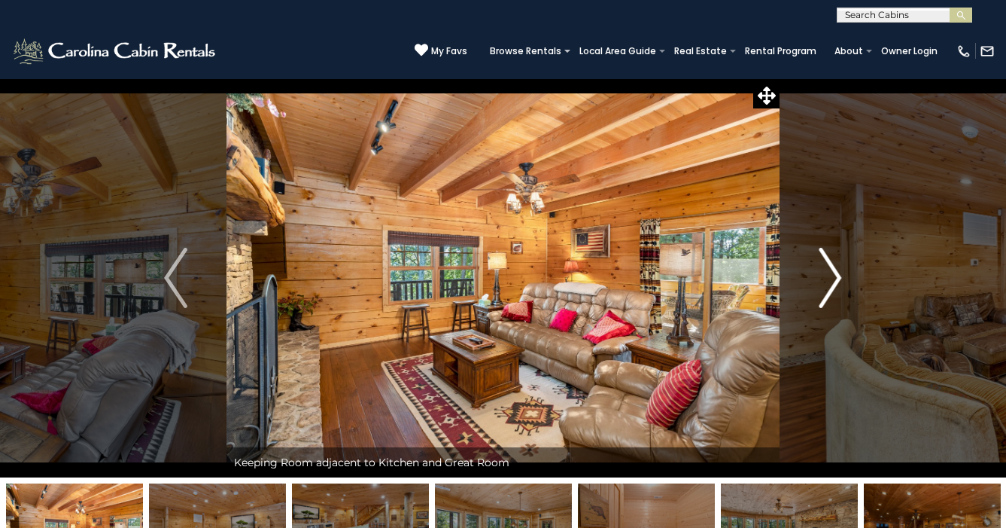
click at [847, 276] on button "Next" at bounding box center [830, 277] width 101 height 399
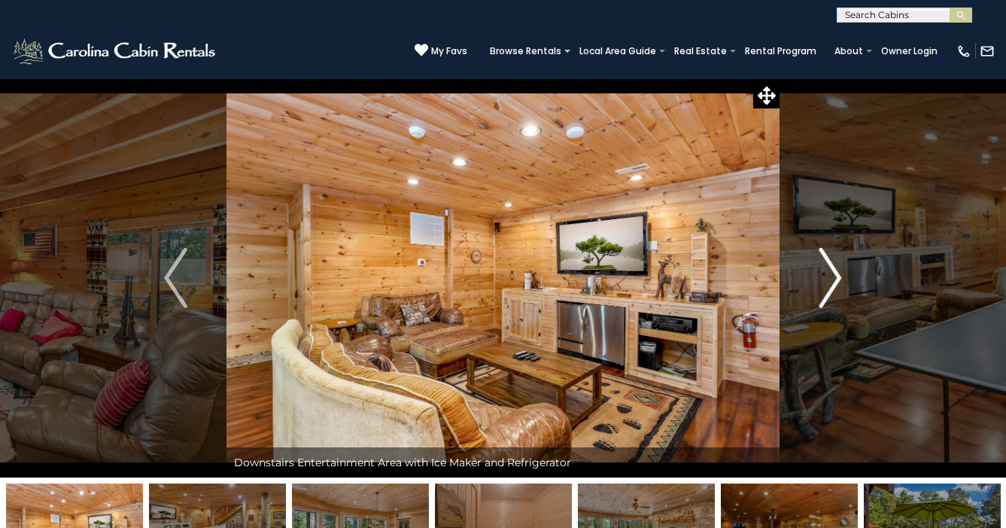
click at [847, 276] on button "Next" at bounding box center [830, 277] width 101 height 399
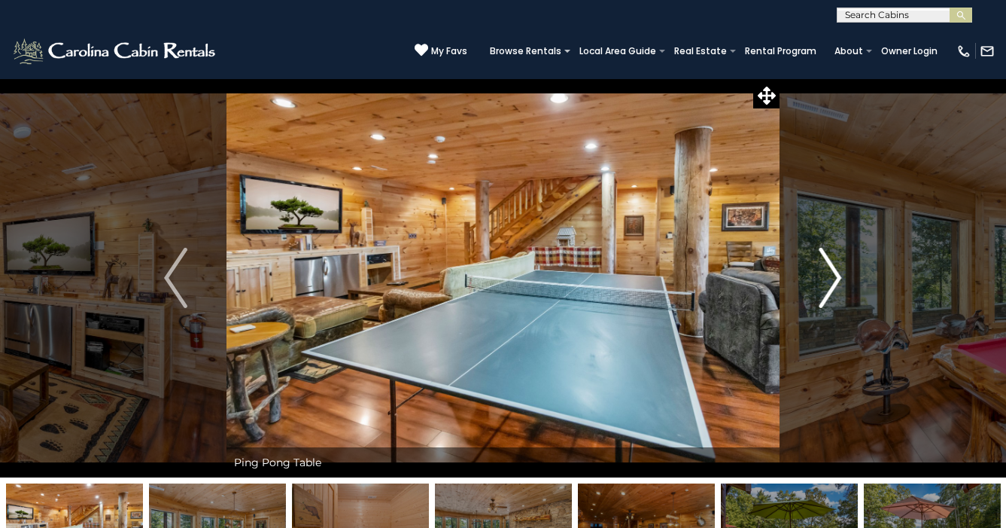
click at [847, 276] on button "Next" at bounding box center [830, 277] width 101 height 399
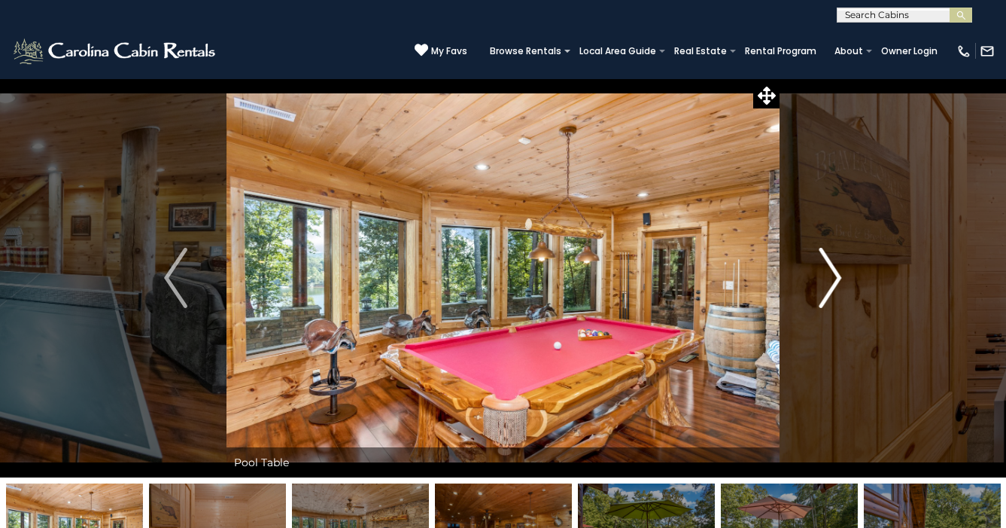
click at [847, 276] on button "Next" at bounding box center [830, 277] width 101 height 399
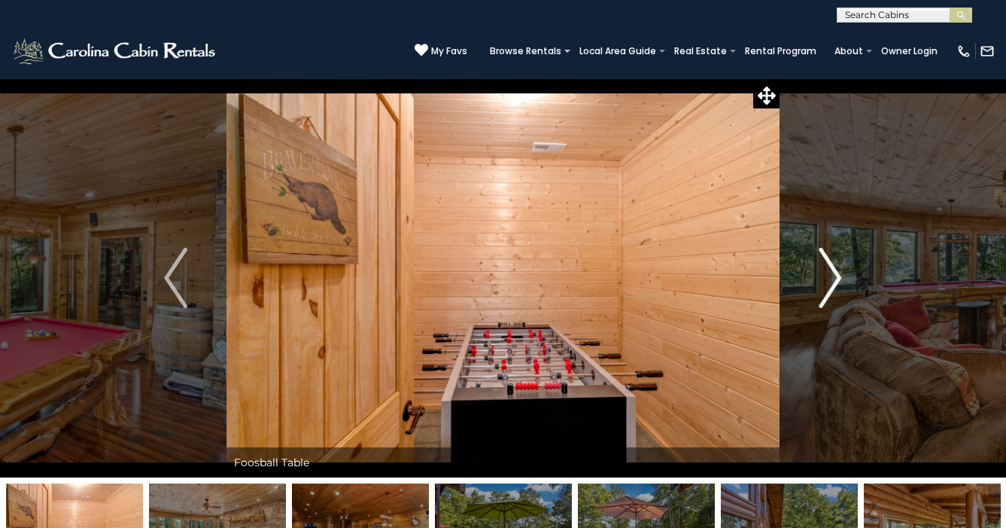
click at [847, 276] on button "Next" at bounding box center [830, 277] width 101 height 399
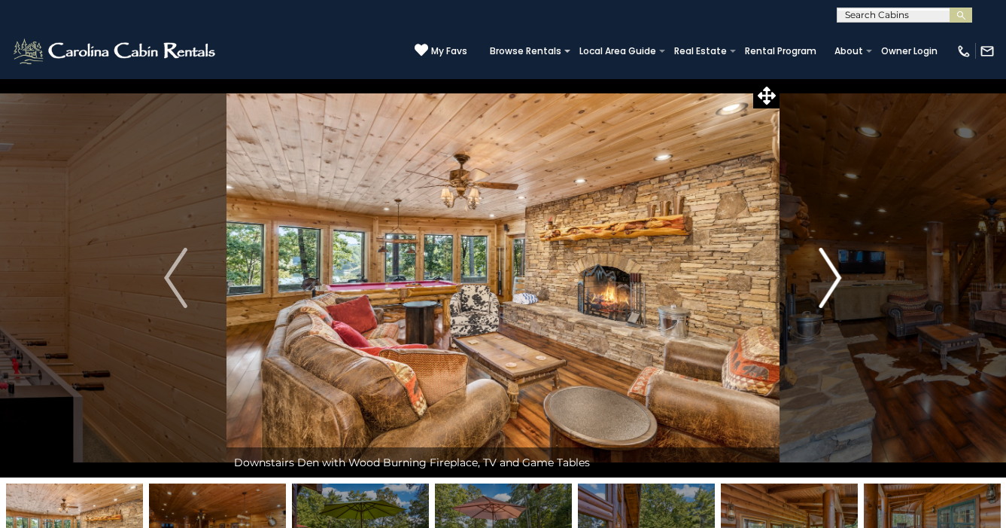
click at [847, 276] on button "Next" at bounding box center [830, 277] width 101 height 399
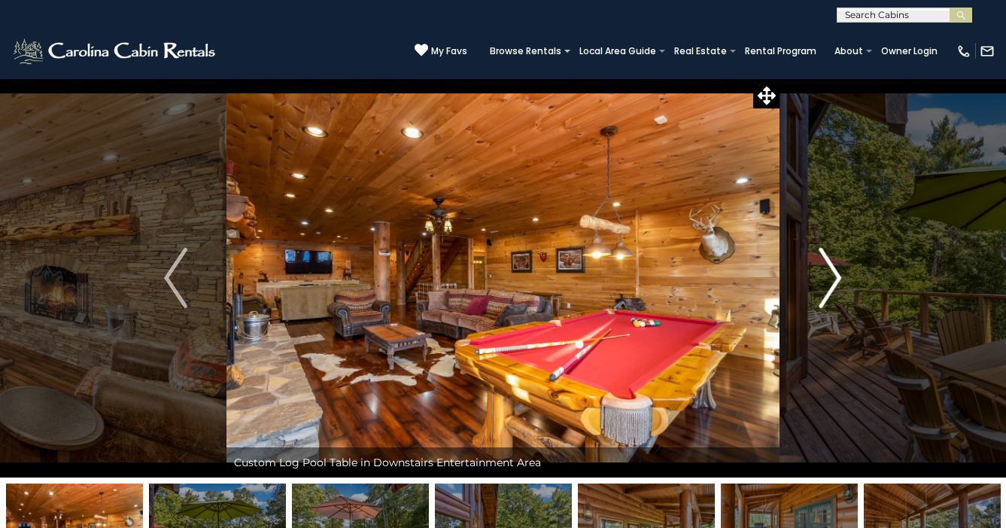
click at [847, 276] on button "Next" at bounding box center [830, 277] width 101 height 399
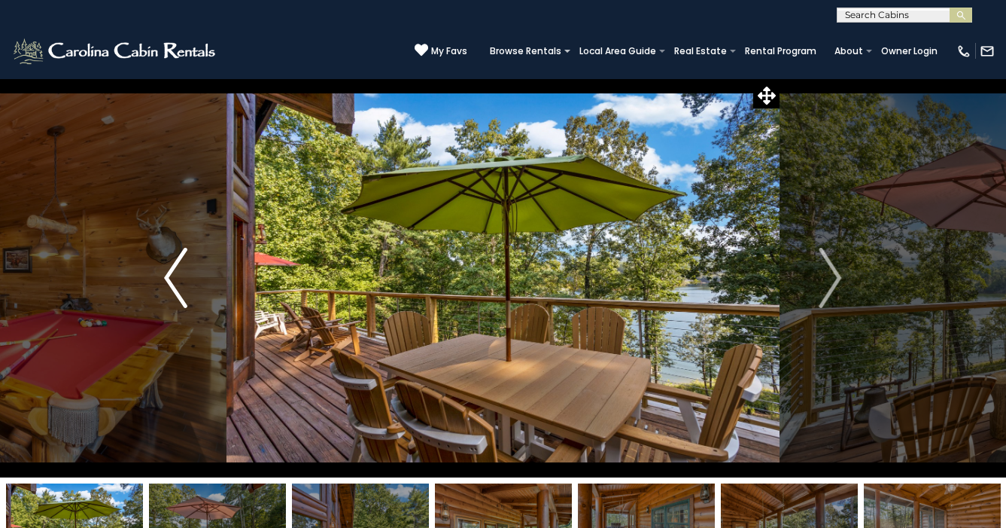
click at [178, 266] on img "Previous" at bounding box center [175, 278] width 23 height 60
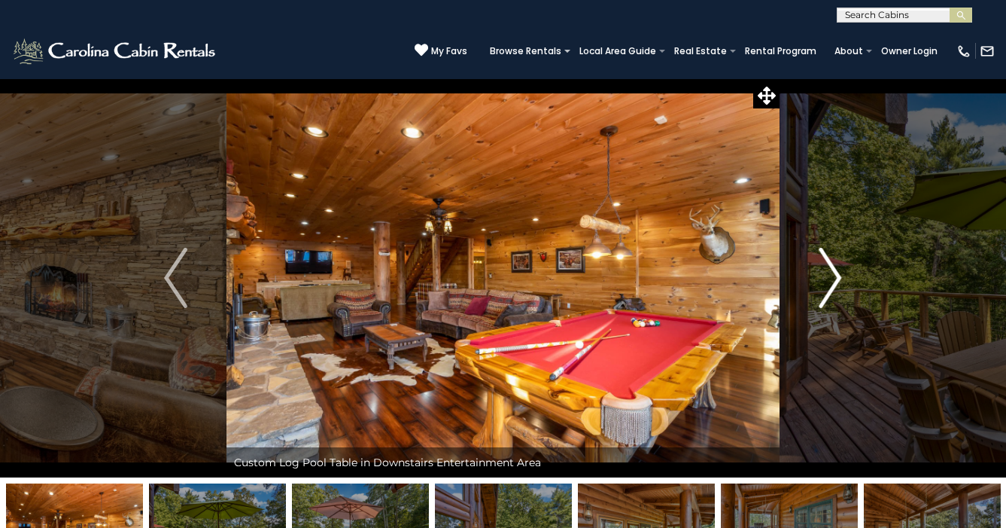
click at [838, 271] on img "Next" at bounding box center [830, 278] width 23 height 60
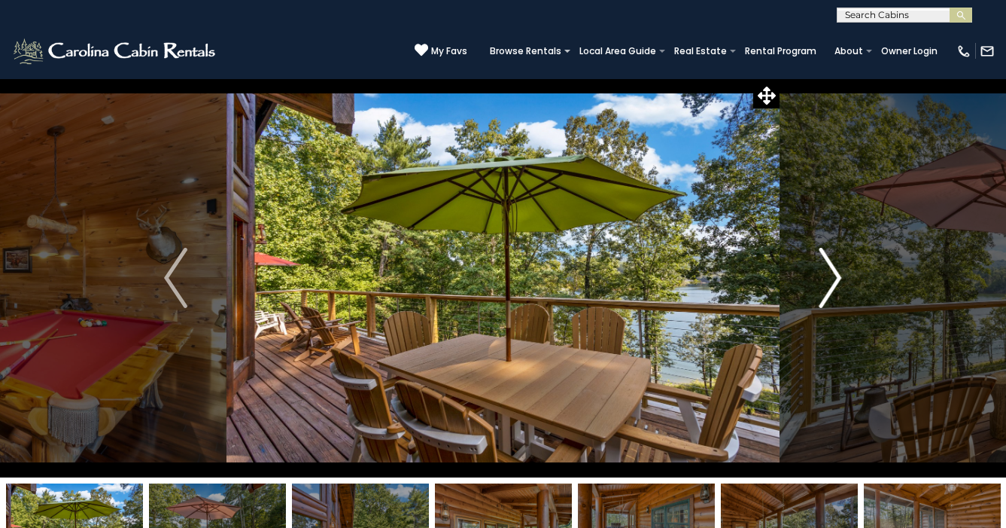
click at [838, 271] on img "Next" at bounding box center [830, 278] width 23 height 60
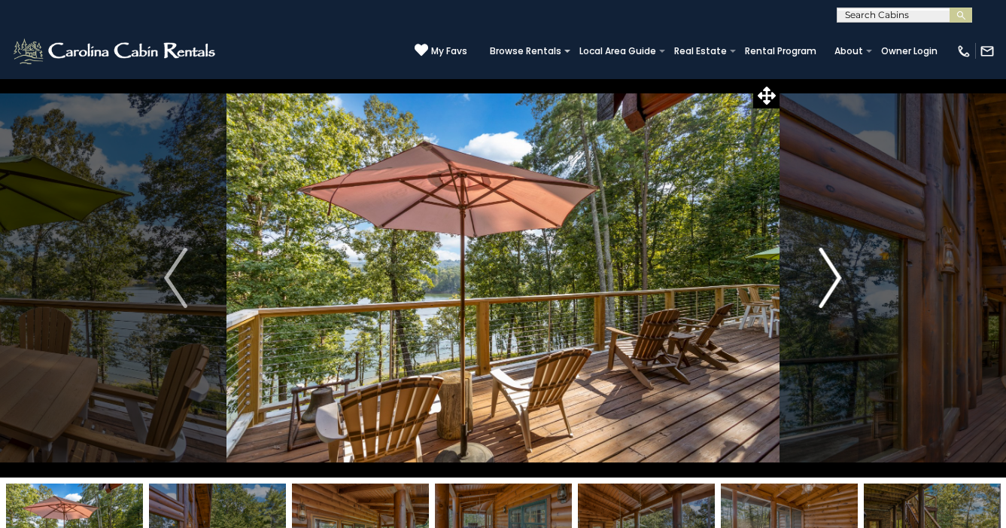
click at [838, 271] on img "Next" at bounding box center [830, 278] width 23 height 60
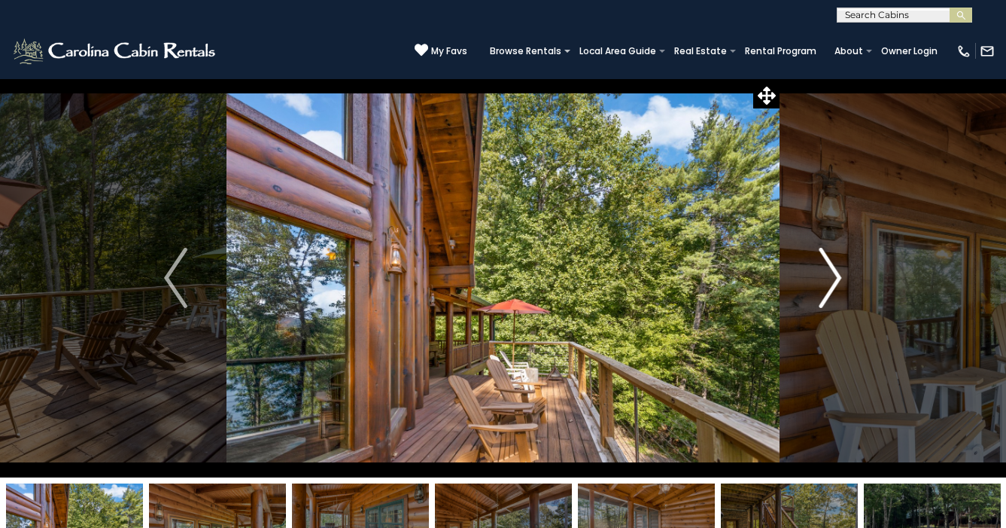
click at [838, 271] on img "Next" at bounding box center [830, 278] width 23 height 60
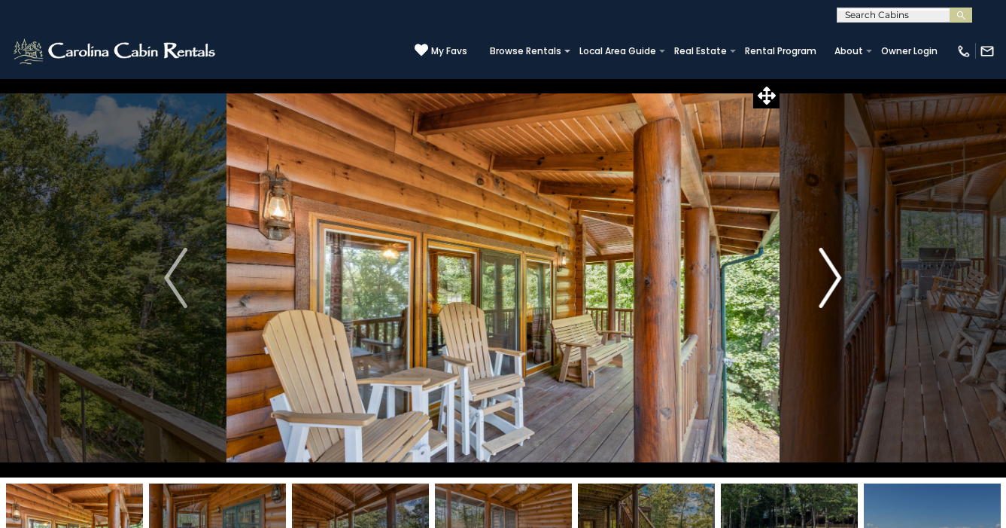
click at [838, 271] on img "Next" at bounding box center [830, 278] width 23 height 60
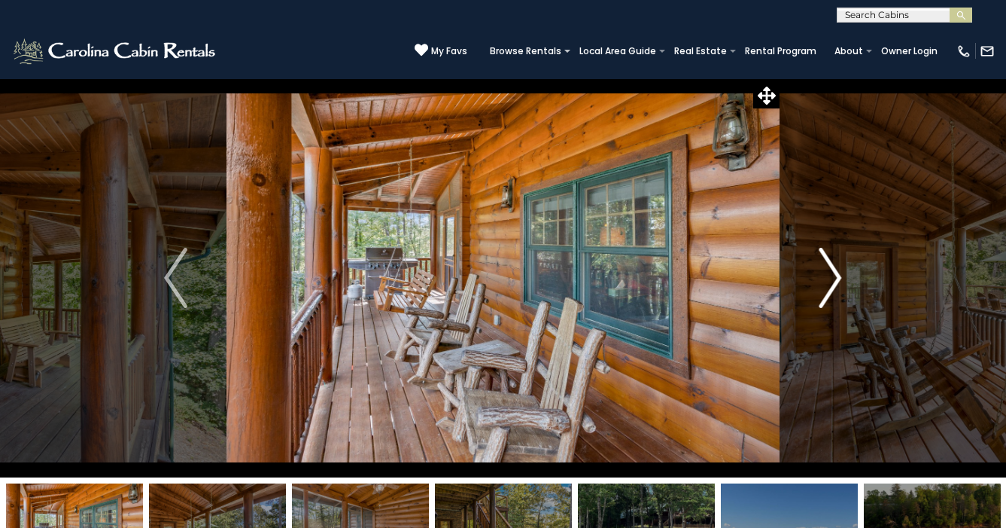
click at [838, 271] on img "Next" at bounding box center [830, 278] width 23 height 60
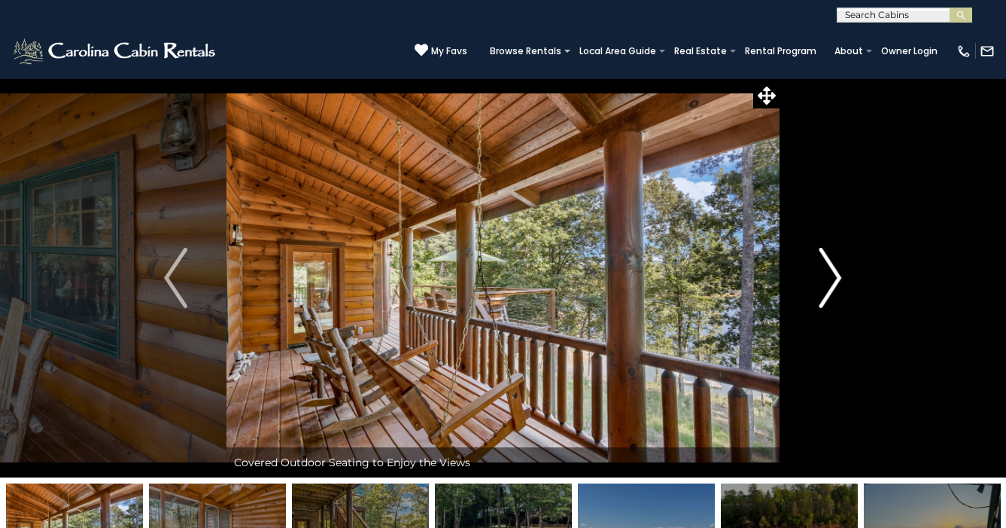
click at [838, 271] on img "Next" at bounding box center [830, 278] width 23 height 60
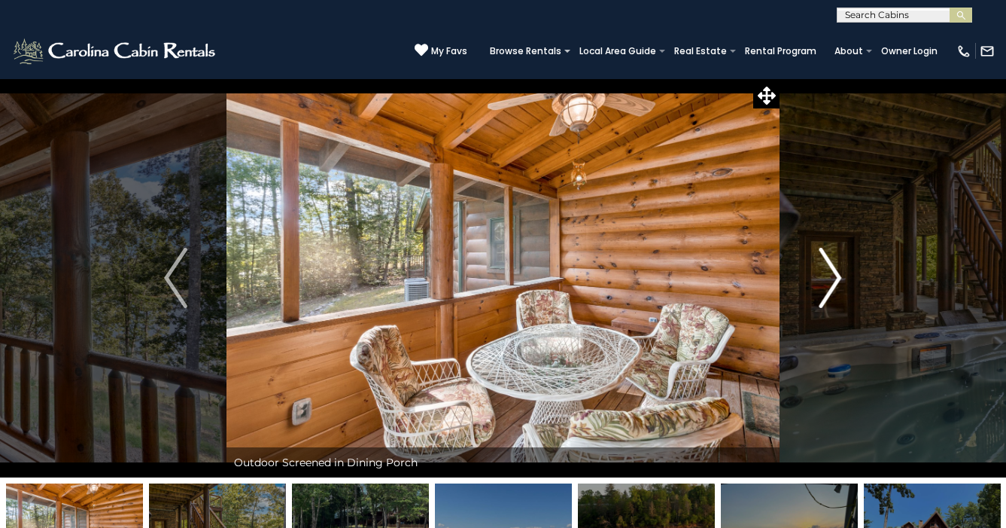
click at [838, 271] on img "Next" at bounding box center [830, 278] width 23 height 60
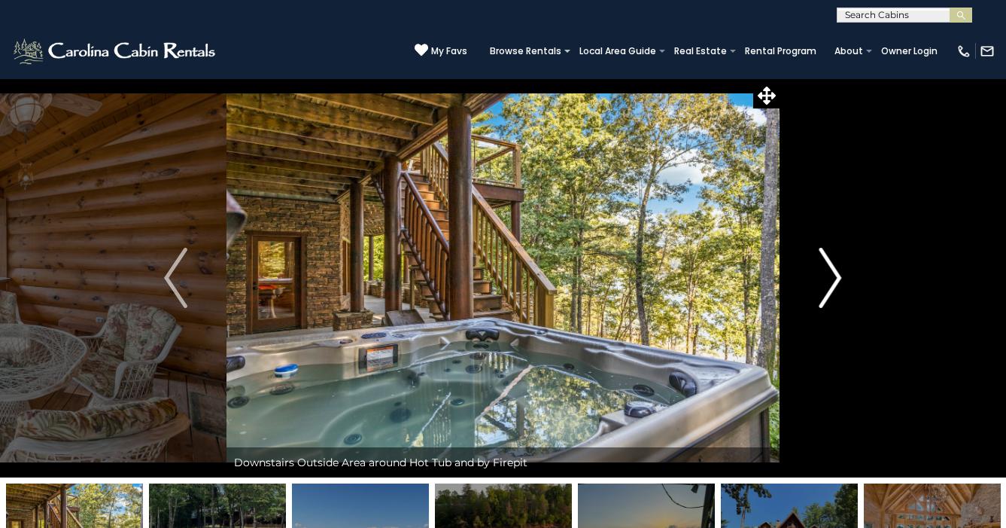
click at [838, 271] on img "Next" at bounding box center [830, 278] width 23 height 60
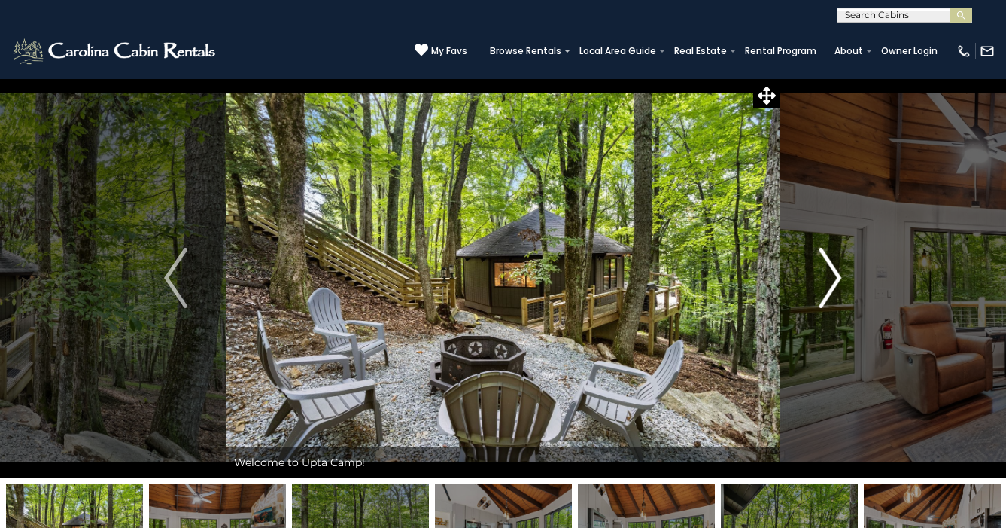
click at [826, 290] on img "Next" at bounding box center [830, 278] width 23 height 60
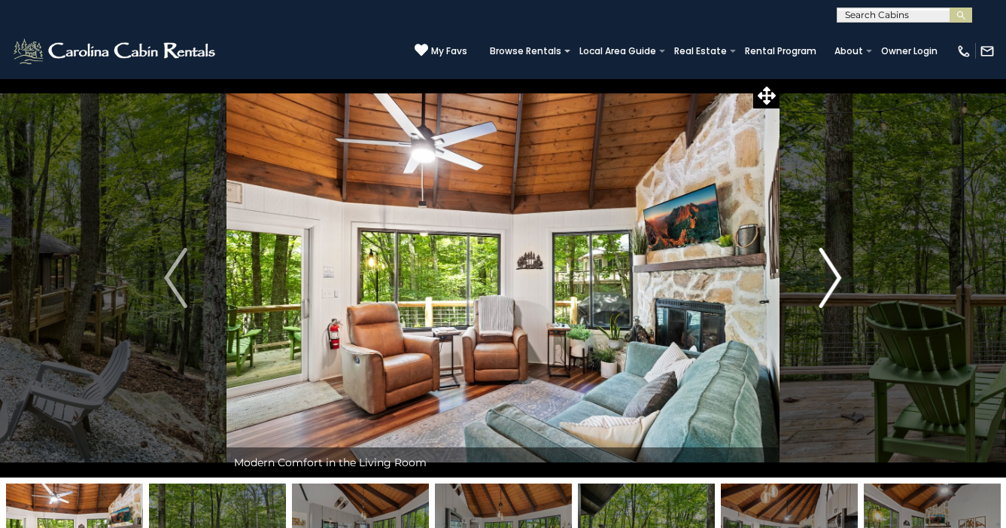
click at [826, 290] on img "Next" at bounding box center [830, 278] width 23 height 60
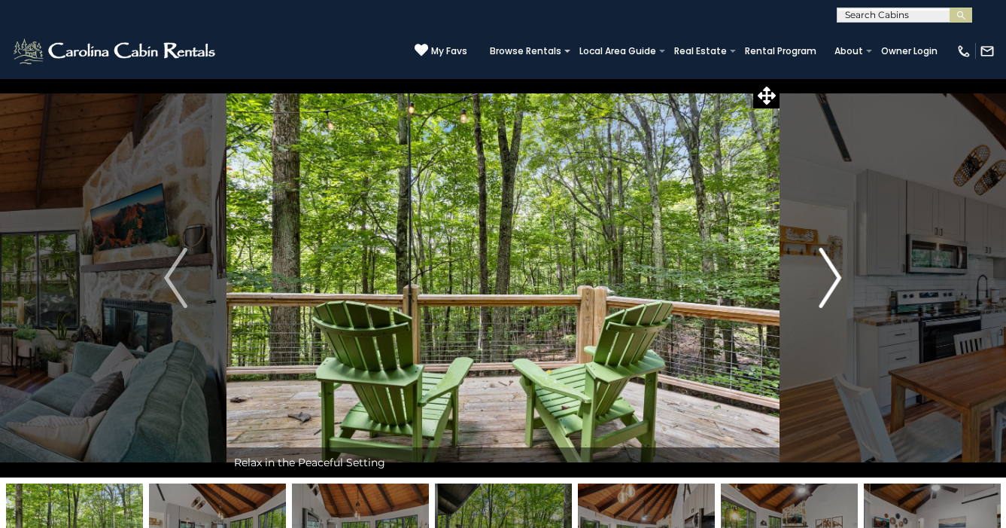
click at [826, 290] on img "Next" at bounding box center [830, 278] width 23 height 60
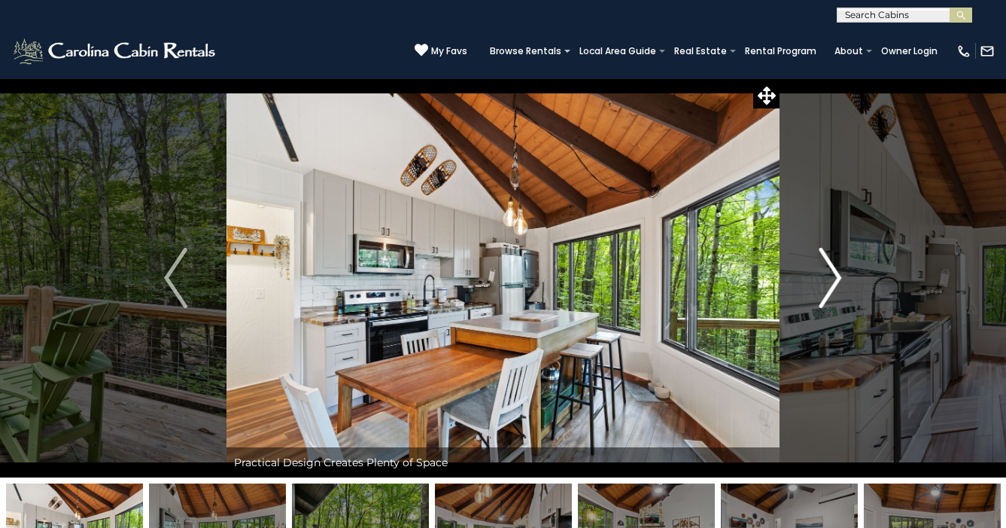
click at [826, 290] on img "Next" at bounding box center [830, 278] width 23 height 60
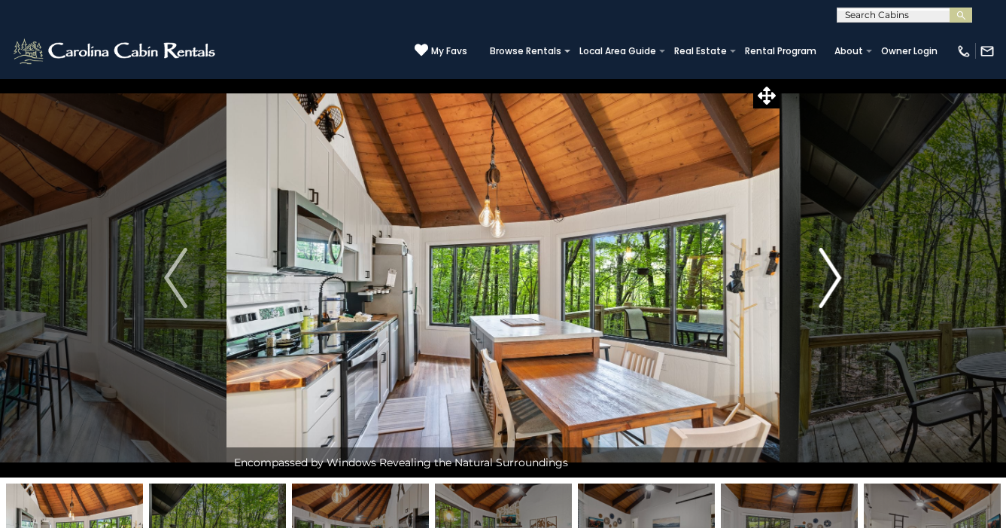
click at [826, 290] on img "Next" at bounding box center [830, 278] width 23 height 60
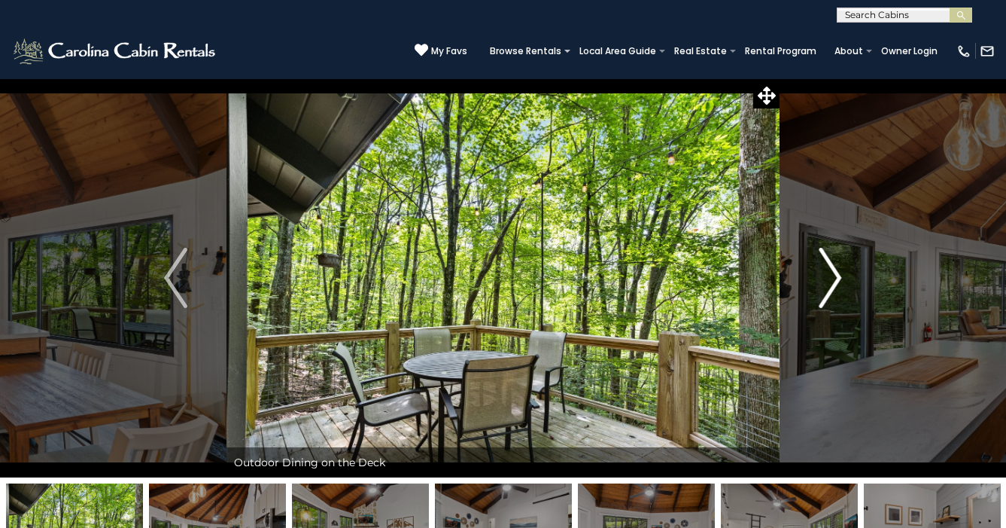
click at [826, 290] on img "Next" at bounding box center [830, 278] width 23 height 60
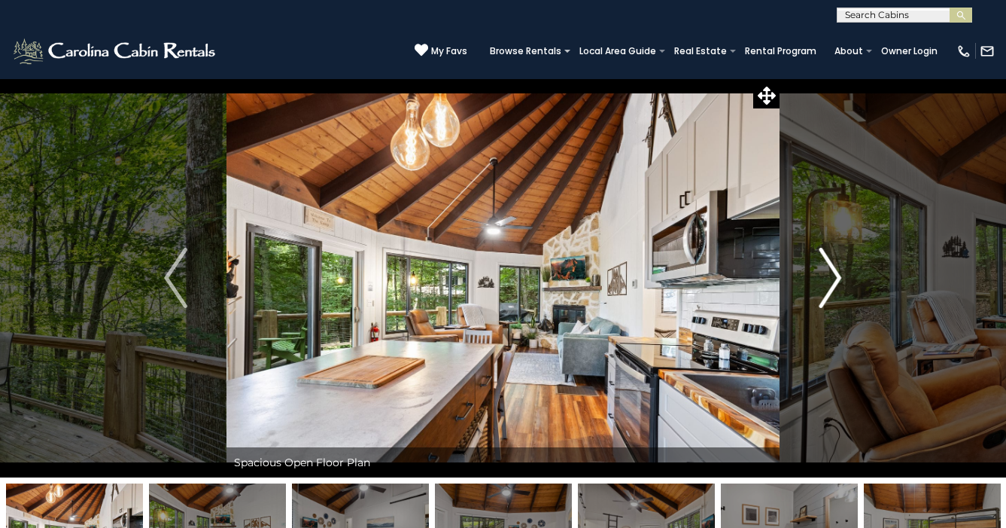
click at [826, 290] on img "Next" at bounding box center [830, 278] width 23 height 60
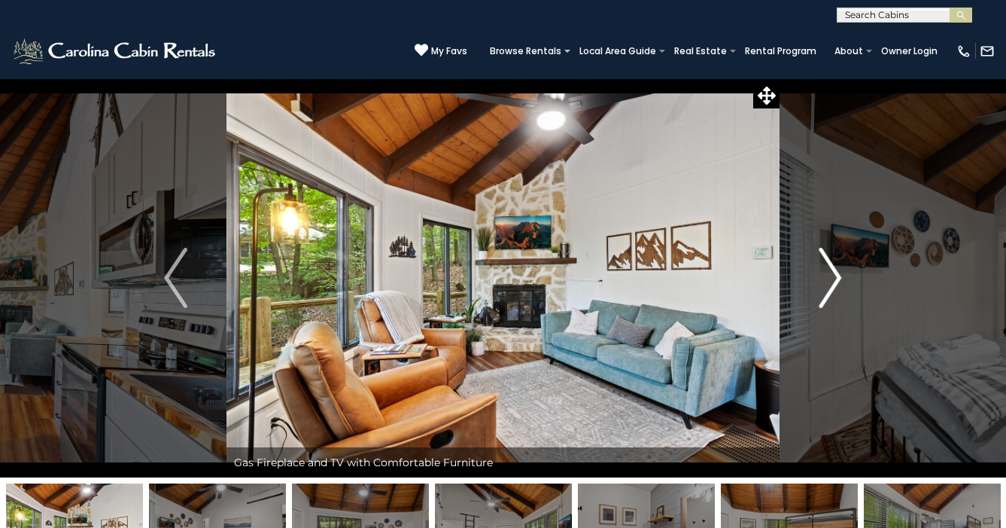
click at [826, 290] on img "Next" at bounding box center [830, 278] width 23 height 60
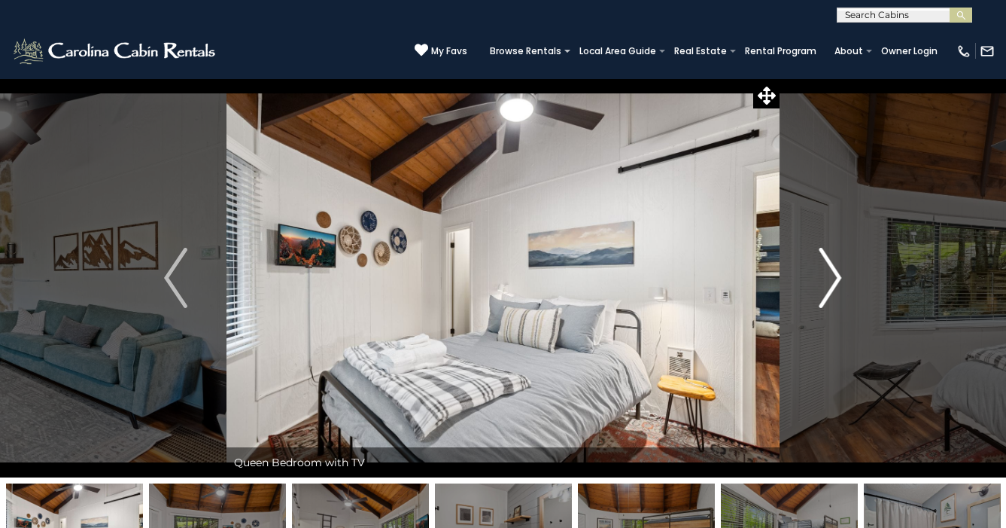
click at [826, 290] on img "Next" at bounding box center [830, 278] width 23 height 60
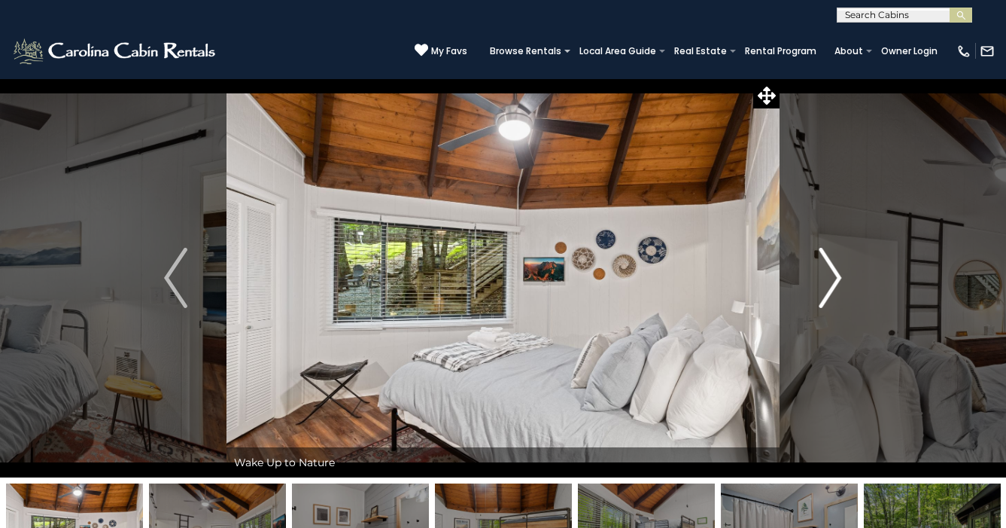
click at [826, 290] on img "Next" at bounding box center [830, 278] width 23 height 60
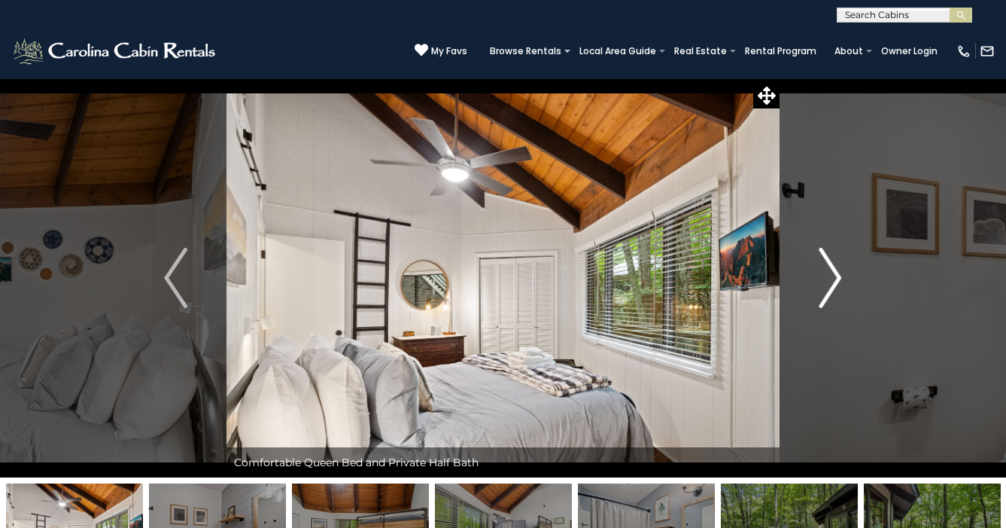
click at [826, 290] on img "Next" at bounding box center [830, 278] width 23 height 60
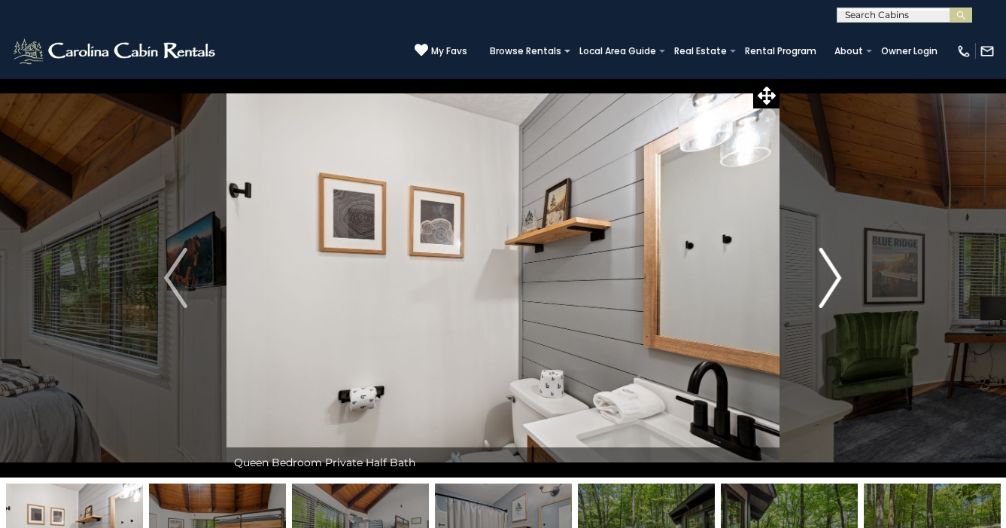
click at [826, 290] on img "Next" at bounding box center [830, 278] width 23 height 60
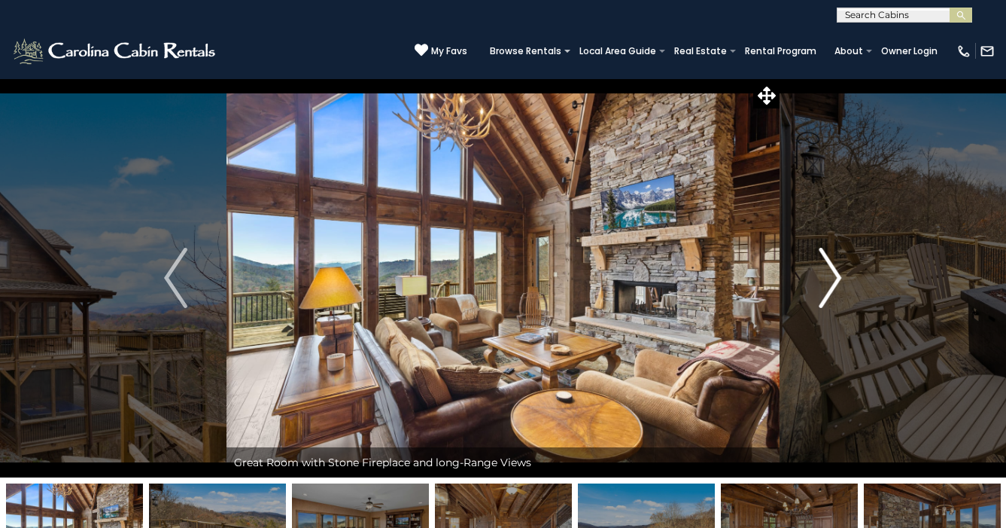
click at [838, 282] on img "Next" at bounding box center [830, 278] width 23 height 60
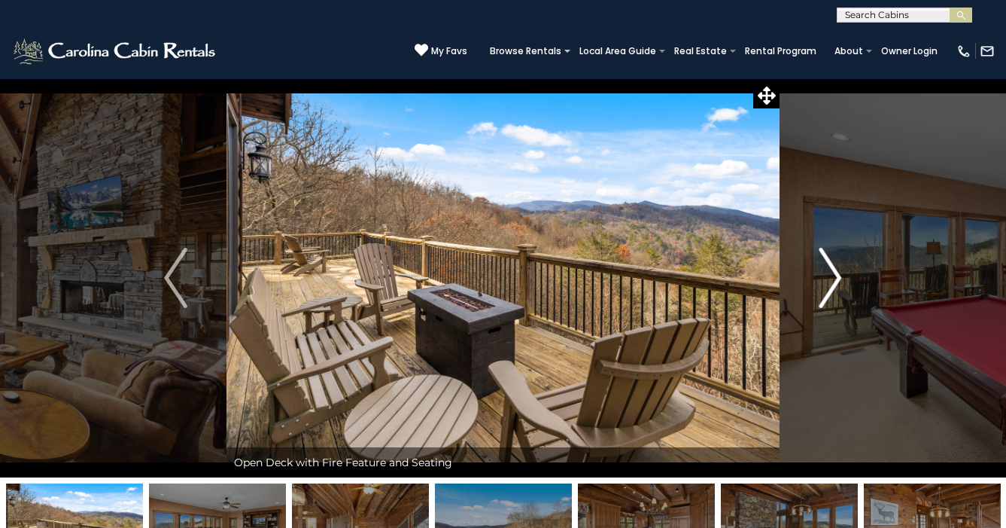
click at [838, 282] on img "Next" at bounding box center [830, 278] width 23 height 60
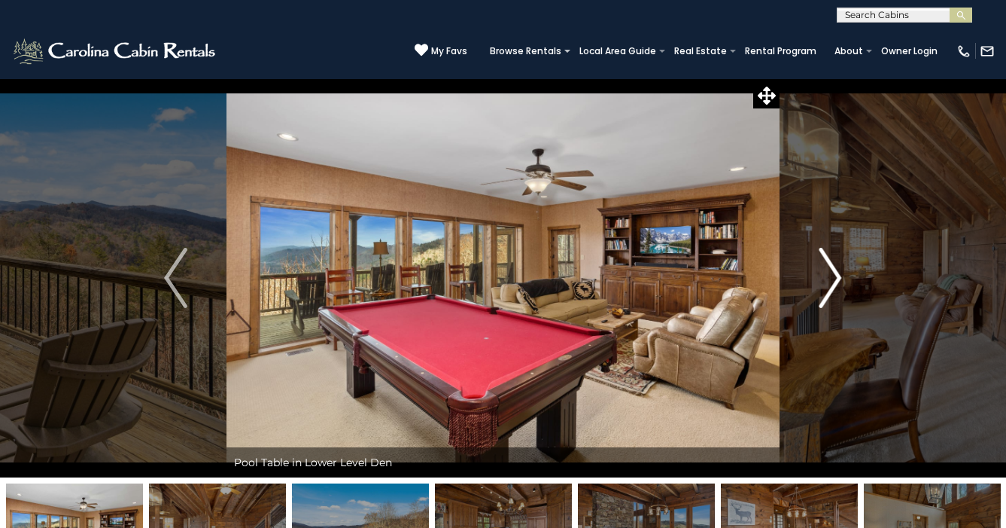
click at [838, 282] on img "Next" at bounding box center [830, 278] width 23 height 60
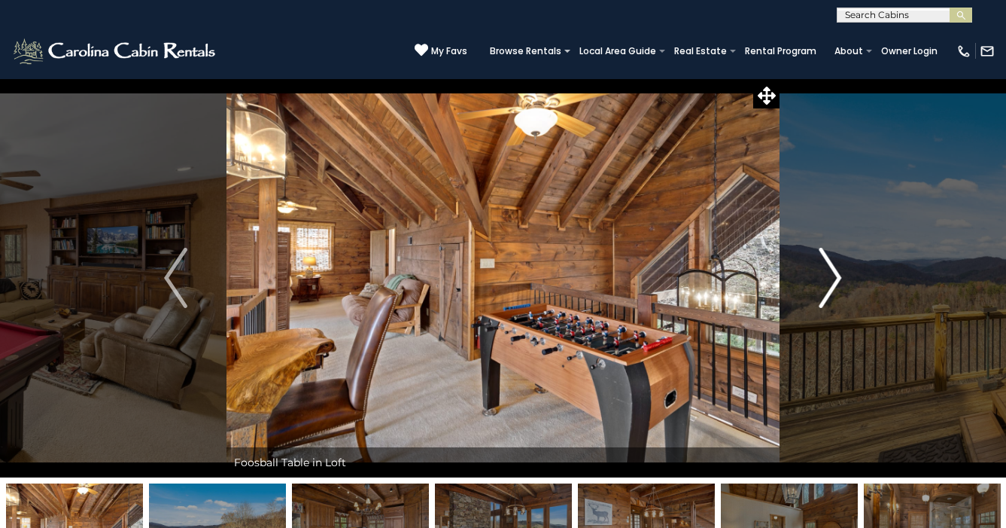
click at [838, 282] on img "Next" at bounding box center [830, 278] width 23 height 60
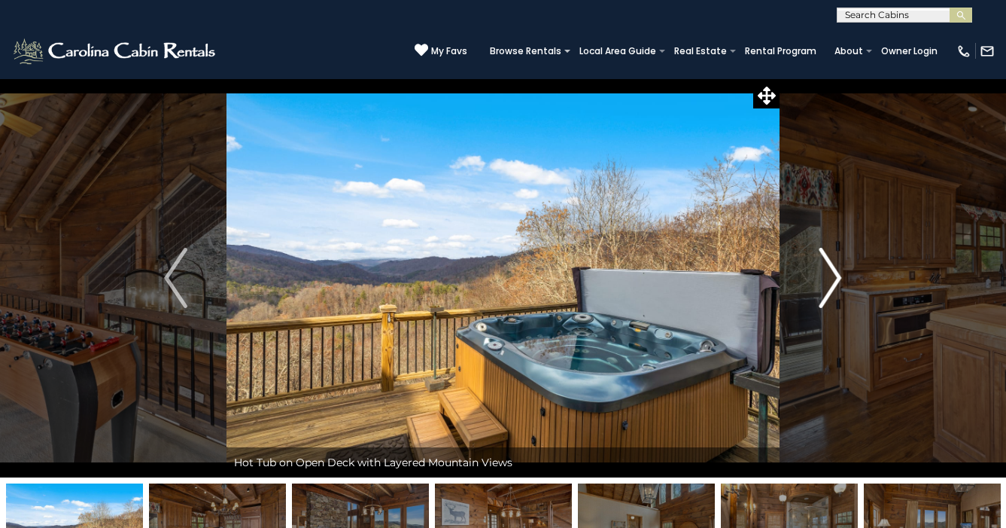
click at [838, 282] on img "Next" at bounding box center [830, 278] width 23 height 60
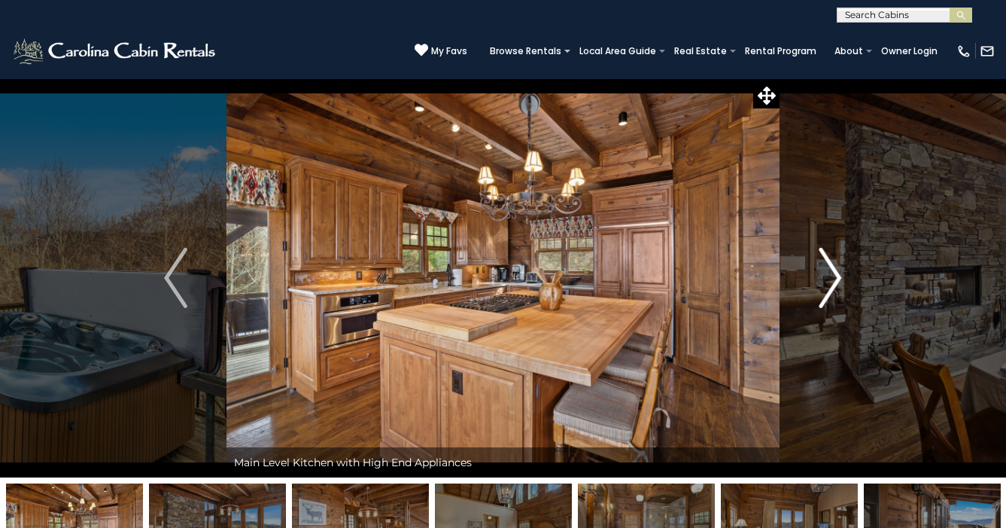
click at [838, 282] on img "Next" at bounding box center [830, 278] width 23 height 60
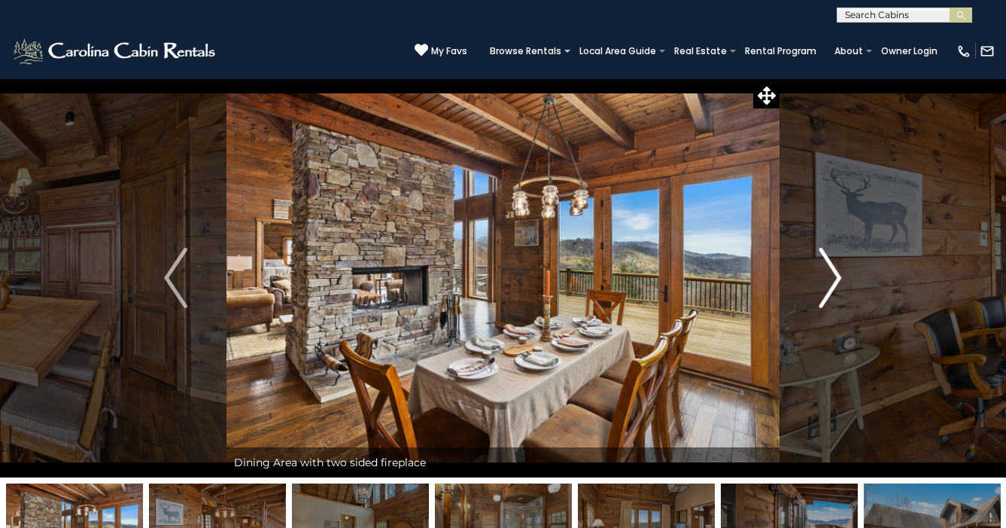
click at [838, 282] on img "Next" at bounding box center [830, 278] width 23 height 60
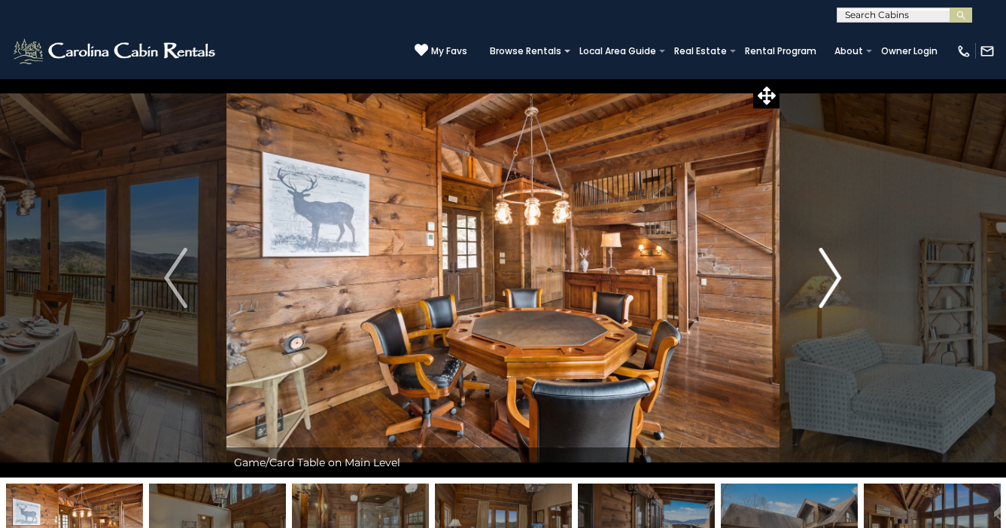
click at [838, 282] on img "Next" at bounding box center [830, 278] width 23 height 60
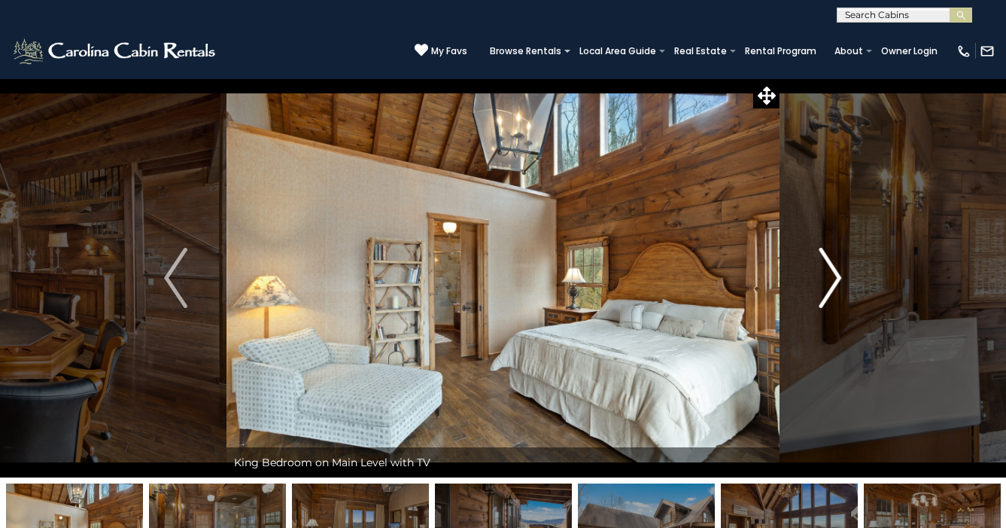
click at [838, 282] on img "Next" at bounding box center [830, 278] width 23 height 60
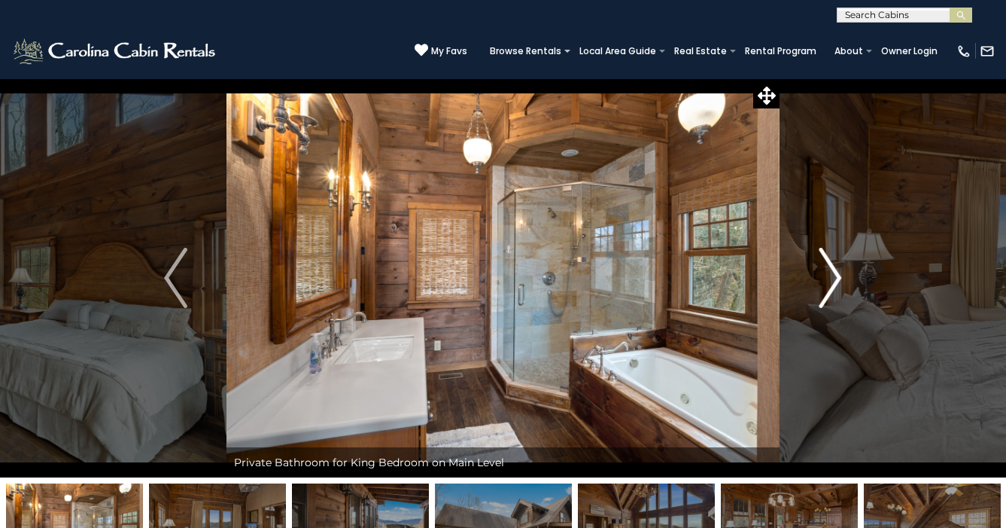
click at [838, 282] on img "Next" at bounding box center [830, 278] width 23 height 60
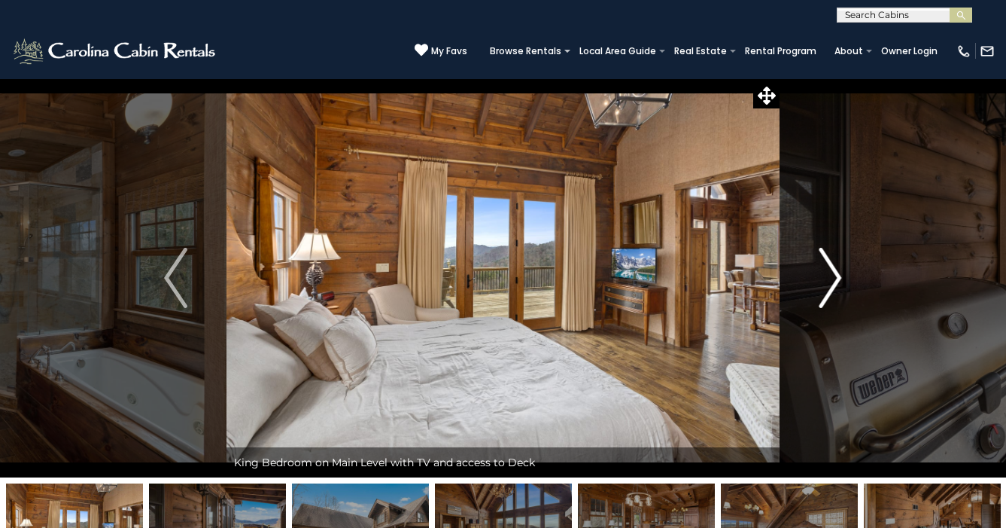
click at [838, 282] on img "Next" at bounding box center [830, 278] width 23 height 60
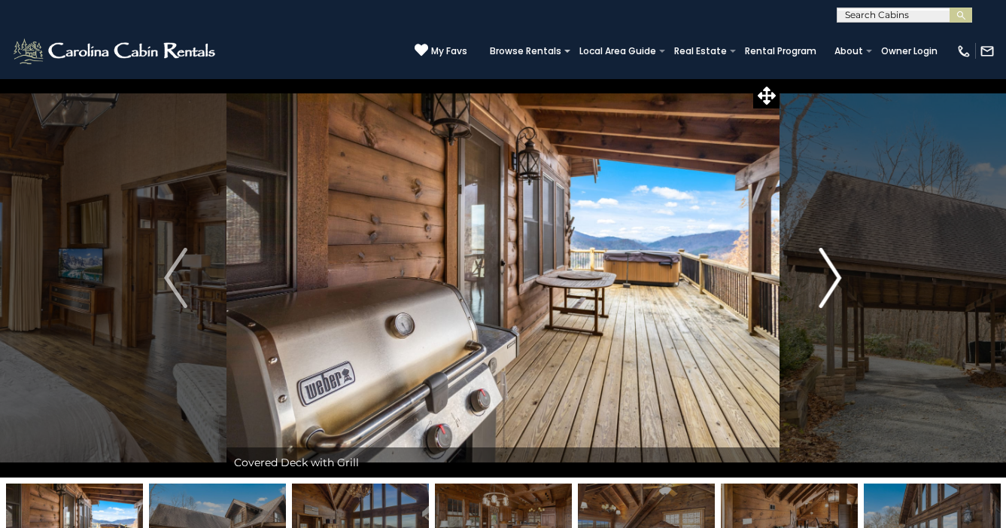
click at [838, 282] on img "Next" at bounding box center [830, 278] width 23 height 60
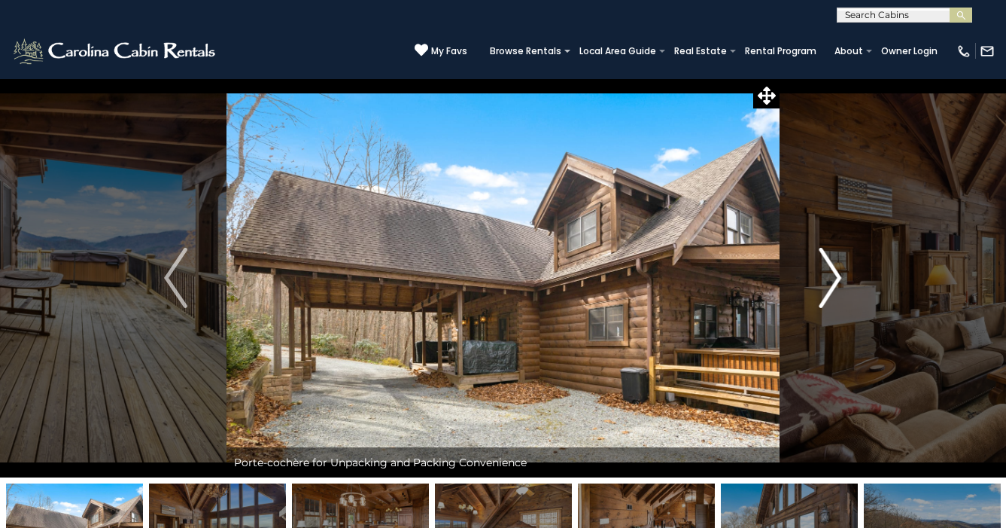
click at [838, 282] on img "Next" at bounding box center [830, 278] width 23 height 60
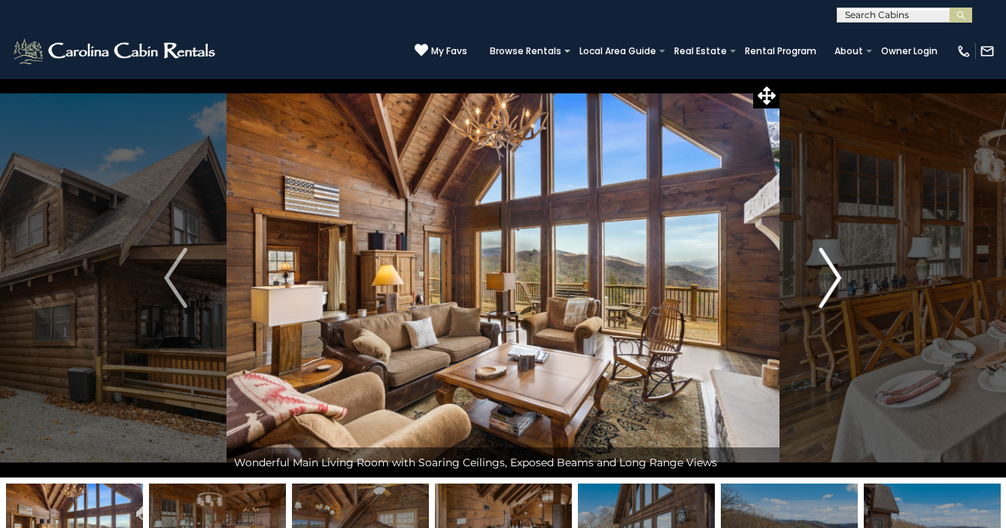
click at [838, 282] on img "Next" at bounding box center [830, 278] width 23 height 60
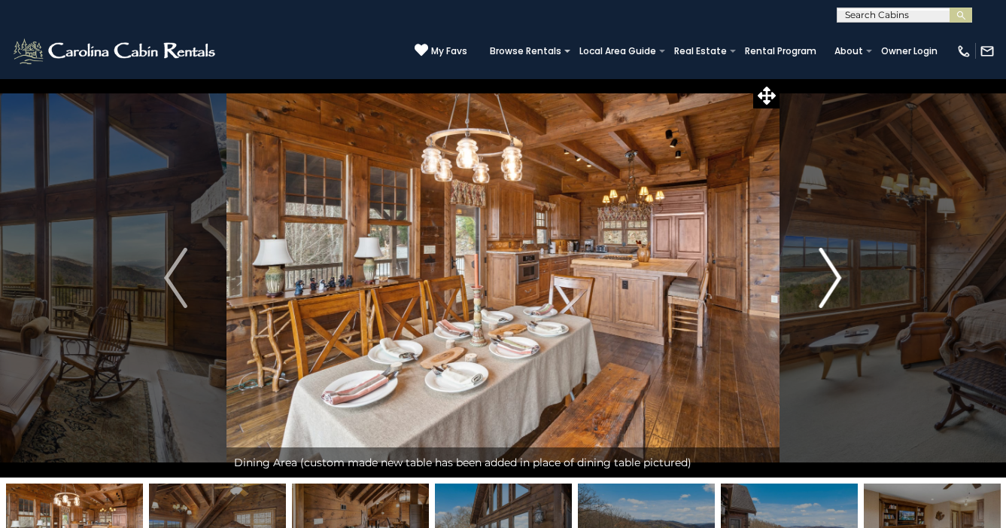
click at [838, 282] on img "Next" at bounding box center [830, 278] width 23 height 60
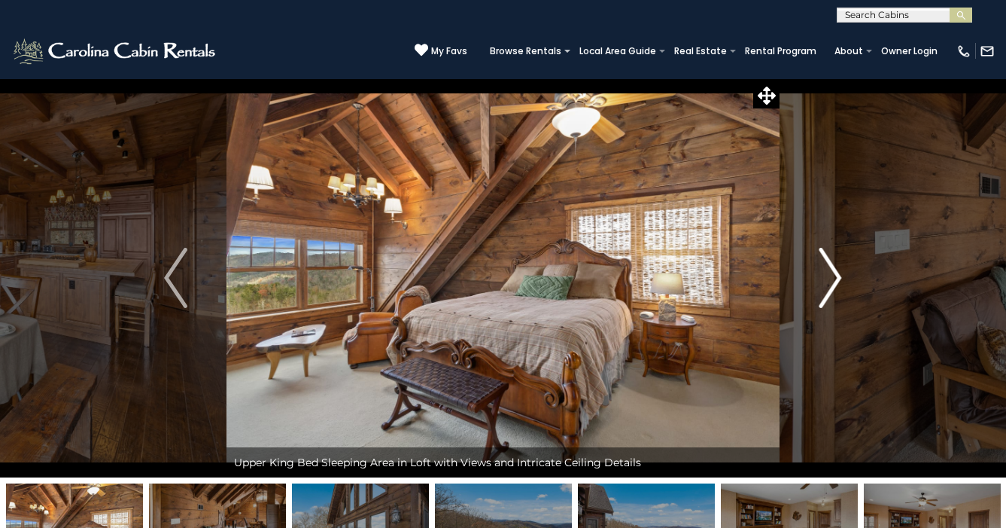
click at [838, 282] on img "Next" at bounding box center [830, 278] width 23 height 60
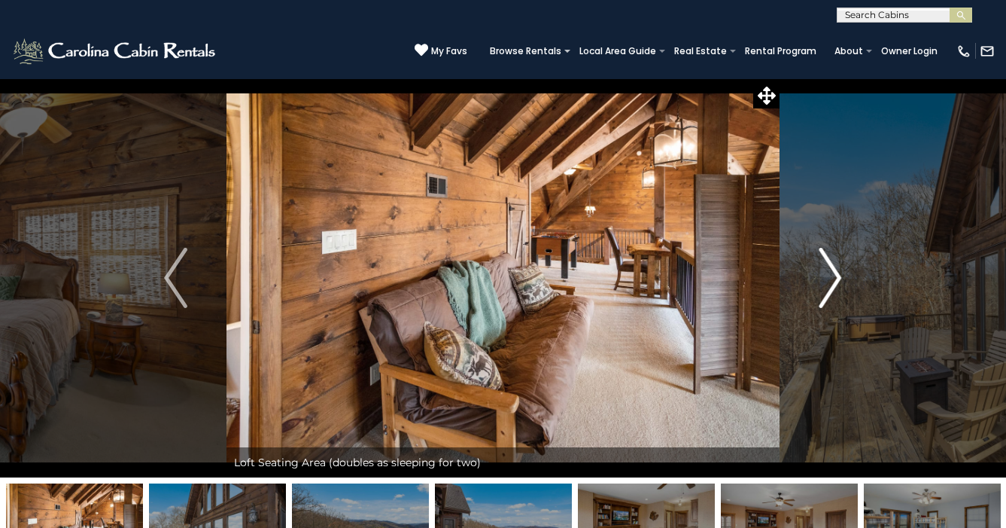
click at [838, 282] on img "Next" at bounding box center [830, 278] width 23 height 60
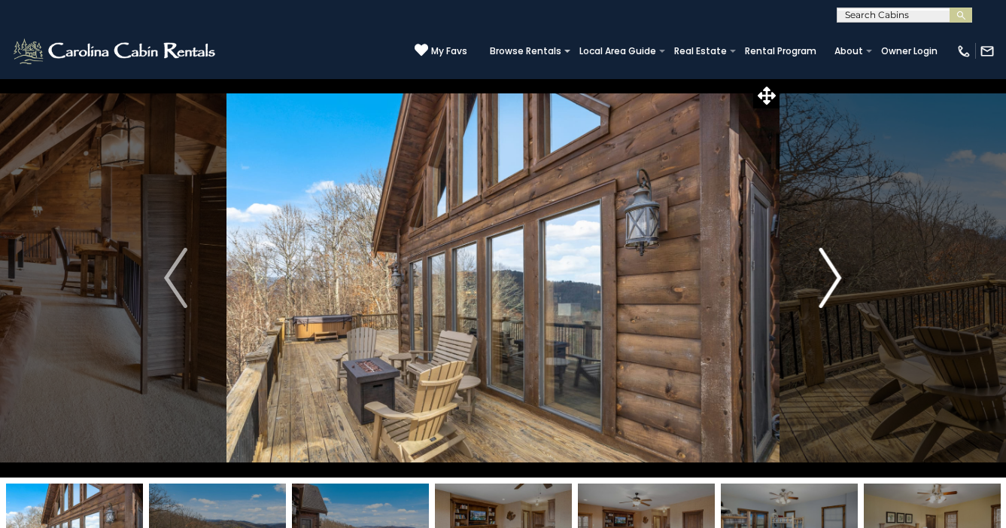
click at [838, 282] on img "Next" at bounding box center [830, 278] width 23 height 60
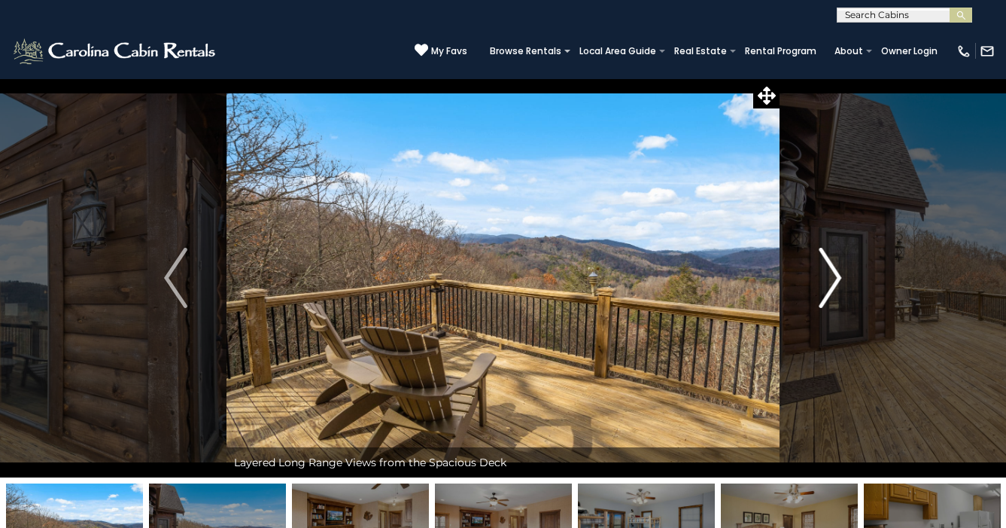
click at [838, 282] on img "Next" at bounding box center [830, 278] width 23 height 60
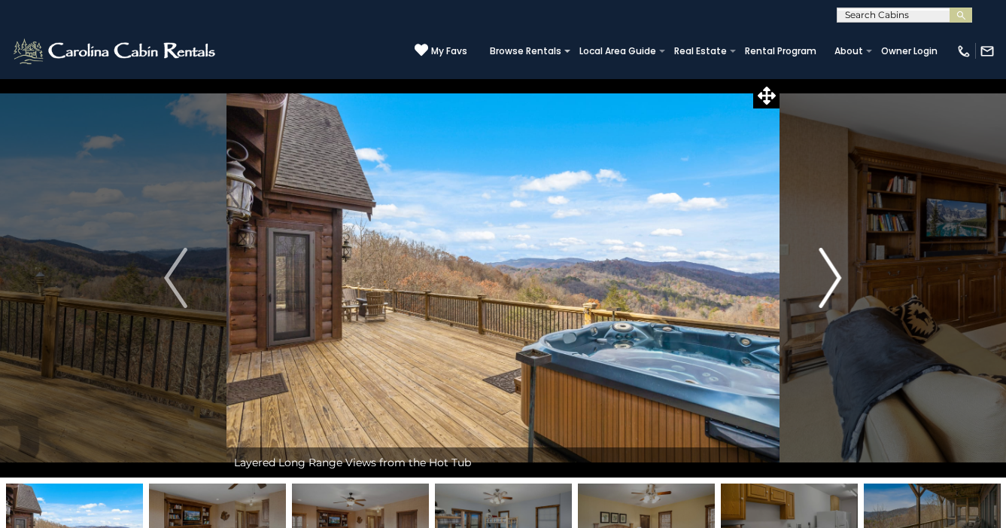
click at [838, 282] on img "Next" at bounding box center [830, 278] width 23 height 60
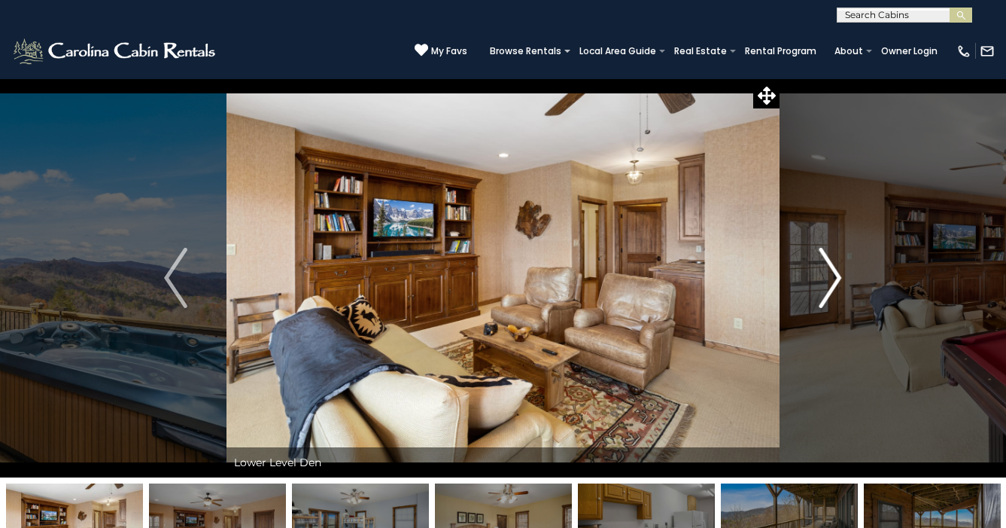
click at [838, 282] on img "Next" at bounding box center [830, 278] width 23 height 60
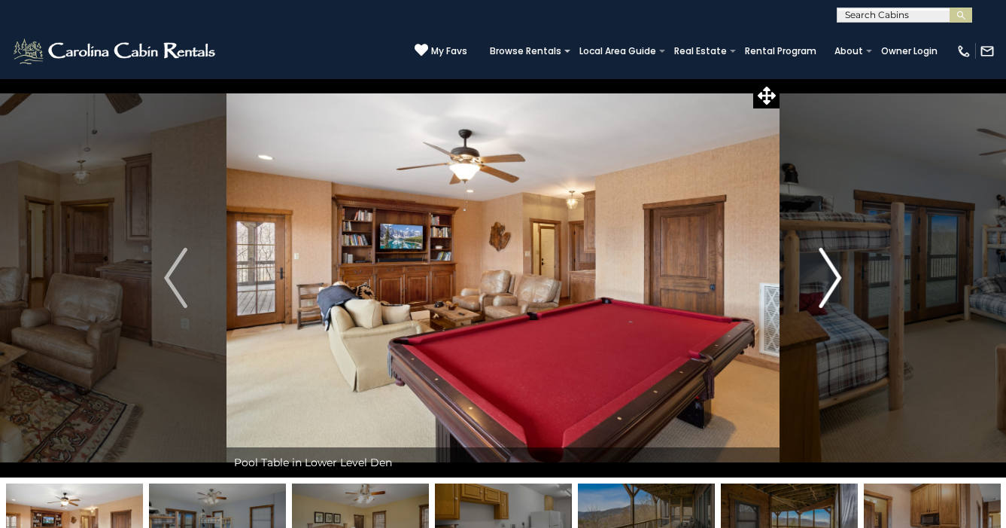
click at [838, 282] on img "Next" at bounding box center [830, 278] width 23 height 60
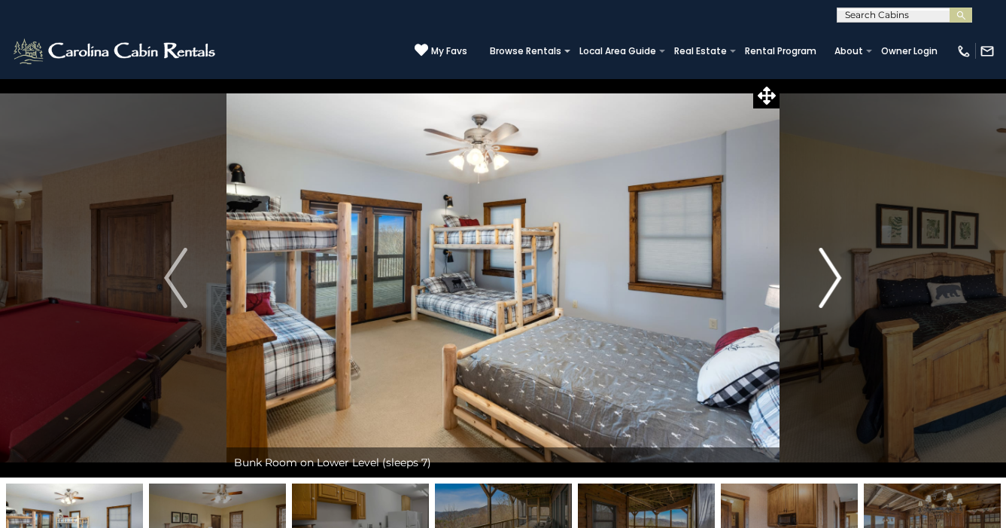
click at [838, 282] on img "Next" at bounding box center [830, 278] width 23 height 60
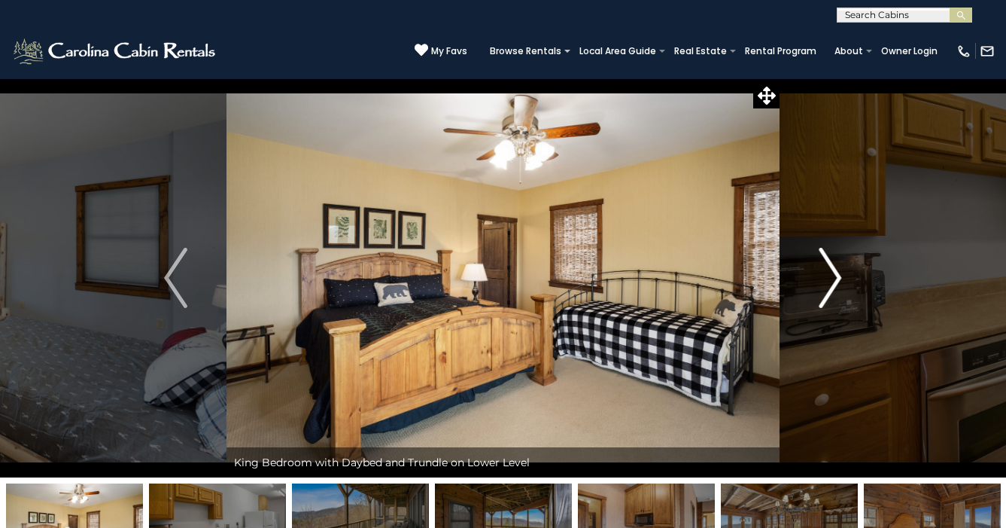
click at [838, 282] on img "Next" at bounding box center [830, 278] width 23 height 60
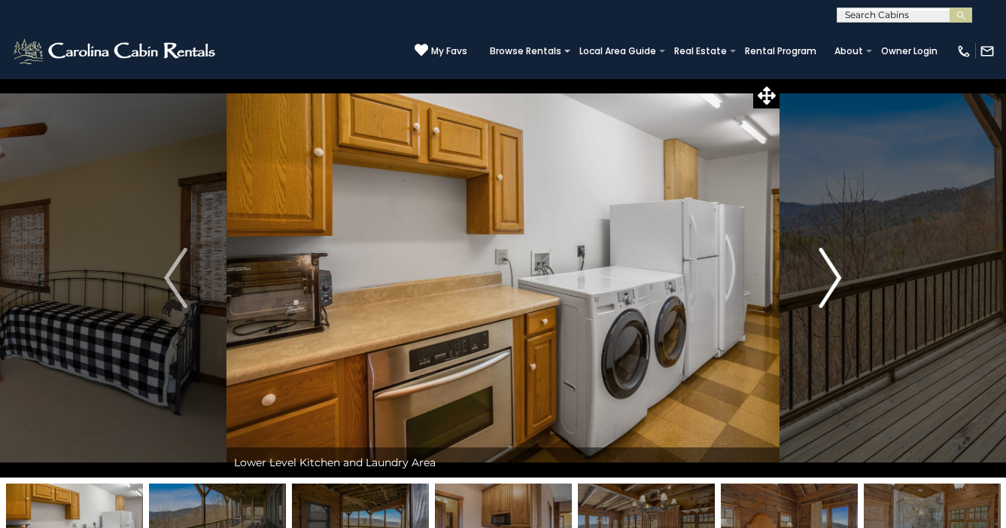
click at [813, 286] on button "Next" at bounding box center [830, 277] width 101 height 399
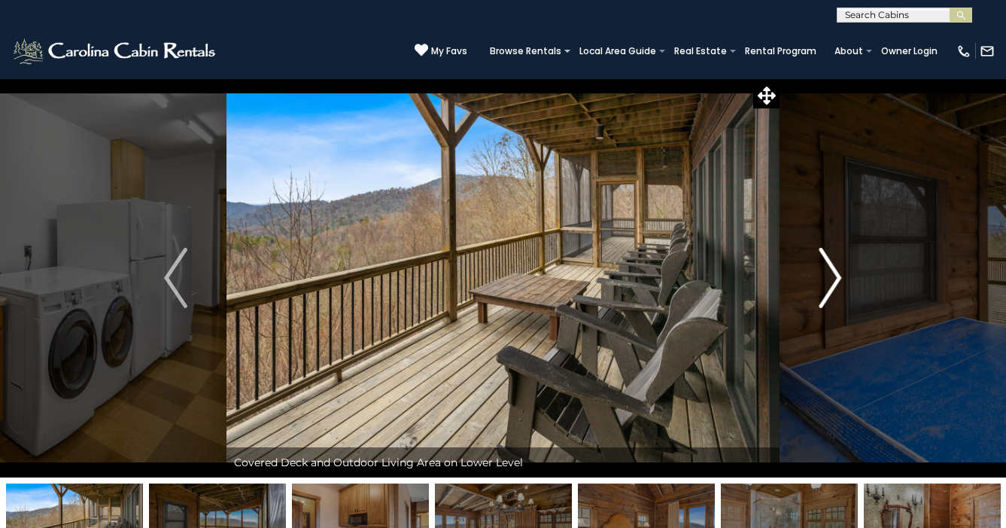
click at [813, 286] on button "Next" at bounding box center [830, 277] width 101 height 399
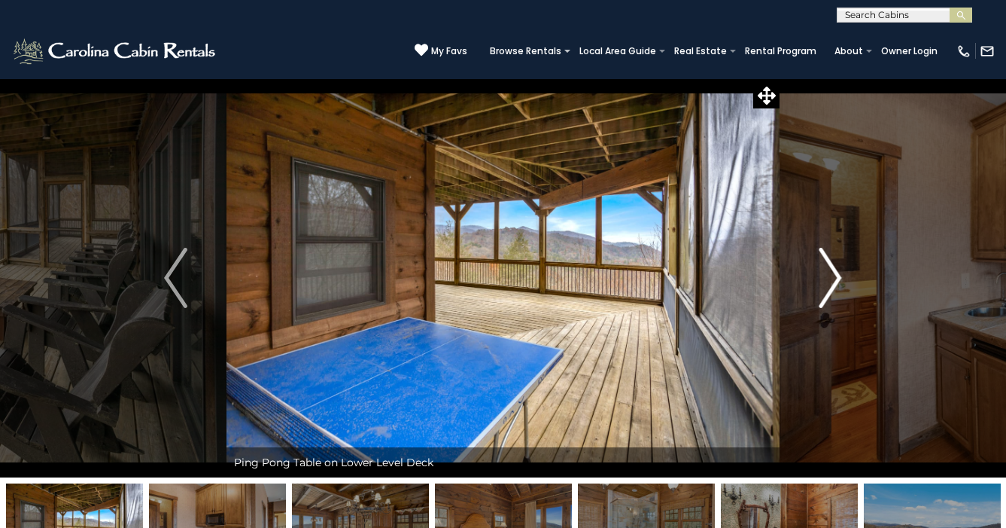
click at [813, 286] on button "Next" at bounding box center [830, 277] width 101 height 399
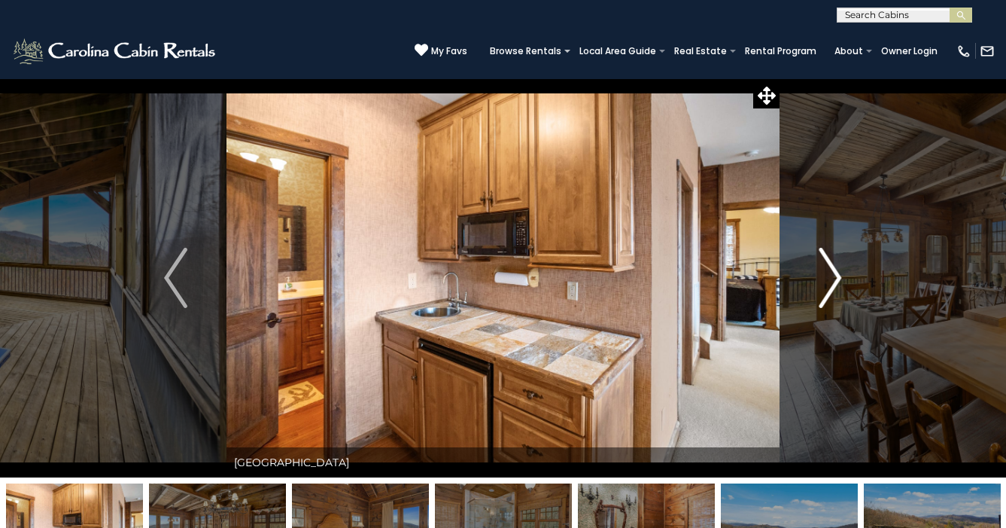
click at [813, 286] on button "Next" at bounding box center [830, 277] width 101 height 399
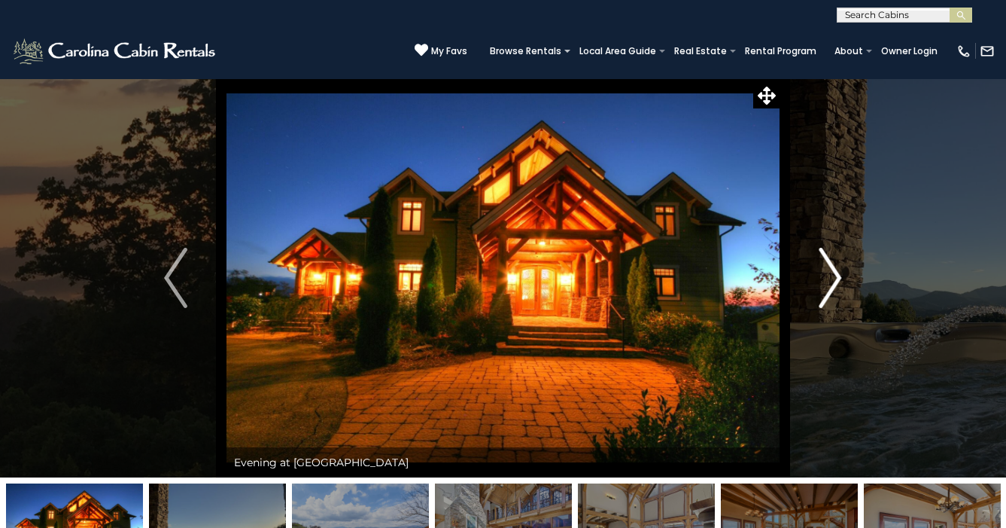
click at [826, 293] on img "Next" at bounding box center [830, 278] width 23 height 60
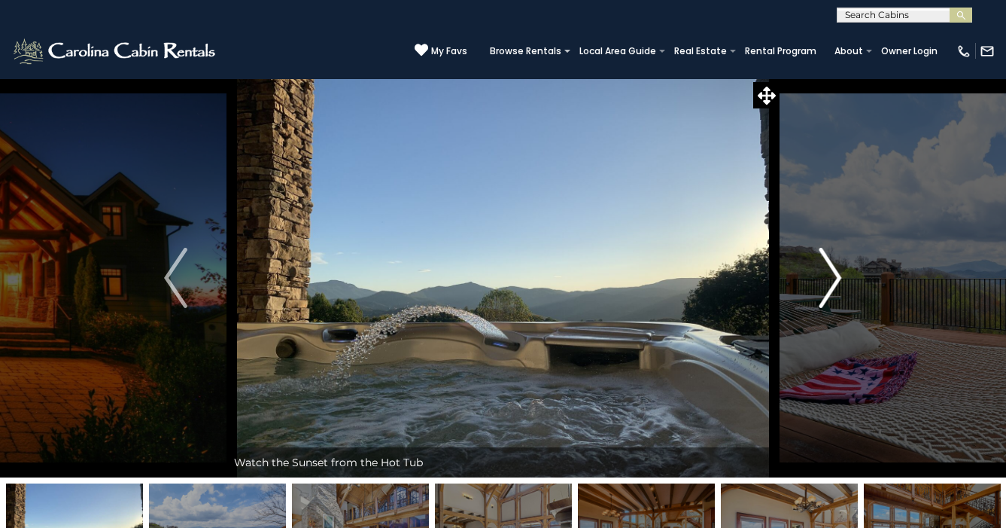
click at [826, 293] on img "Next" at bounding box center [830, 278] width 23 height 60
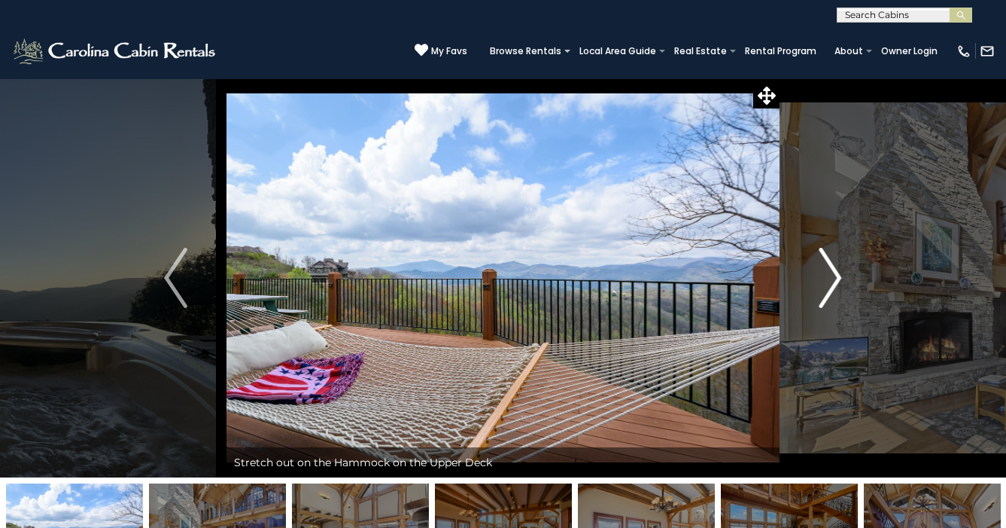
click at [826, 293] on img "Next" at bounding box center [830, 278] width 23 height 60
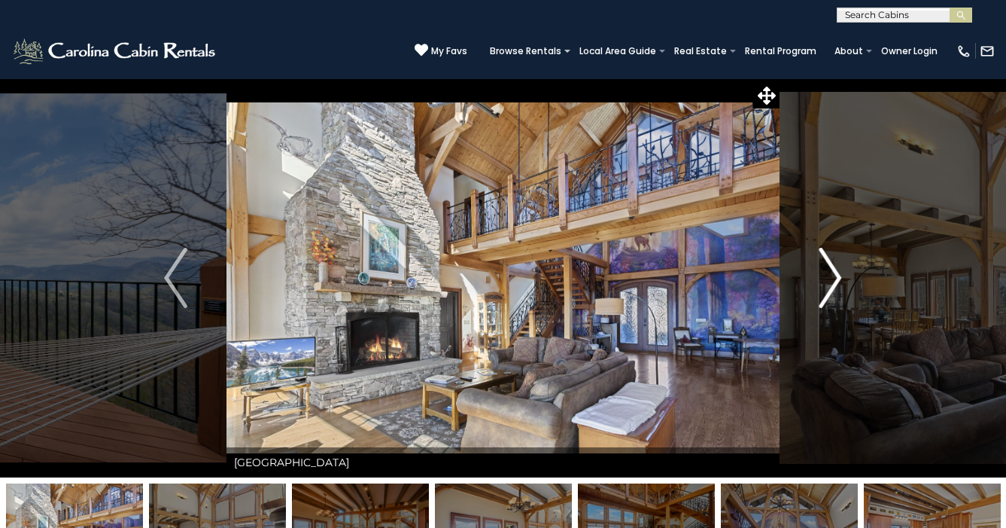
click at [826, 293] on img "Next" at bounding box center [830, 278] width 23 height 60
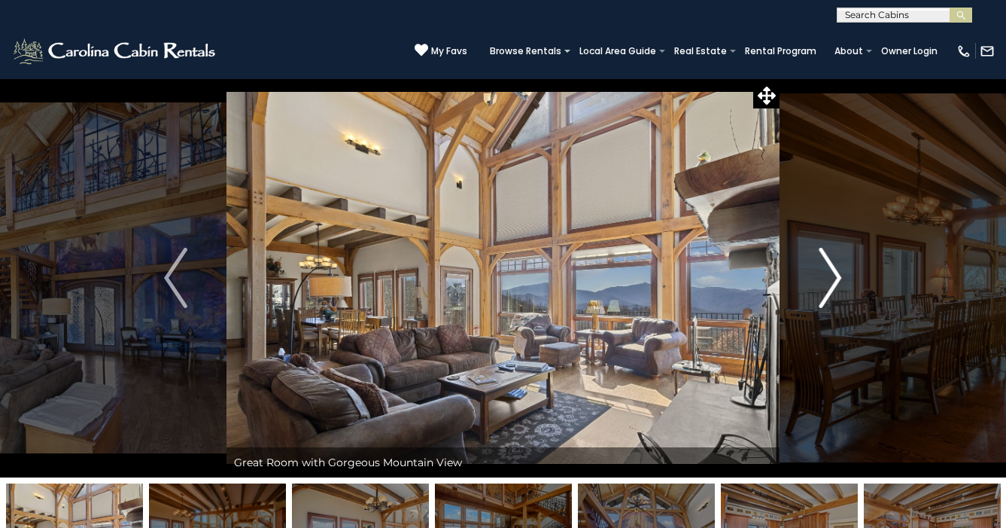
click at [826, 293] on img "Next" at bounding box center [830, 278] width 23 height 60
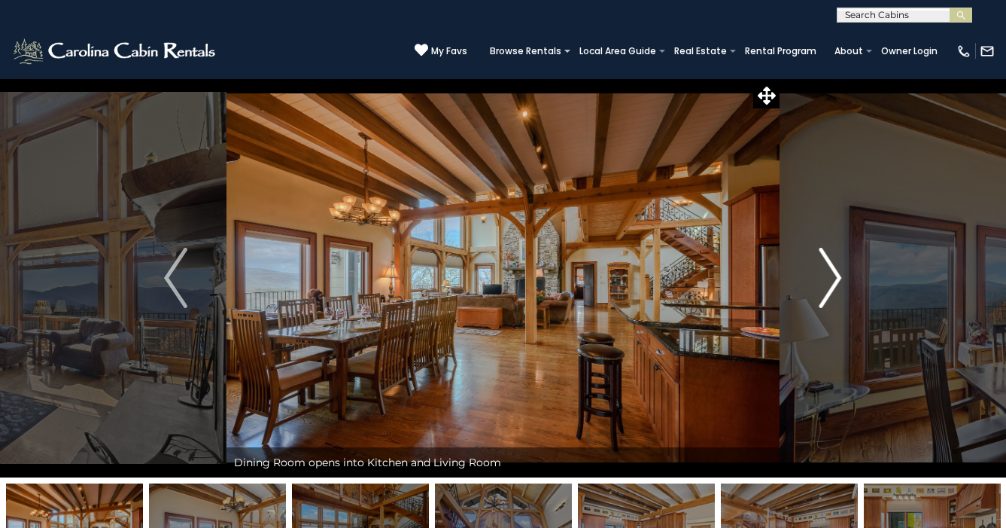
click at [826, 293] on img "Next" at bounding box center [830, 278] width 23 height 60
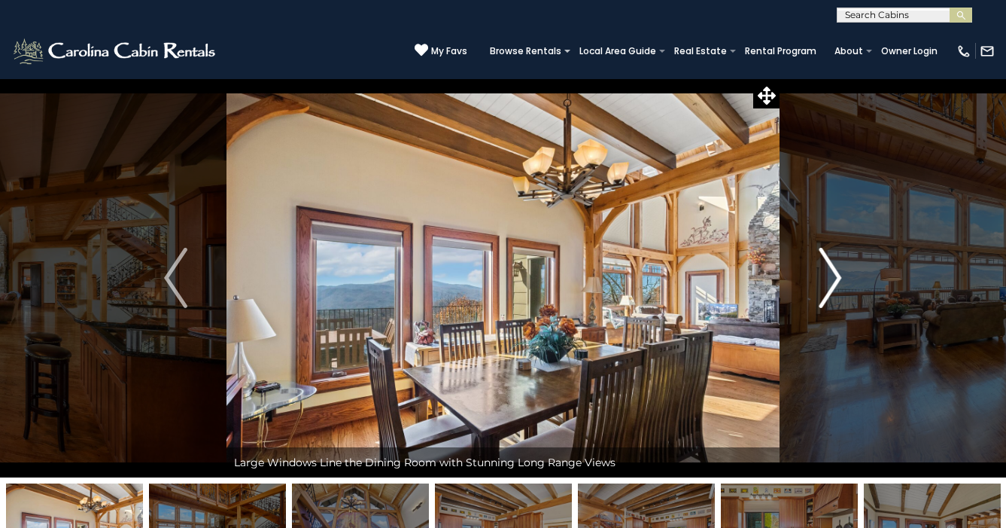
click at [826, 293] on img "Next" at bounding box center [830, 278] width 23 height 60
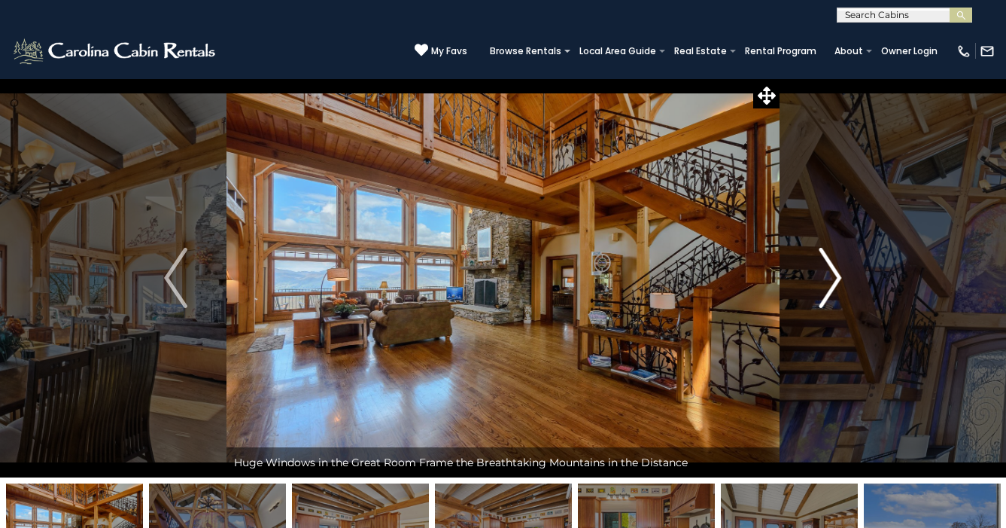
click at [826, 293] on img "Next" at bounding box center [830, 278] width 23 height 60
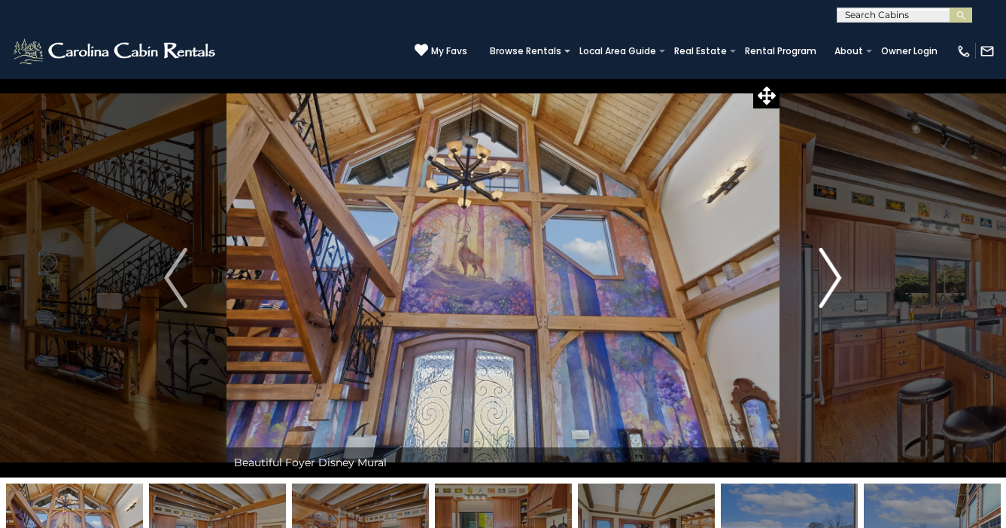
click at [826, 293] on img "Next" at bounding box center [830, 278] width 23 height 60
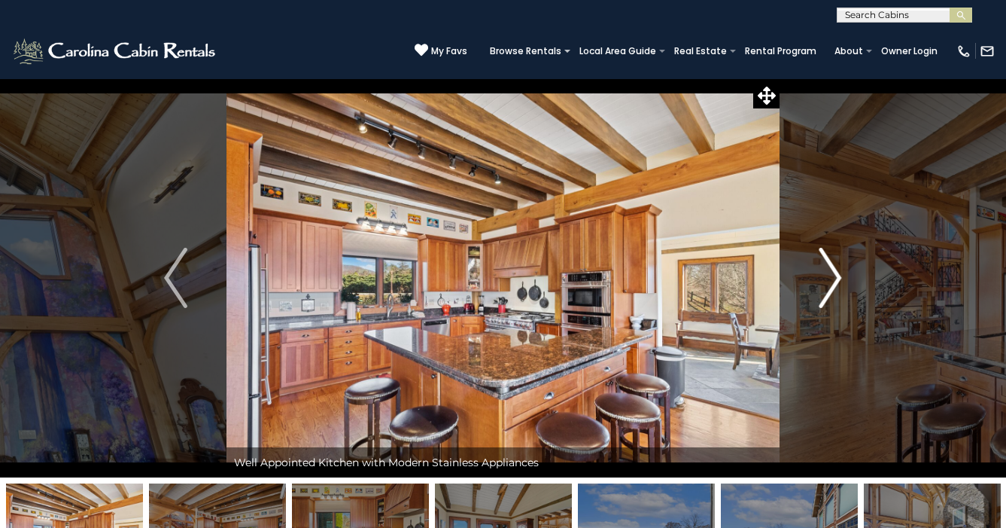
click at [826, 293] on img "Next" at bounding box center [830, 278] width 23 height 60
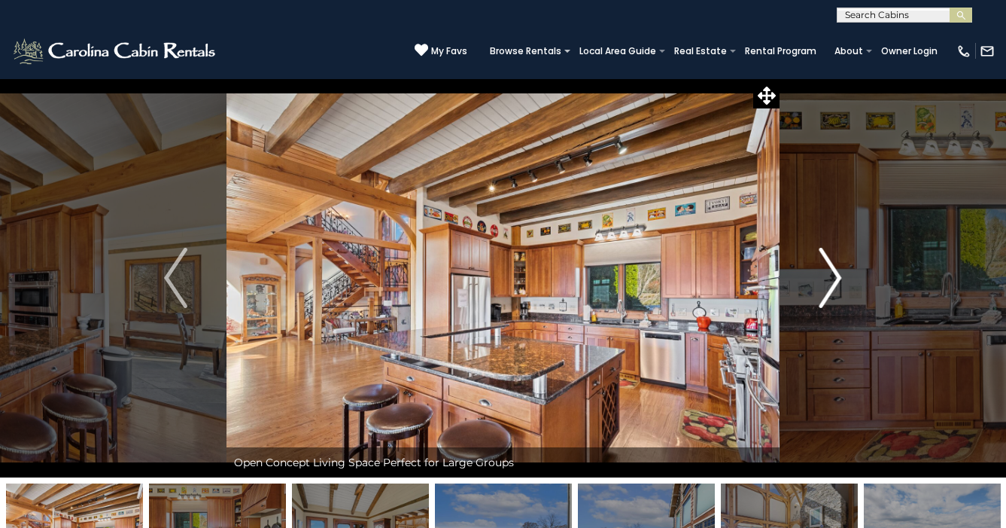
click at [826, 293] on img "Next" at bounding box center [830, 278] width 23 height 60
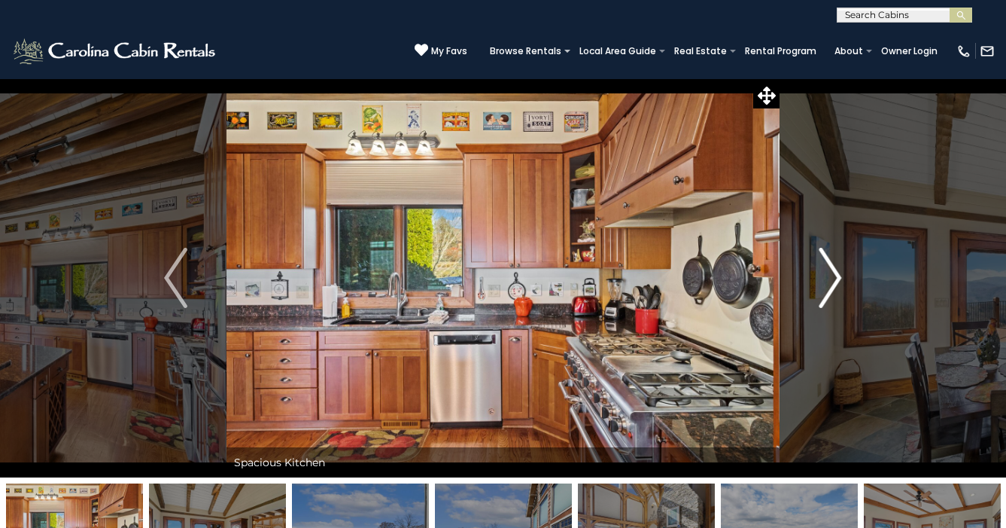
click at [826, 293] on img "Next" at bounding box center [830, 278] width 23 height 60
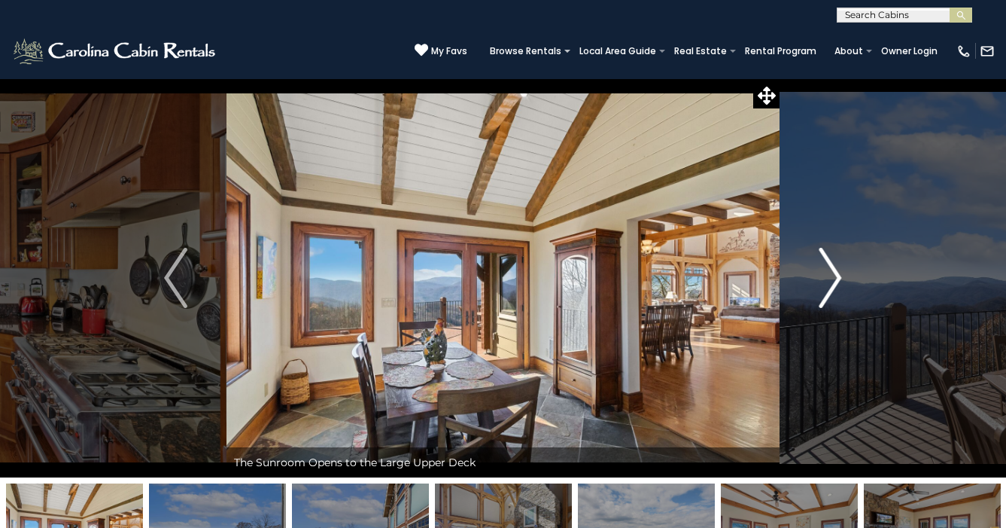
click at [826, 293] on img "Next" at bounding box center [830, 278] width 23 height 60
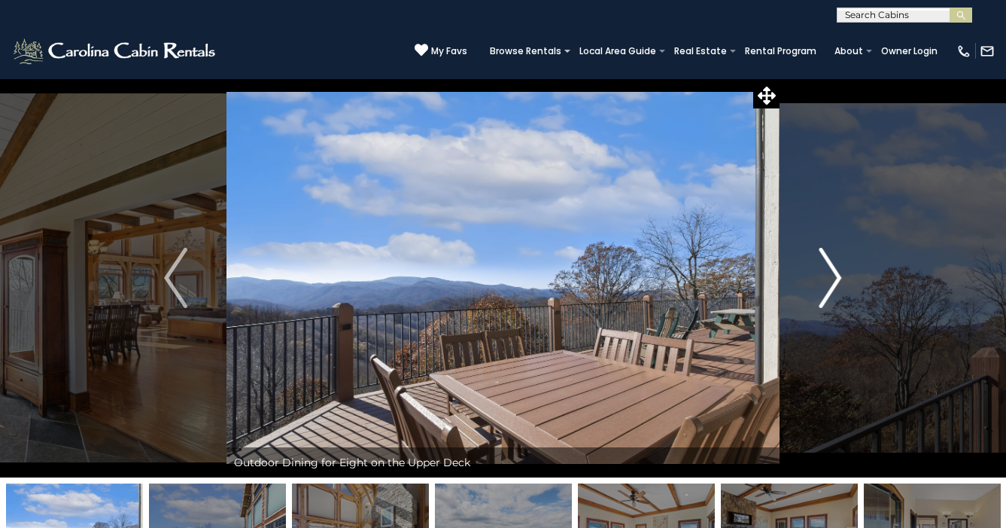
click at [826, 293] on img "Next" at bounding box center [830, 278] width 23 height 60
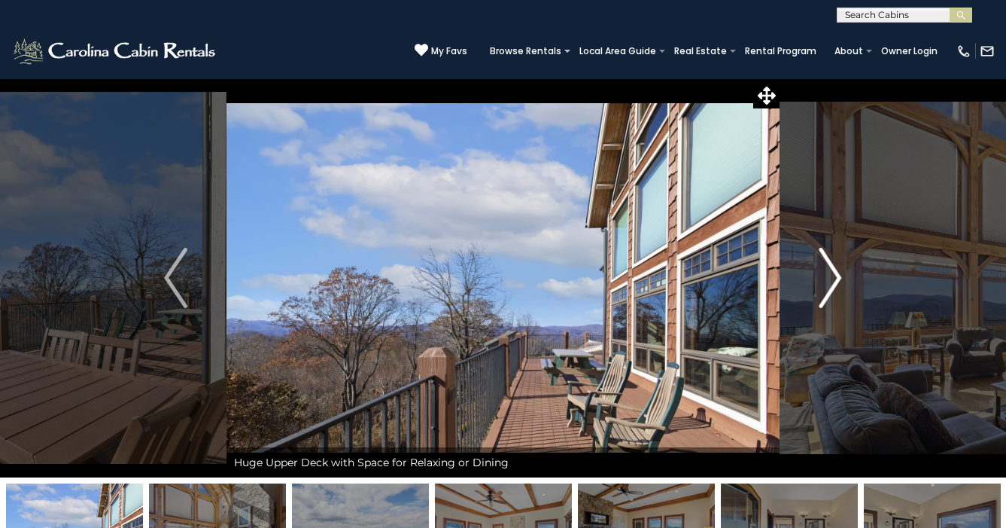
click at [826, 293] on img "Next" at bounding box center [830, 278] width 23 height 60
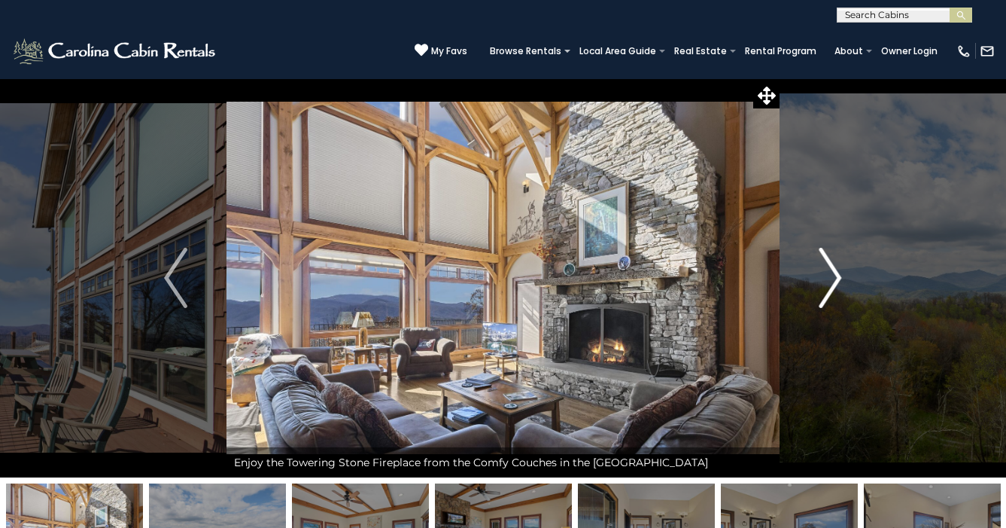
click at [826, 293] on img "Next" at bounding box center [830, 278] width 23 height 60
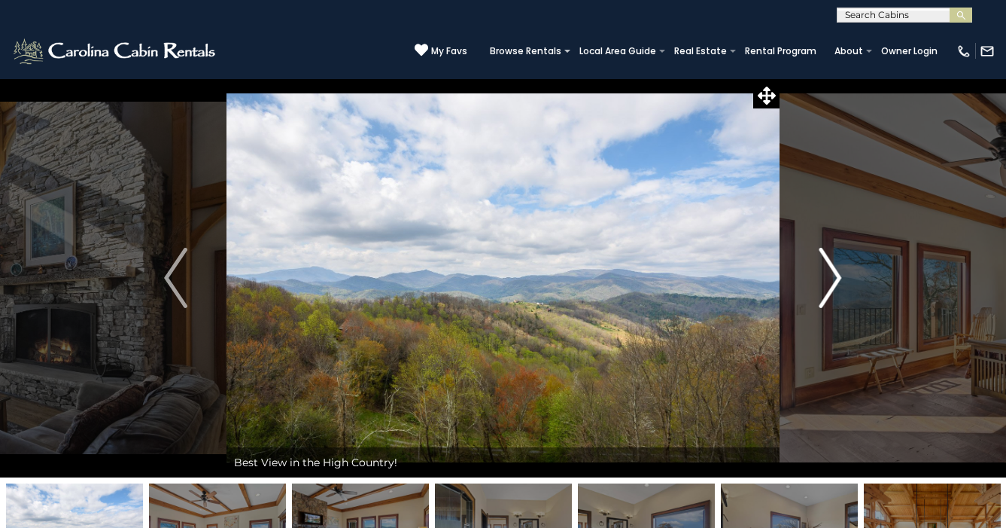
click at [826, 293] on img "Next" at bounding box center [830, 278] width 23 height 60
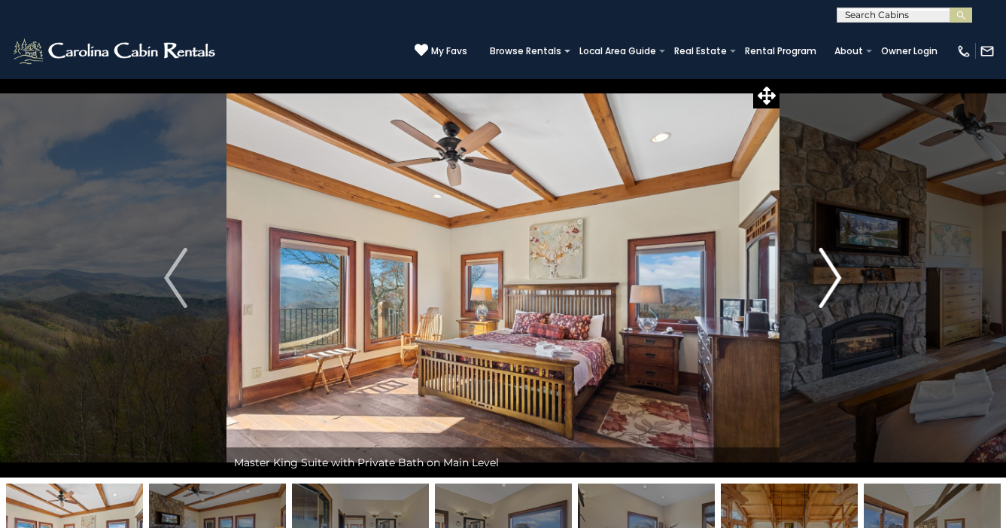
click at [826, 293] on img "Next" at bounding box center [830, 278] width 23 height 60
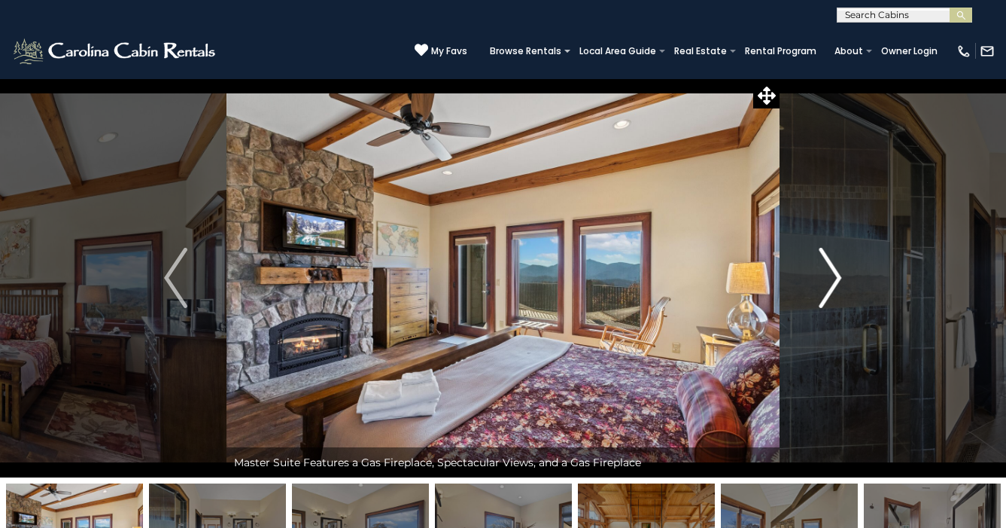
click at [826, 293] on img "Next" at bounding box center [830, 278] width 23 height 60
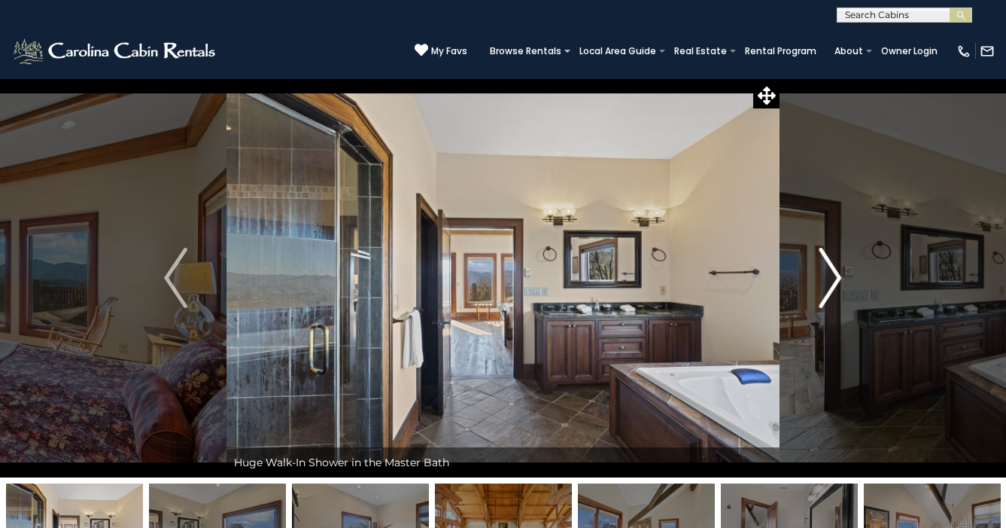
click at [826, 293] on img "Next" at bounding box center [830, 278] width 23 height 60
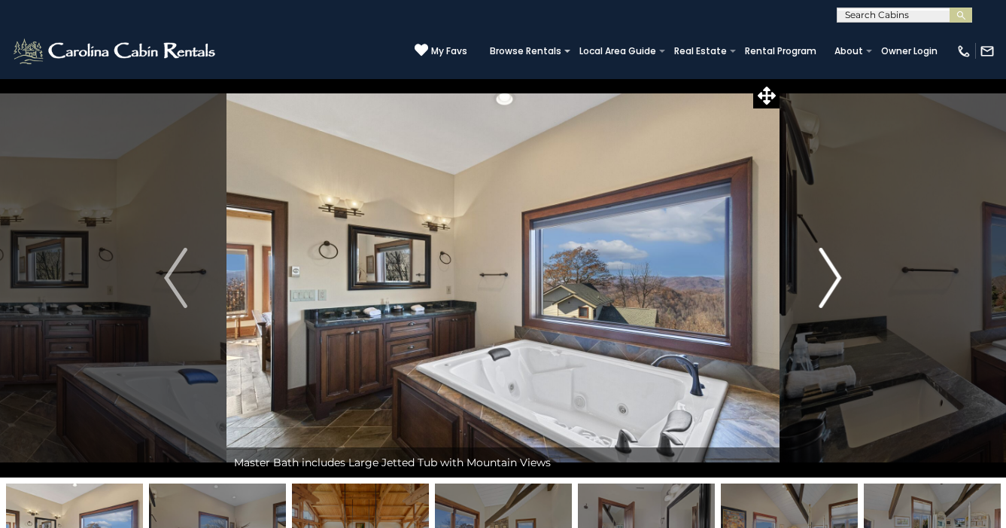
click at [826, 293] on img "Next" at bounding box center [830, 278] width 23 height 60
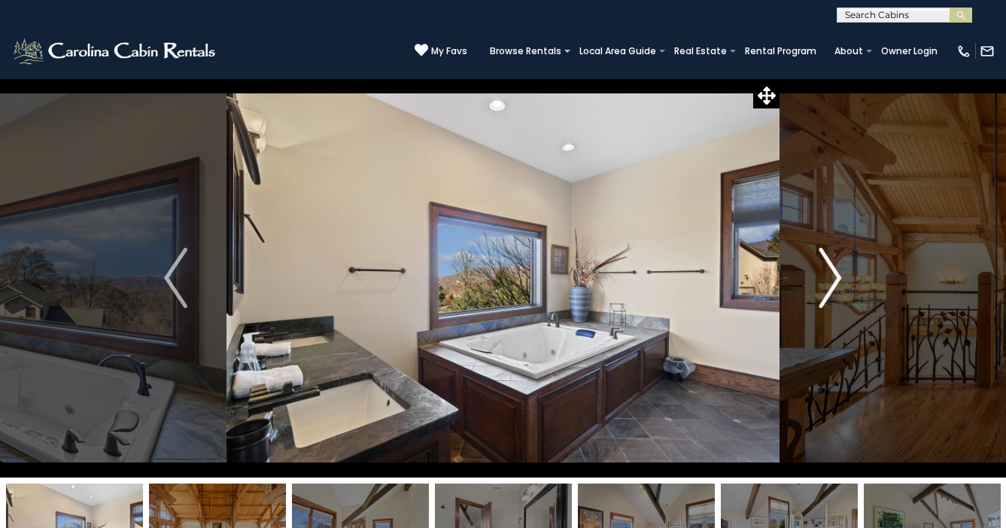
click at [826, 293] on img "Next" at bounding box center [830, 278] width 23 height 60
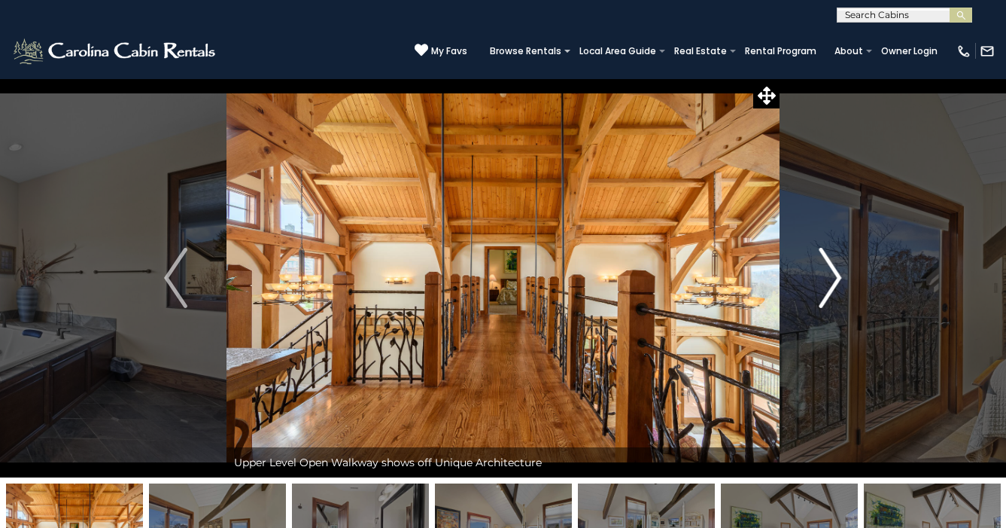
click at [826, 293] on img "Next" at bounding box center [830, 278] width 23 height 60
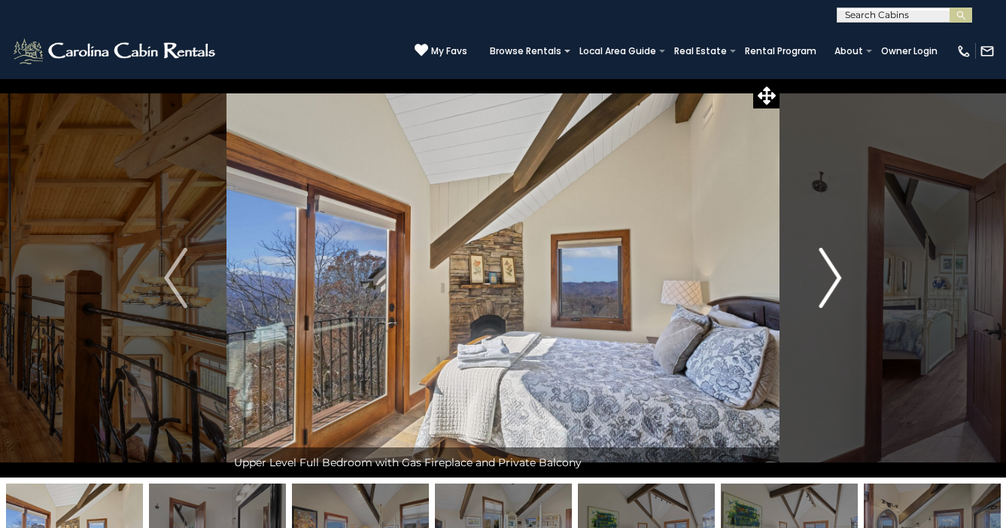
click at [826, 293] on img "Next" at bounding box center [830, 278] width 23 height 60
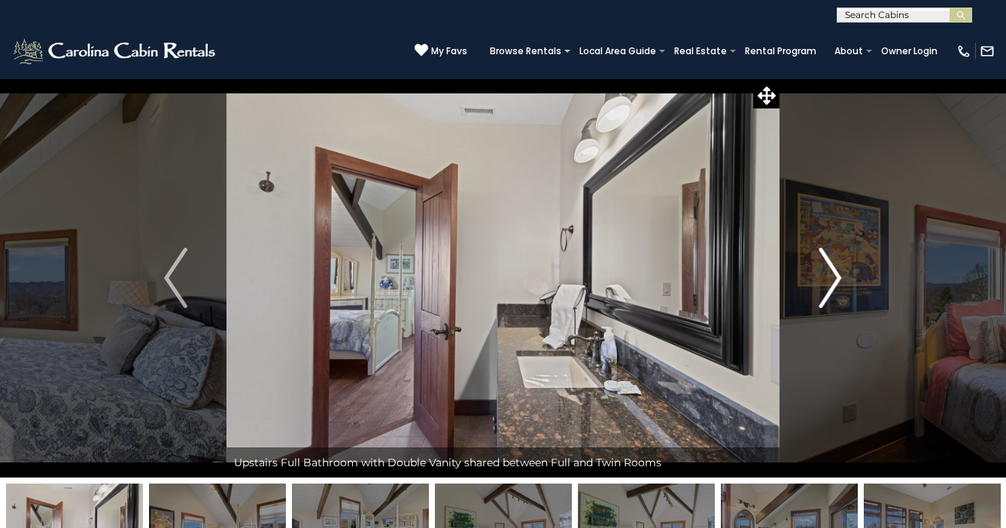
click at [826, 293] on img "Next" at bounding box center [830, 278] width 23 height 60
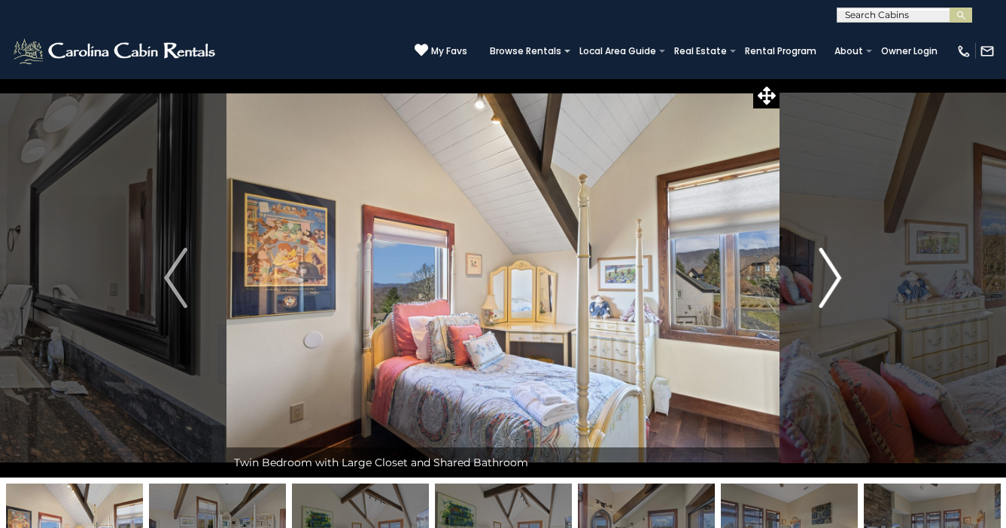
click at [826, 293] on img "Next" at bounding box center [830, 278] width 23 height 60
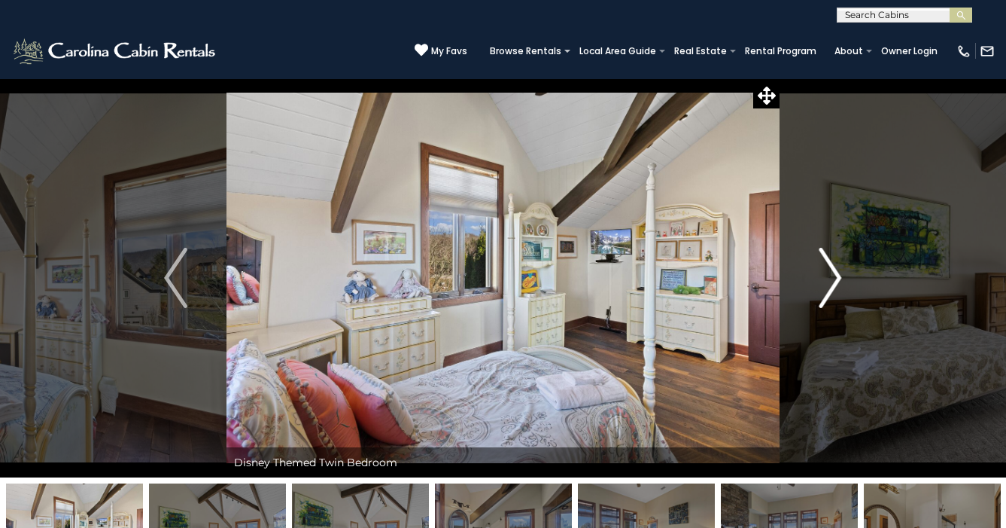
click at [826, 293] on img "Next" at bounding box center [830, 278] width 23 height 60
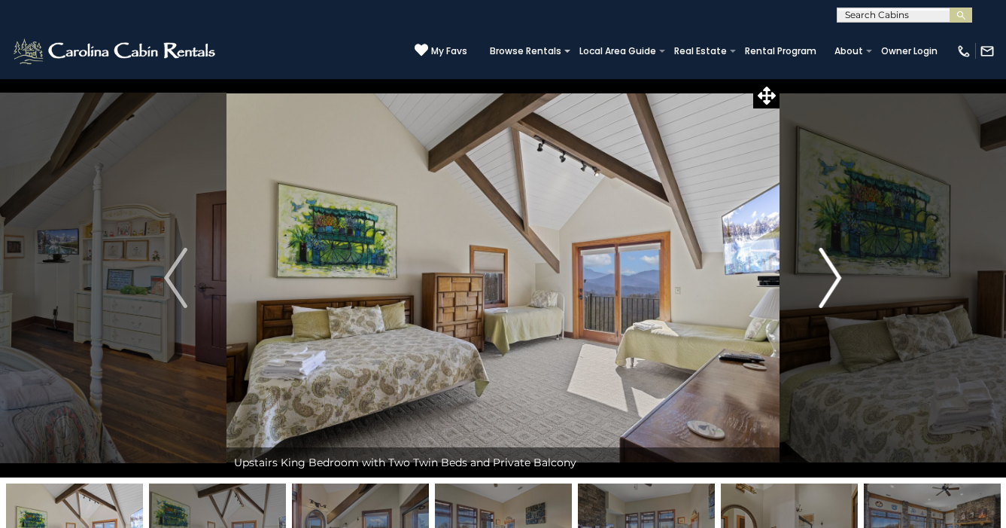
click at [826, 293] on img "Next" at bounding box center [830, 278] width 23 height 60
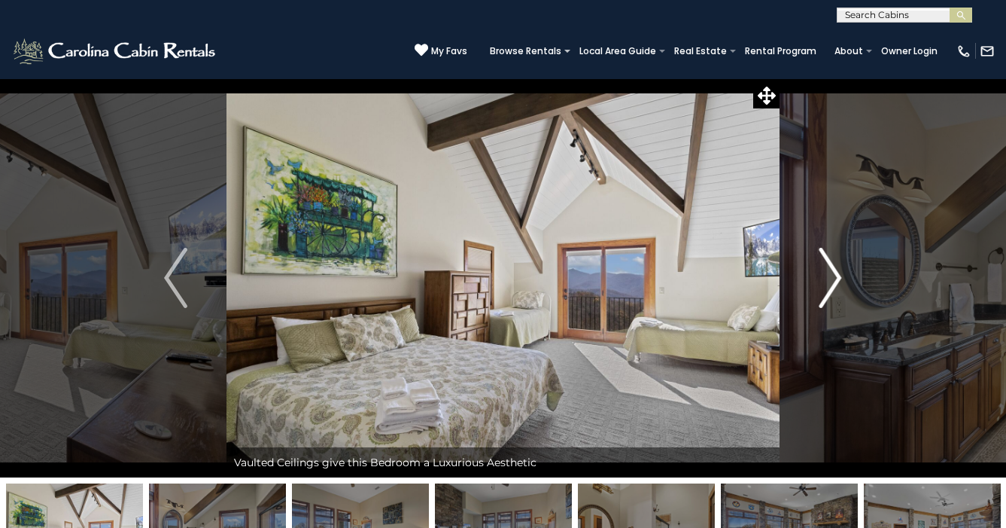
click at [826, 293] on img "Next" at bounding box center [830, 278] width 23 height 60
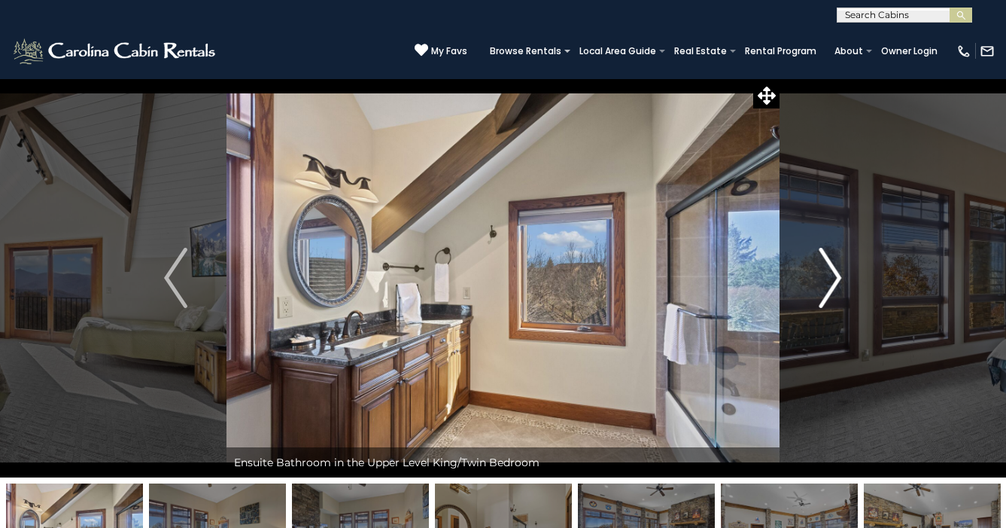
click at [826, 293] on img "Next" at bounding box center [830, 278] width 23 height 60
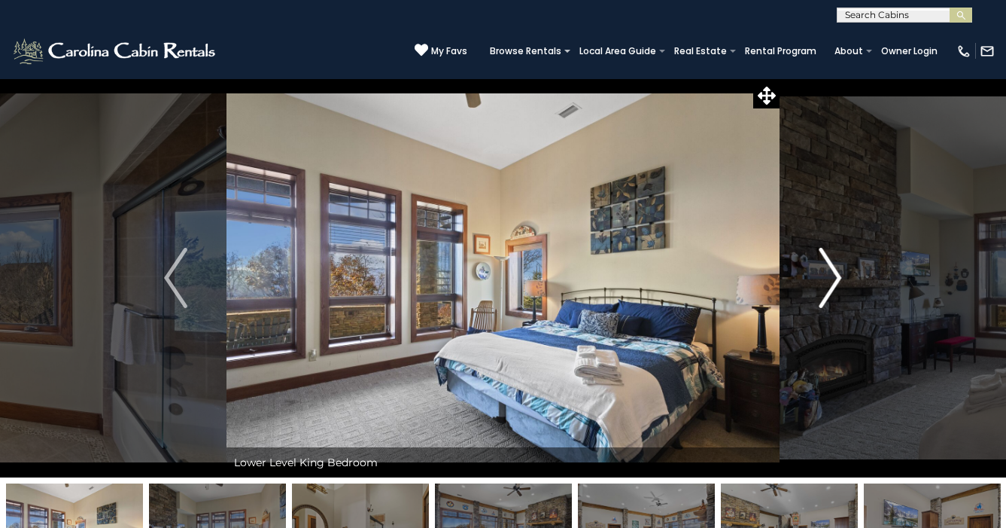
click at [826, 293] on img "Next" at bounding box center [830, 278] width 23 height 60
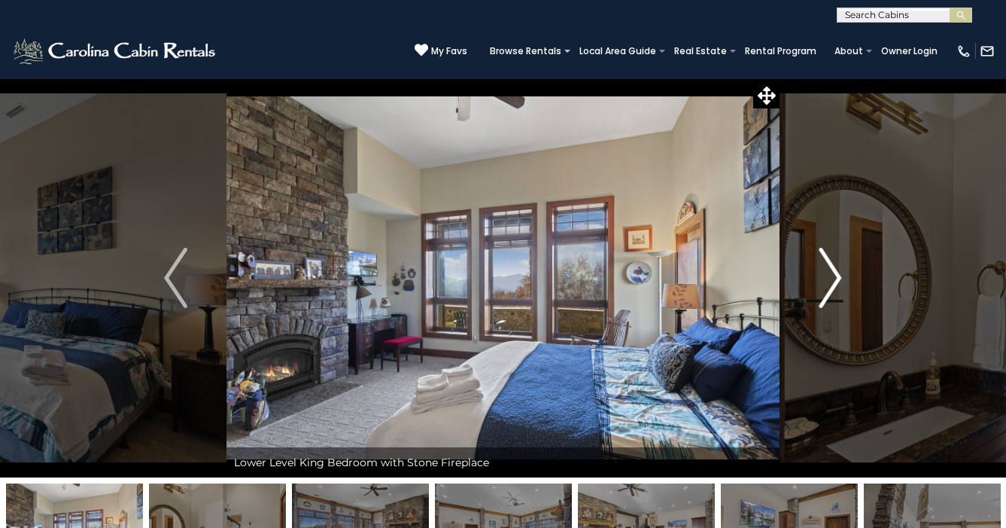
click at [826, 293] on img "Next" at bounding box center [830, 278] width 23 height 60
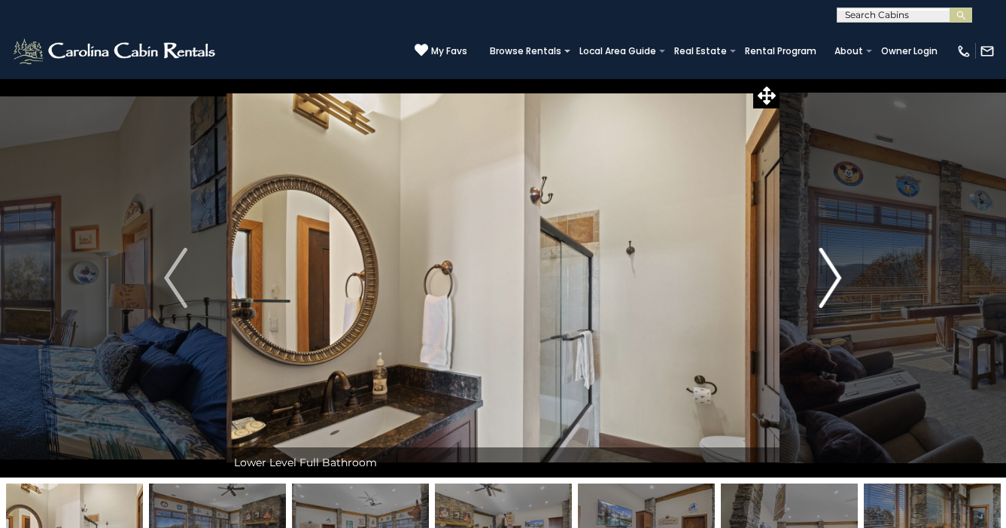
click at [826, 293] on img "Next" at bounding box center [830, 278] width 23 height 60
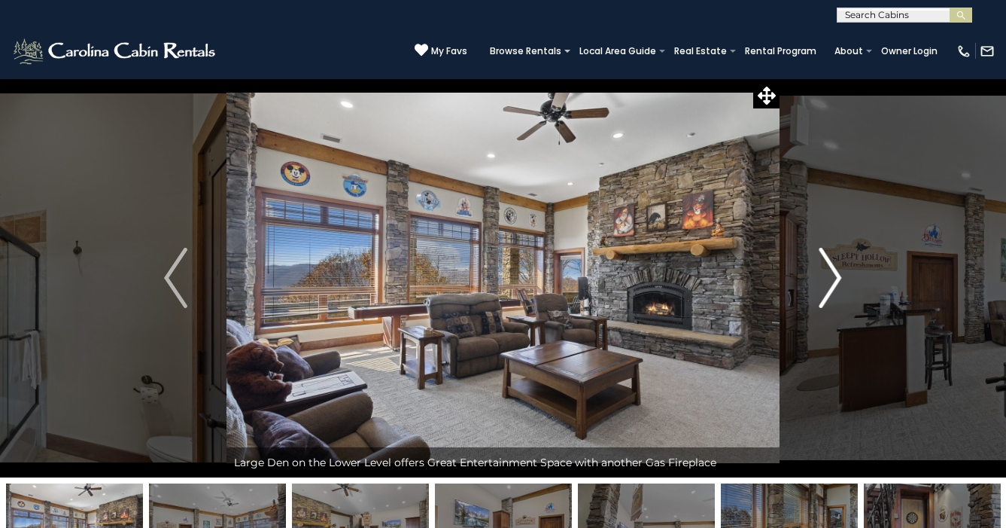
click at [826, 293] on img "Next" at bounding box center [830, 278] width 23 height 60
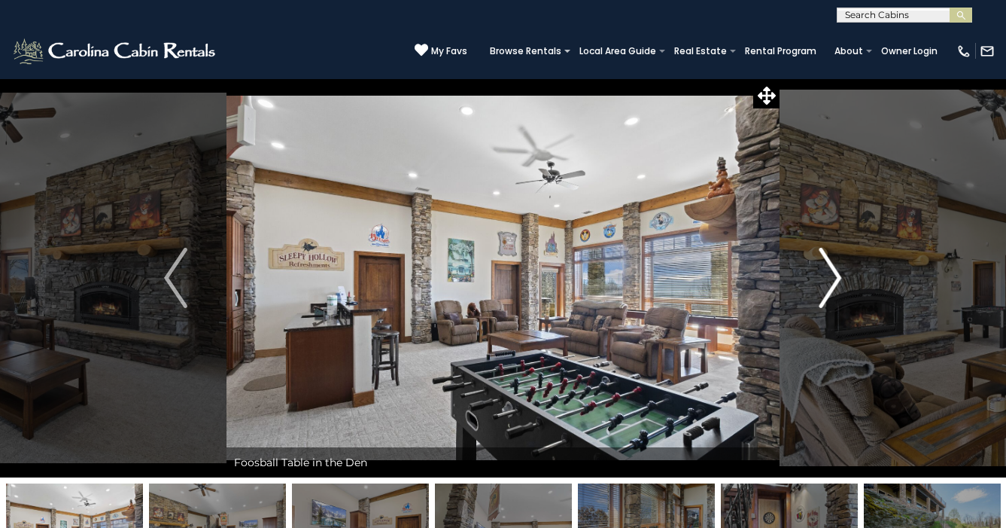
click at [826, 293] on img "Next" at bounding box center [830, 278] width 23 height 60
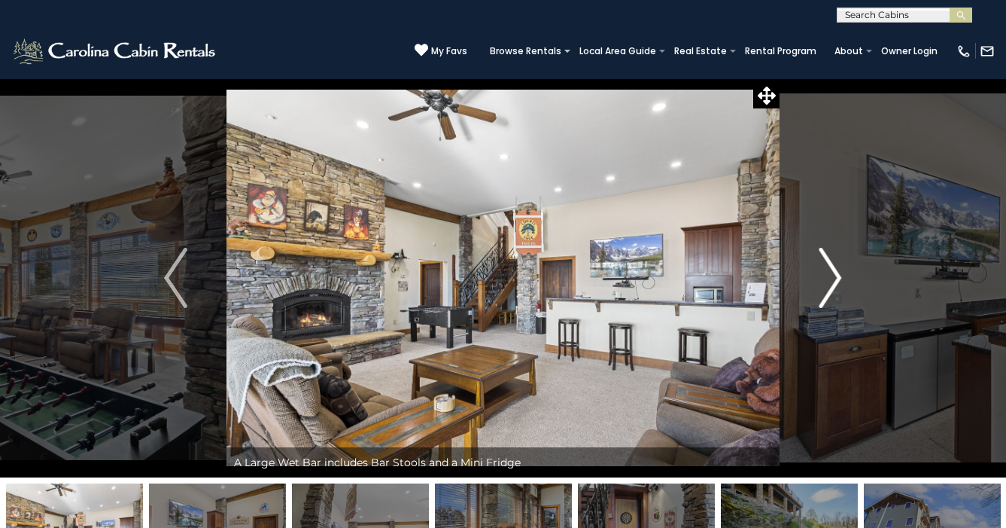
click at [826, 293] on img "Next" at bounding box center [830, 278] width 23 height 60
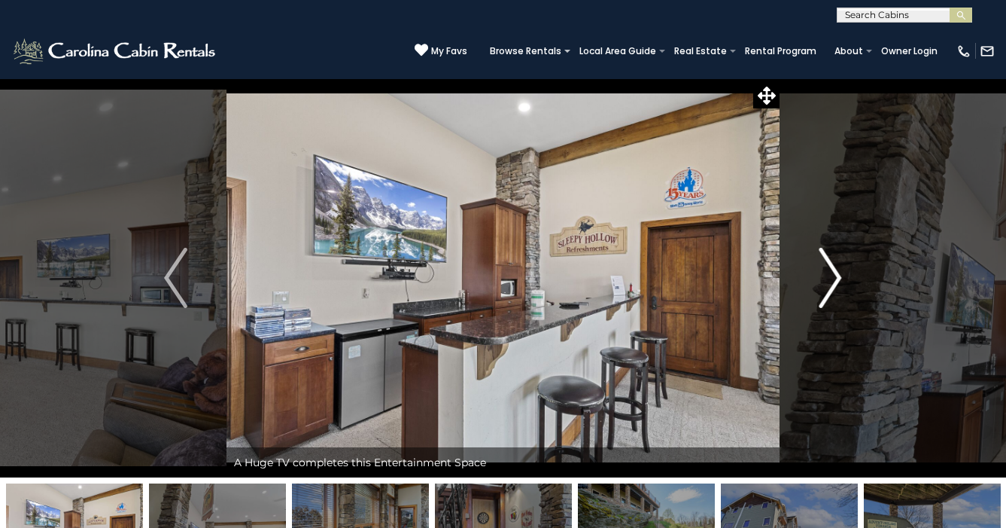
click at [826, 293] on img "Next" at bounding box center [830, 278] width 23 height 60
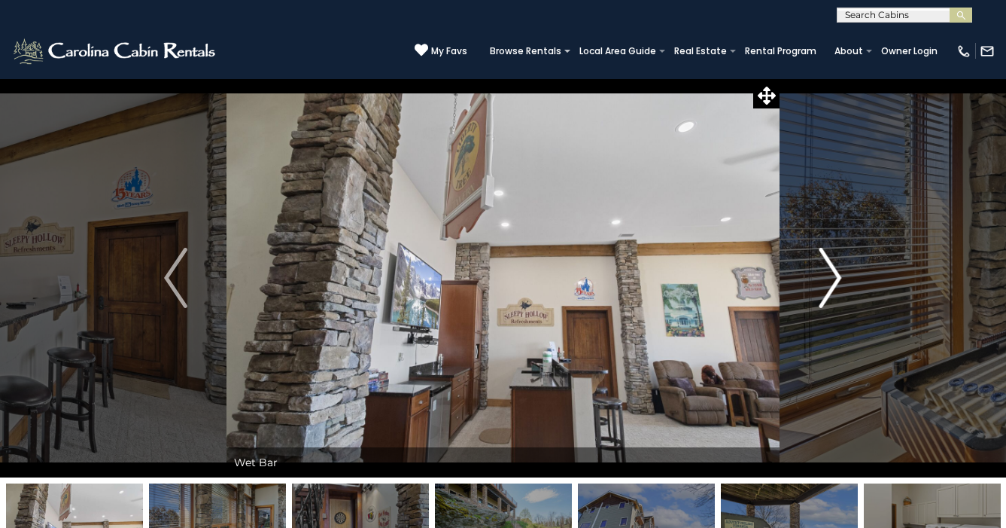
click at [826, 293] on img "Next" at bounding box center [830, 278] width 23 height 60
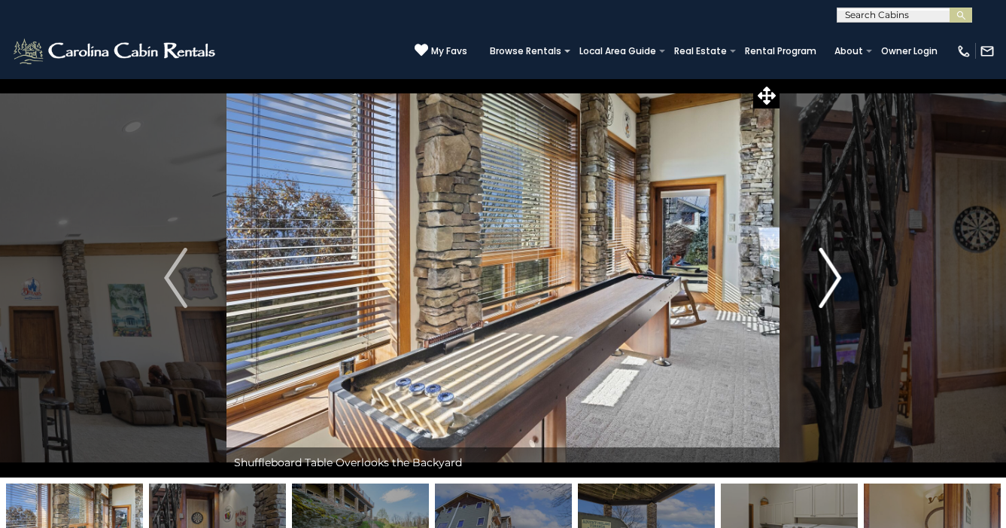
click at [826, 293] on img "Next" at bounding box center [830, 278] width 23 height 60
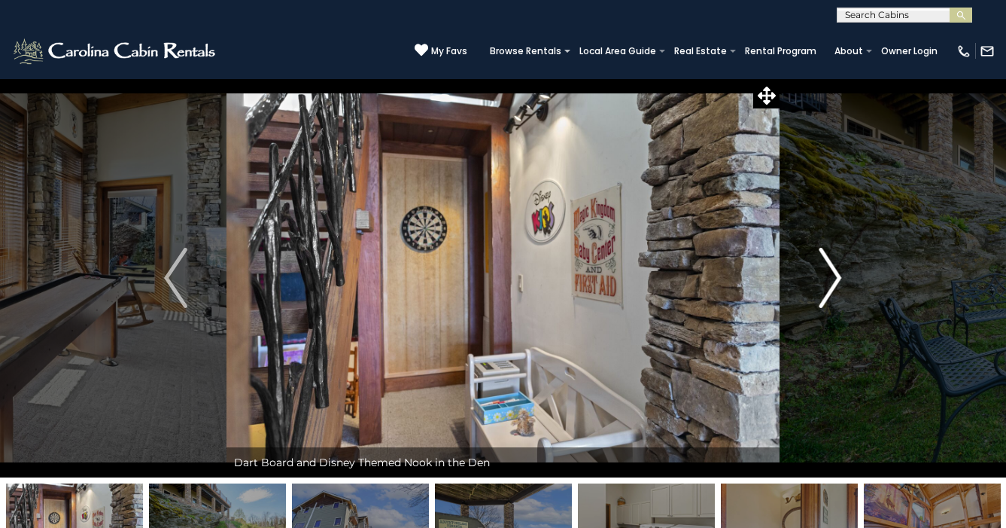
click at [826, 293] on img "Next" at bounding box center [830, 278] width 23 height 60
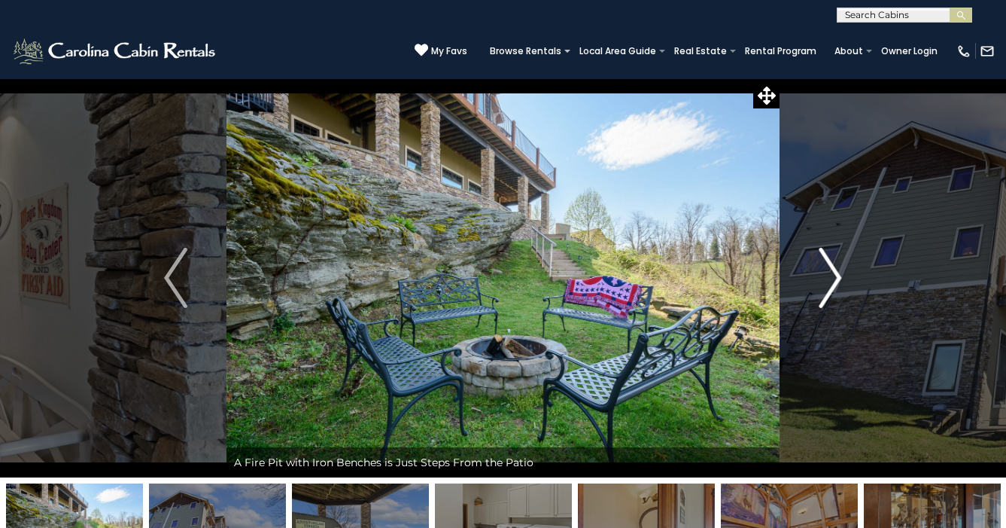
click at [826, 293] on img "Next" at bounding box center [830, 278] width 23 height 60
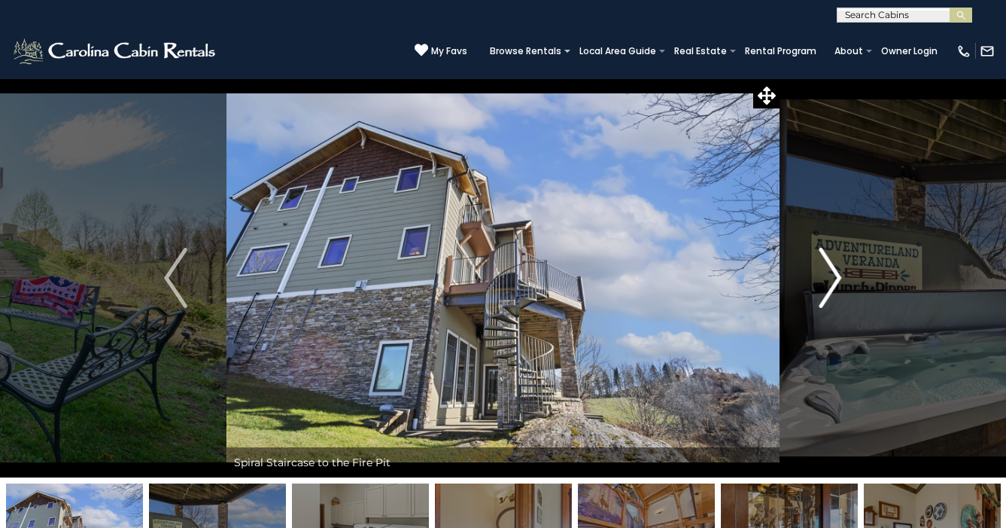
click at [826, 293] on img "Next" at bounding box center [830, 278] width 23 height 60
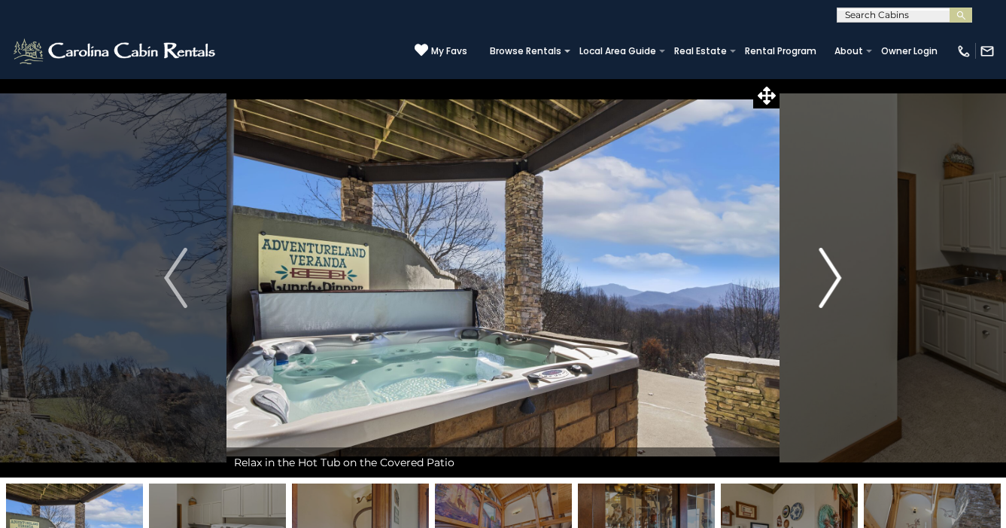
click at [826, 293] on img "Next" at bounding box center [830, 278] width 23 height 60
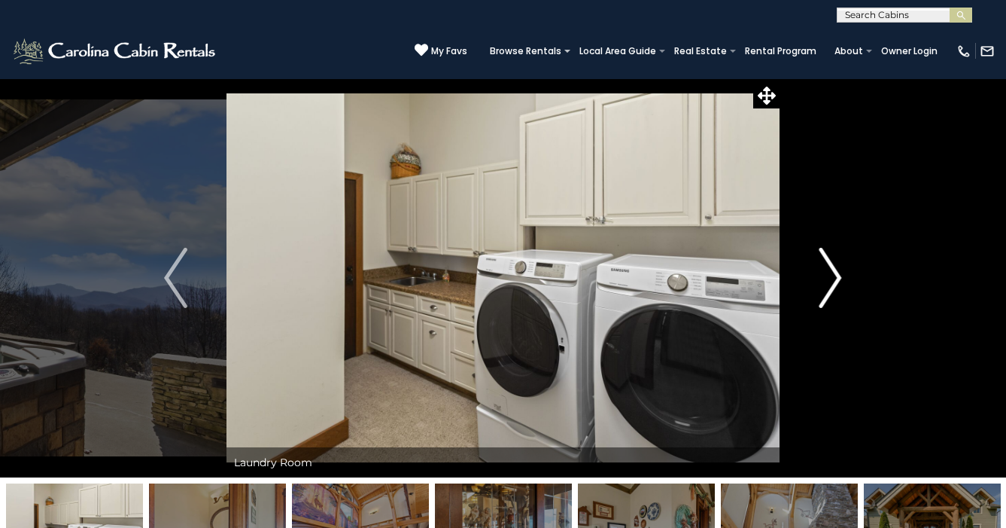
click at [826, 293] on img "Next" at bounding box center [830, 278] width 23 height 60
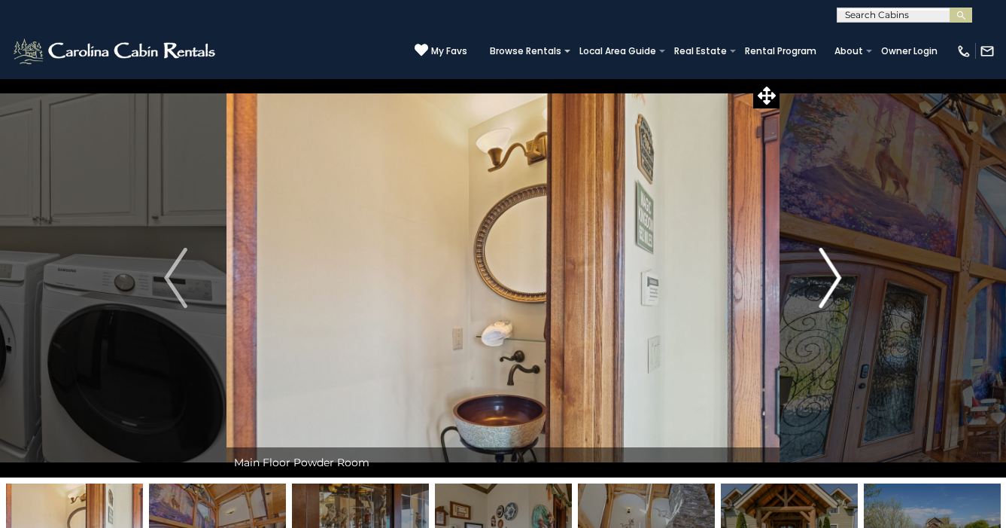
click at [826, 293] on img "Next" at bounding box center [830, 278] width 23 height 60
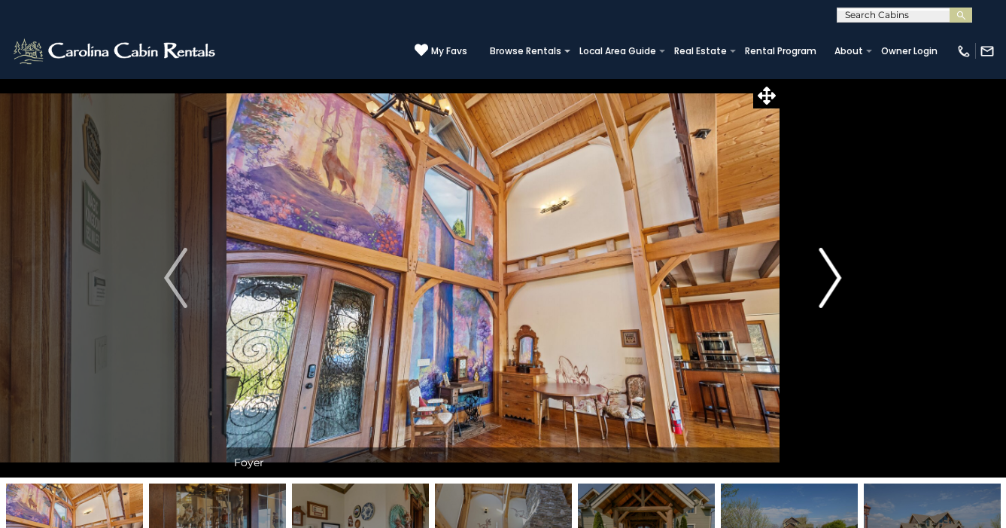
click at [826, 293] on img "Next" at bounding box center [830, 278] width 23 height 60
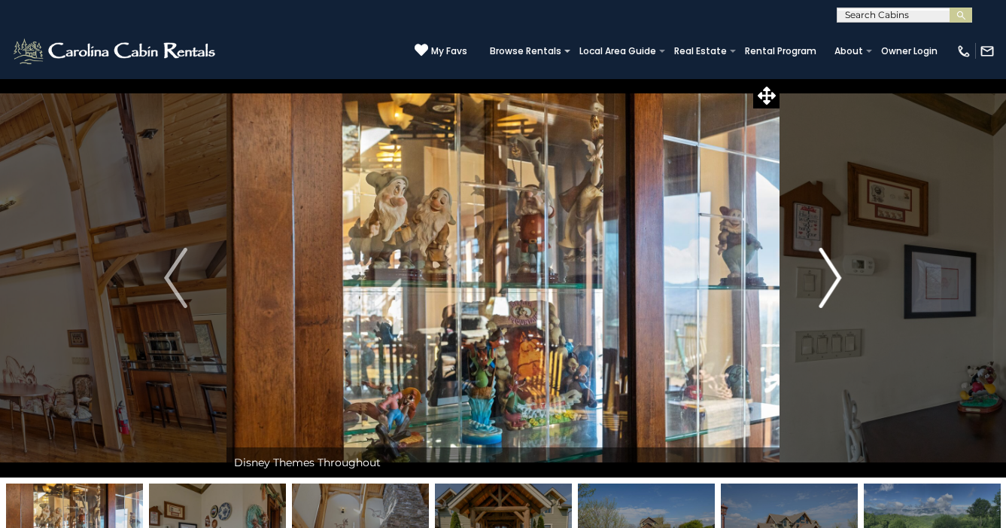
click at [826, 293] on img "Next" at bounding box center [830, 278] width 23 height 60
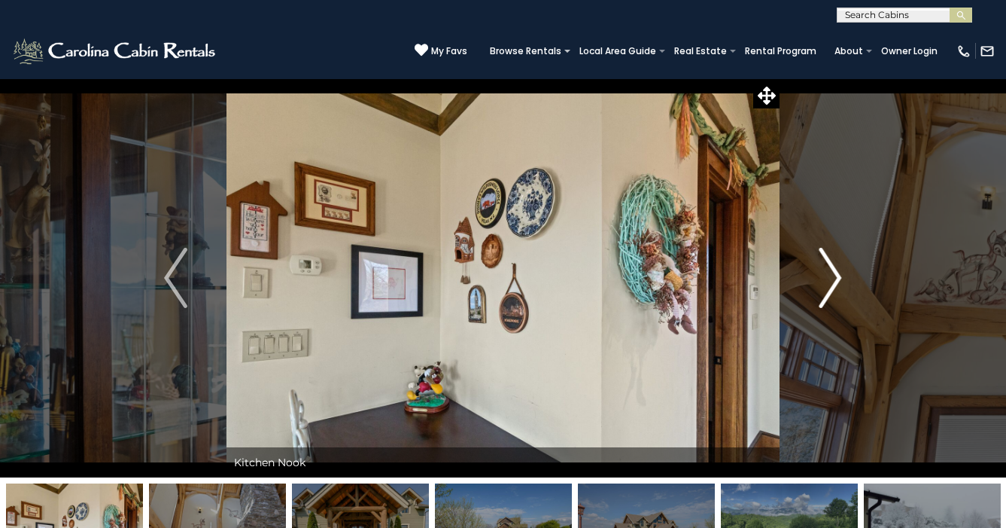
click at [826, 293] on img "Next" at bounding box center [830, 278] width 23 height 60
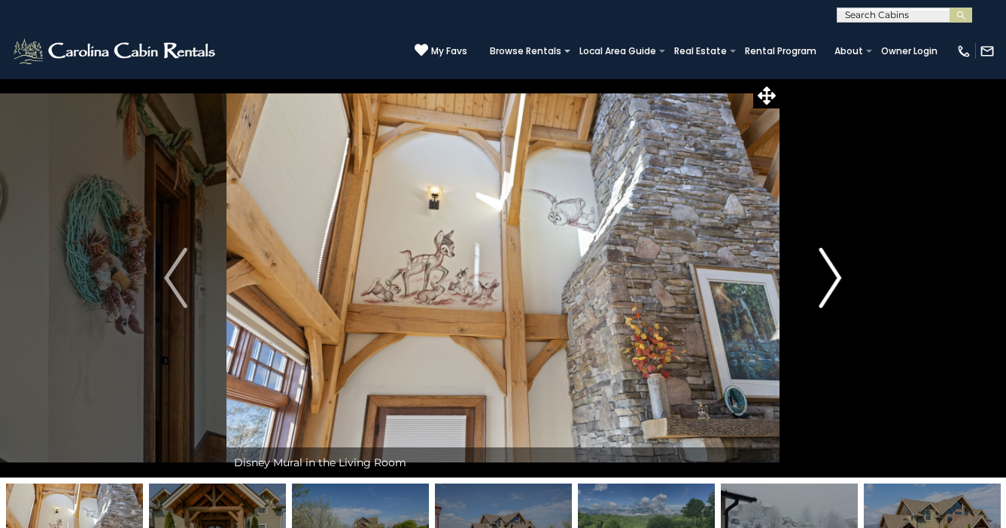
click at [826, 293] on img "Next" at bounding box center [830, 278] width 23 height 60
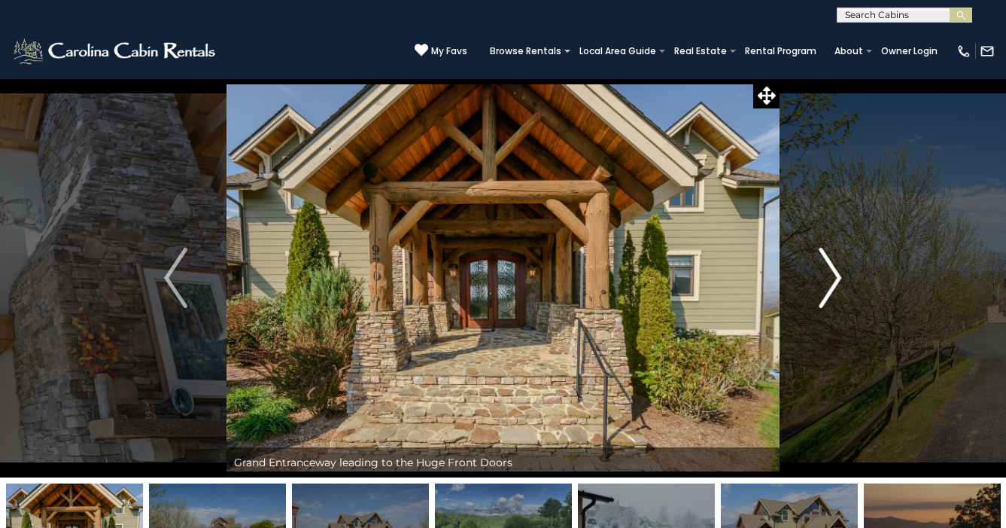
click at [826, 293] on img "Next" at bounding box center [830, 278] width 23 height 60
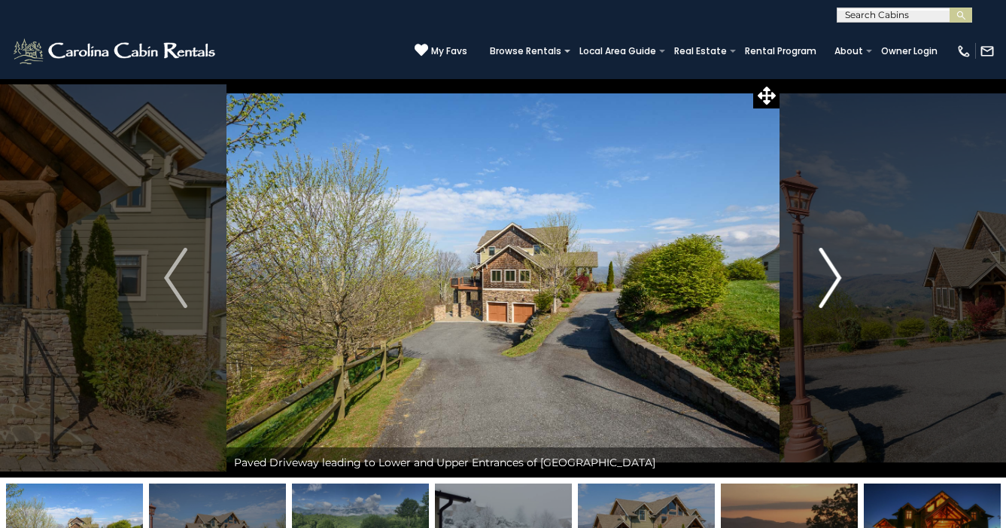
click at [826, 293] on img "Next" at bounding box center [830, 278] width 23 height 60
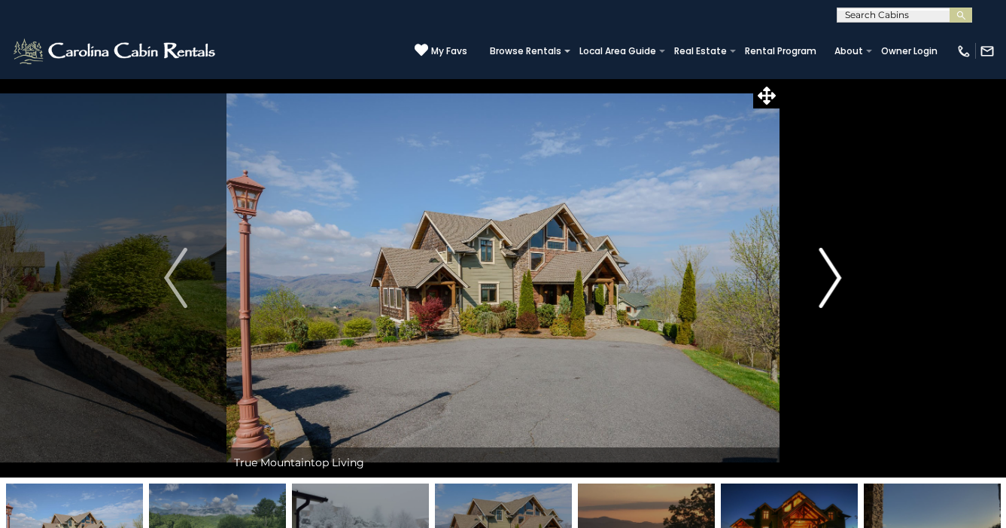
click at [826, 293] on img "Next" at bounding box center [830, 278] width 23 height 60
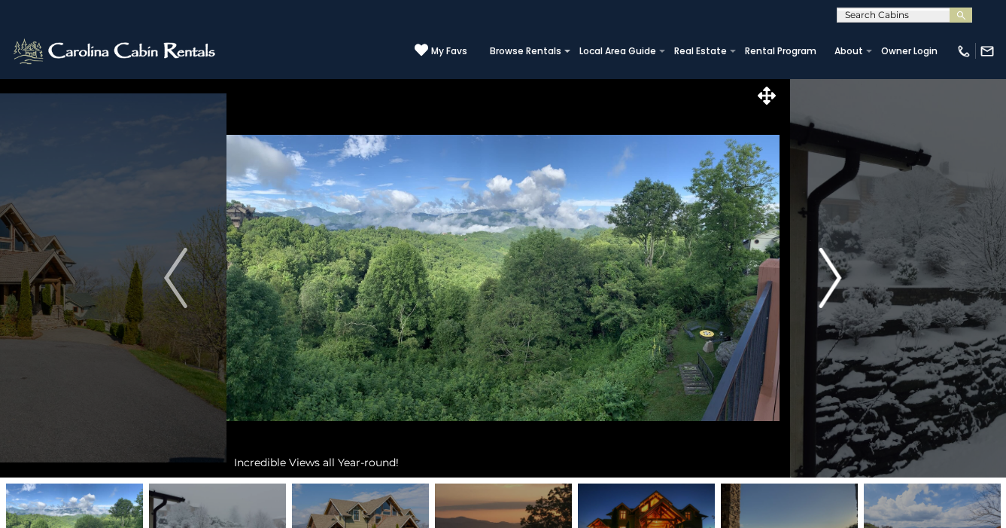
click at [841, 439] on button "Next" at bounding box center [830, 277] width 101 height 399
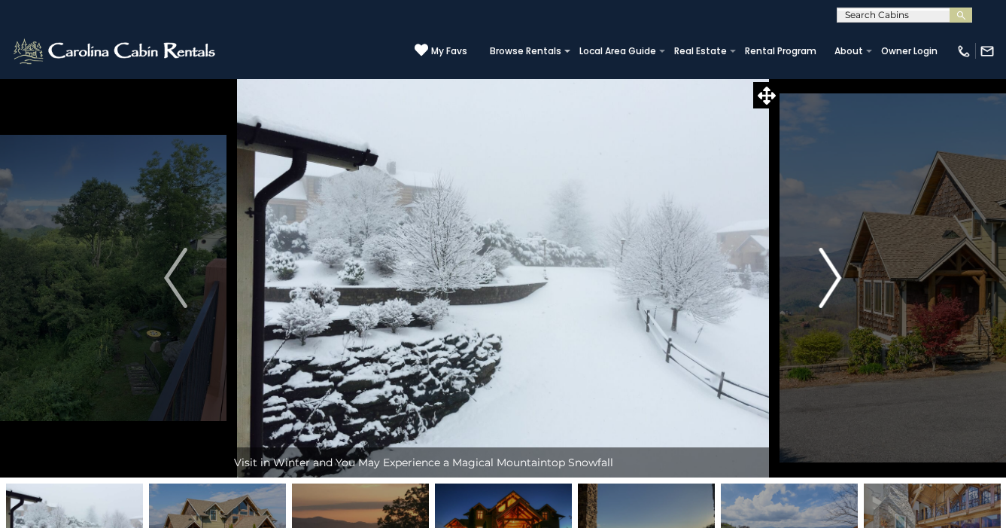
click at [833, 315] on button "Next" at bounding box center [830, 277] width 101 height 399
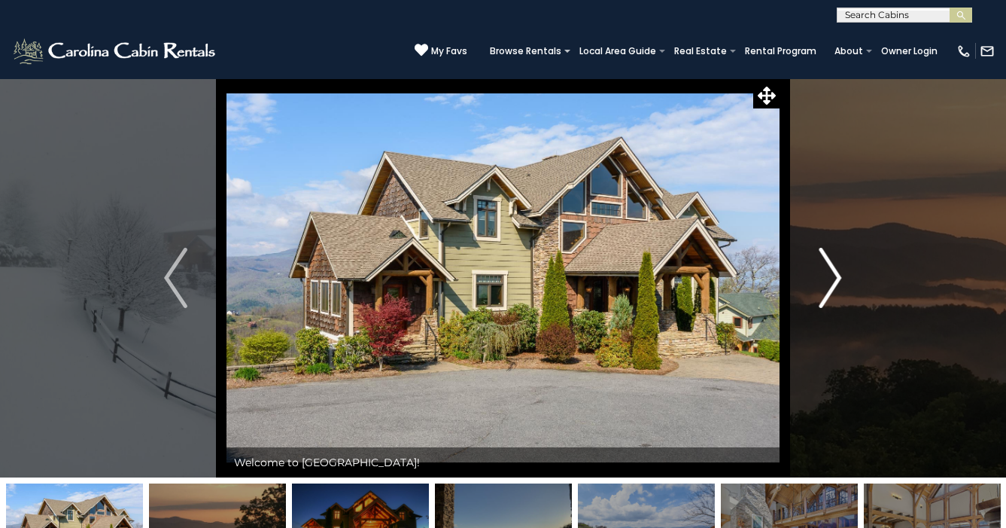
click at [833, 315] on button "Next" at bounding box center [830, 277] width 101 height 399
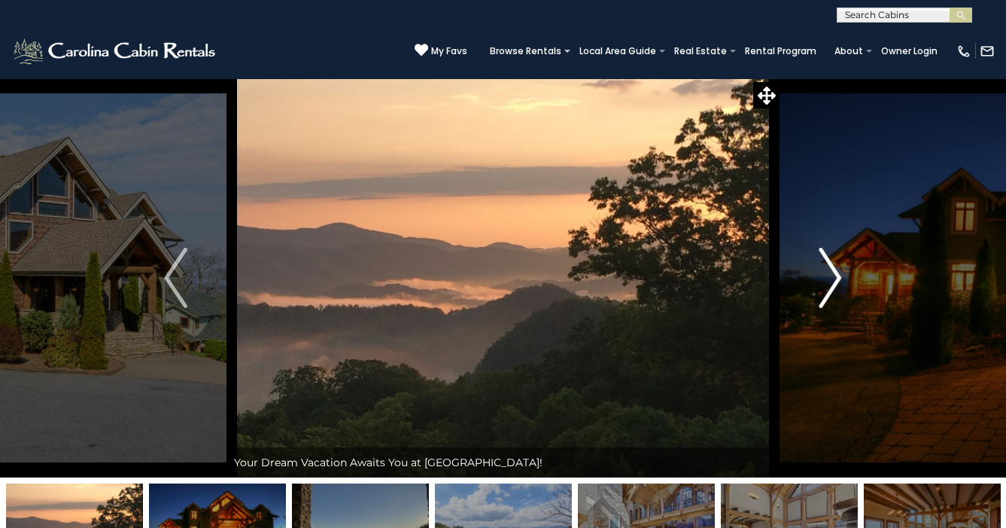
click at [833, 315] on button "Next" at bounding box center [830, 277] width 101 height 399
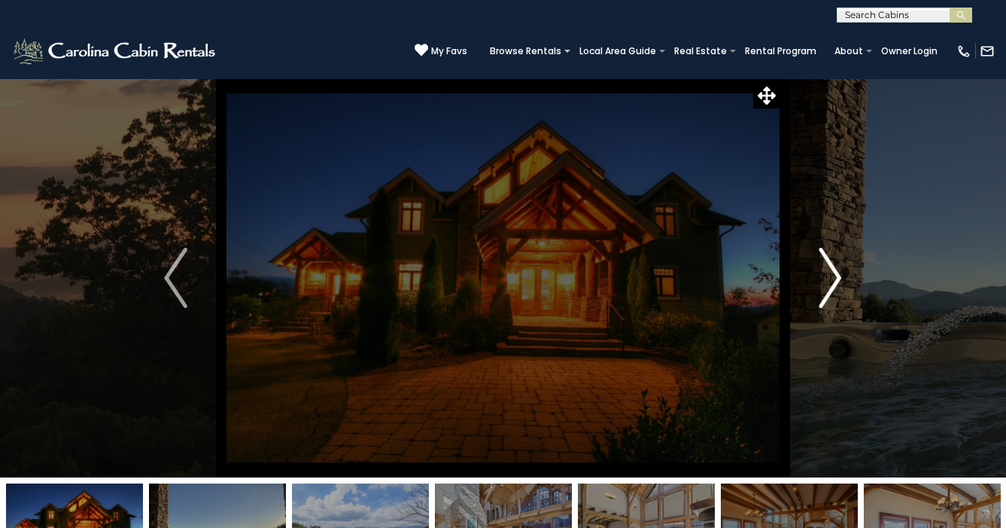
click at [833, 315] on button "Next" at bounding box center [830, 277] width 101 height 399
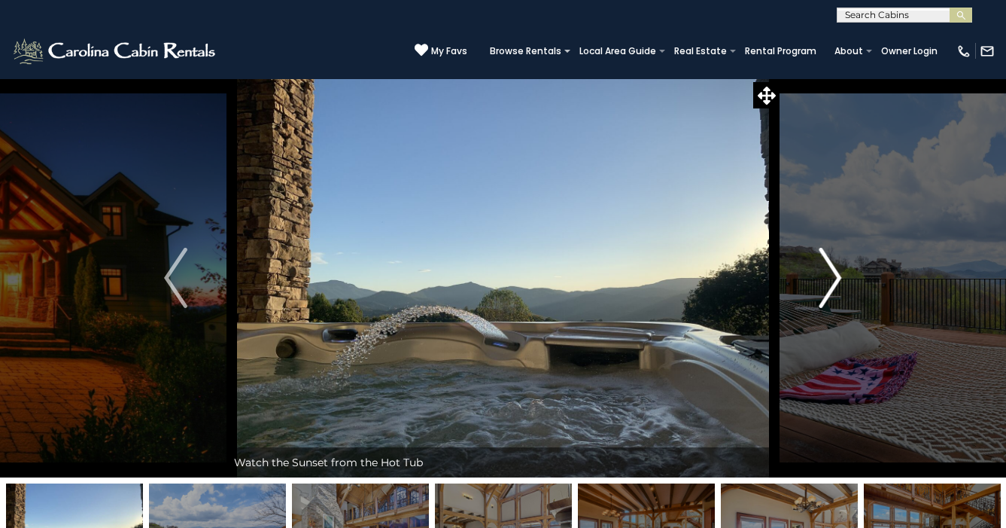
click at [833, 315] on button "Next" at bounding box center [830, 277] width 101 height 399
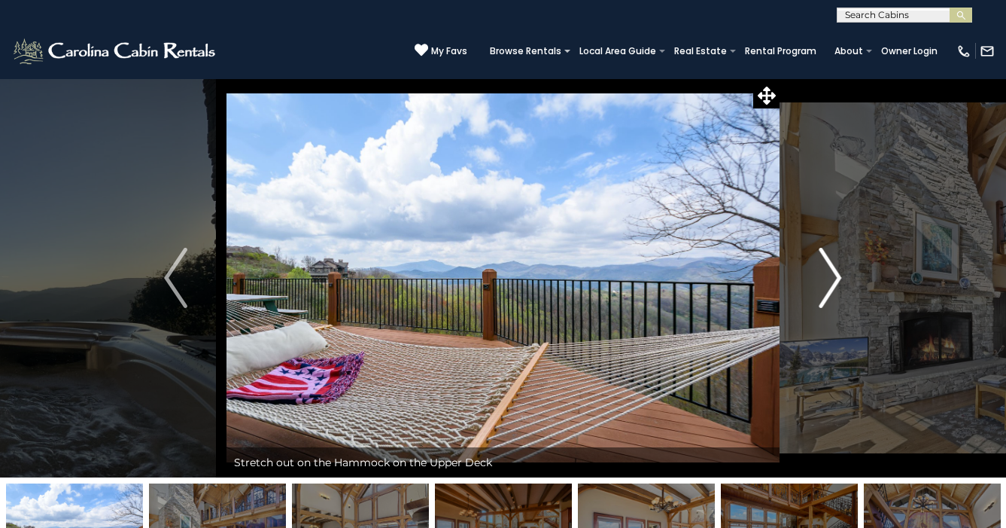
click at [833, 315] on button "Next" at bounding box center [830, 277] width 101 height 399
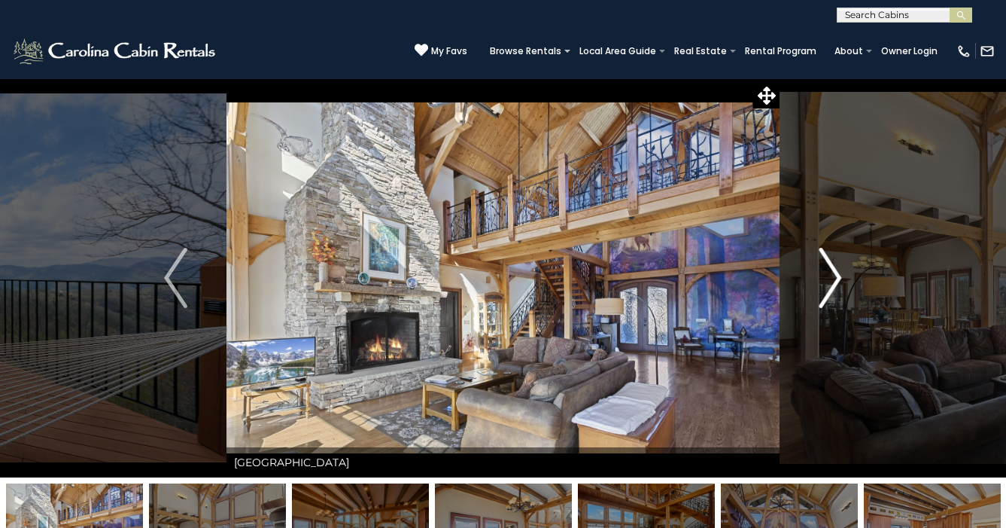
click at [833, 315] on button "Next" at bounding box center [830, 277] width 101 height 399
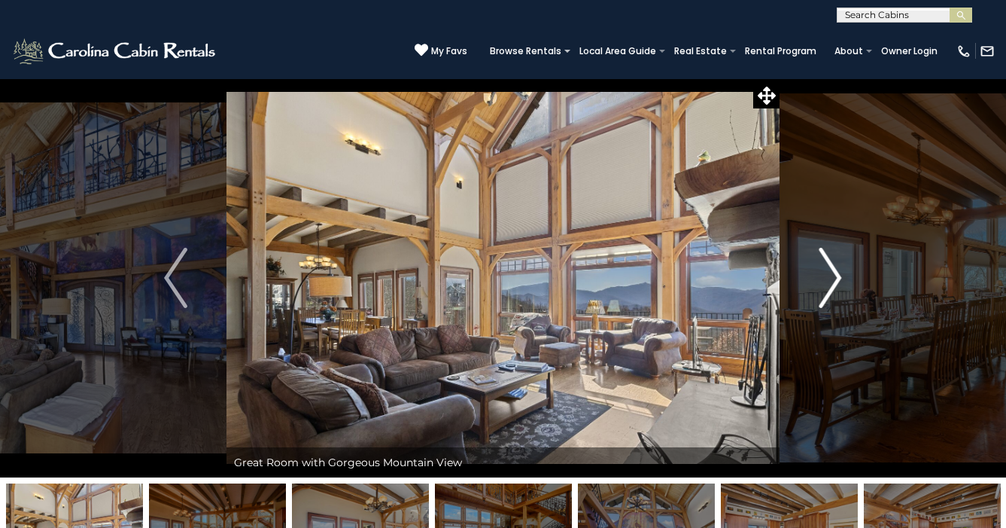
click at [833, 315] on button "Next" at bounding box center [830, 277] width 101 height 399
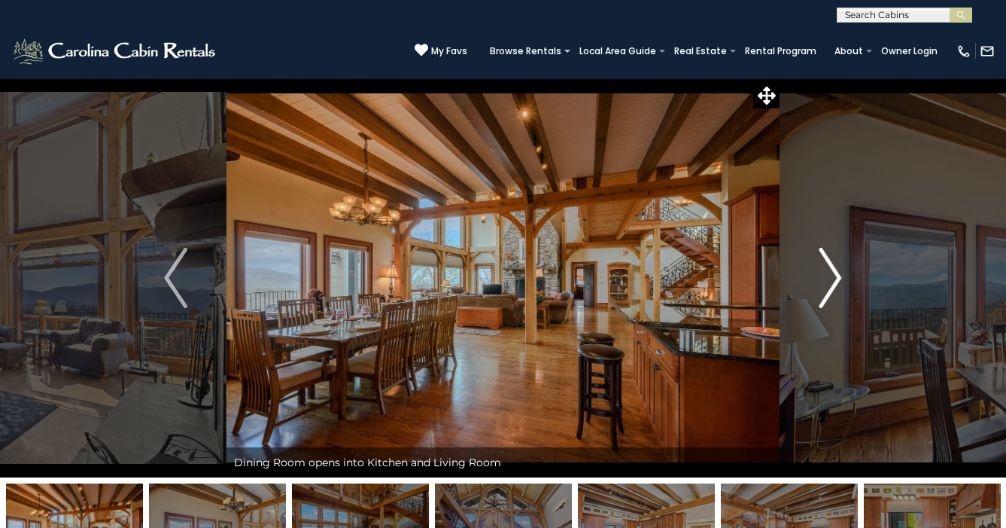
click at [833, 315] on button "Next" at bounding box center [830, 277] width 101 height 399
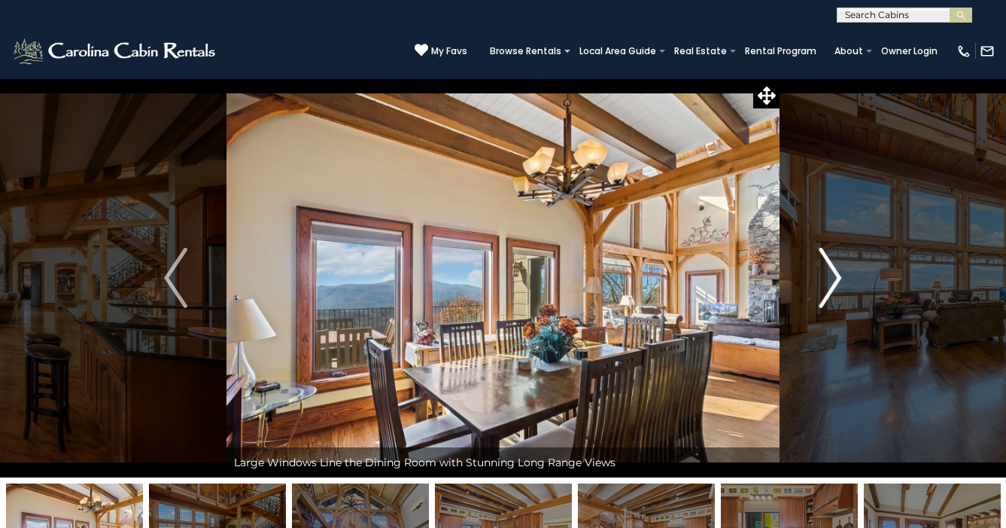
click at [833, 315] on button "Next" at bounding box center [830, 277] width 101 height 399
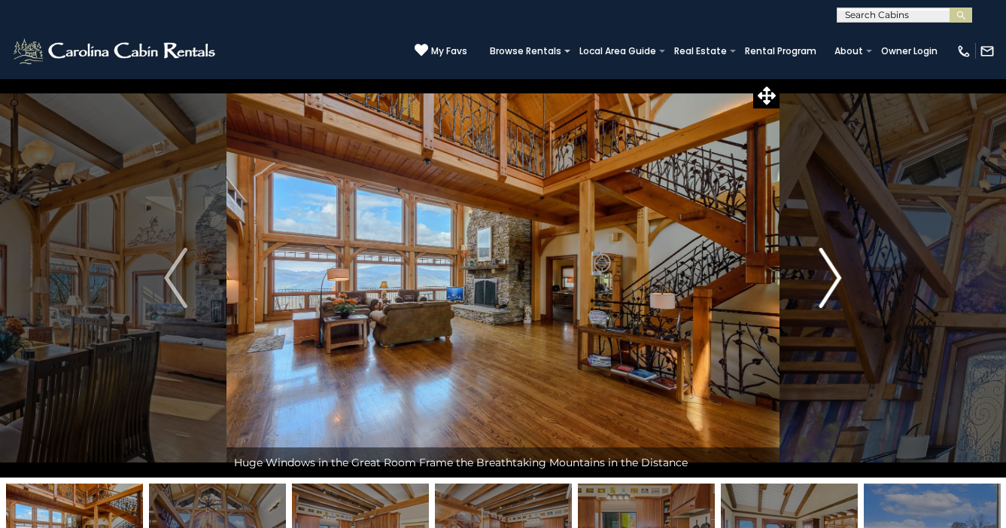
click at [833, 315] on button "Next" at bounding box center [830, 277] width 101 height 399
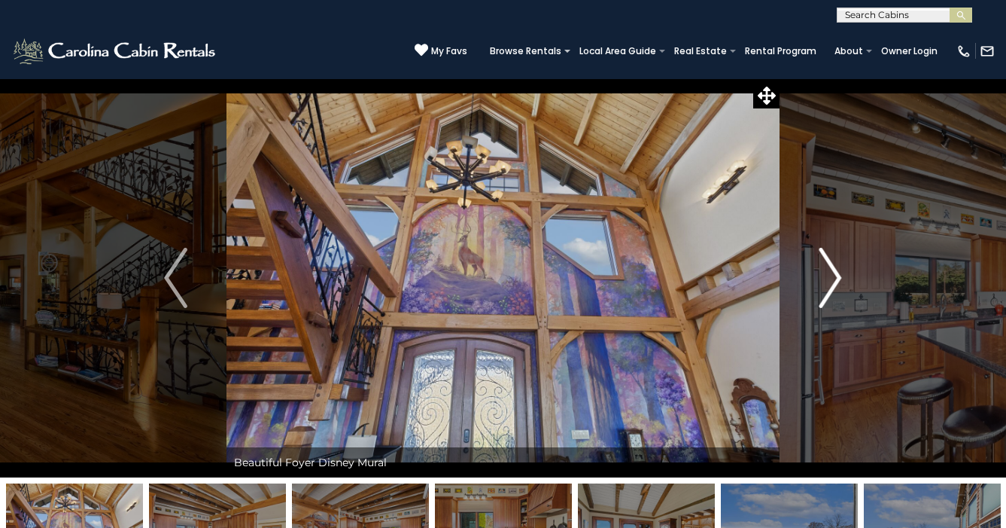
click at [833, 315] on button "Next" at bounding box center [830, 277] width 101 height 399
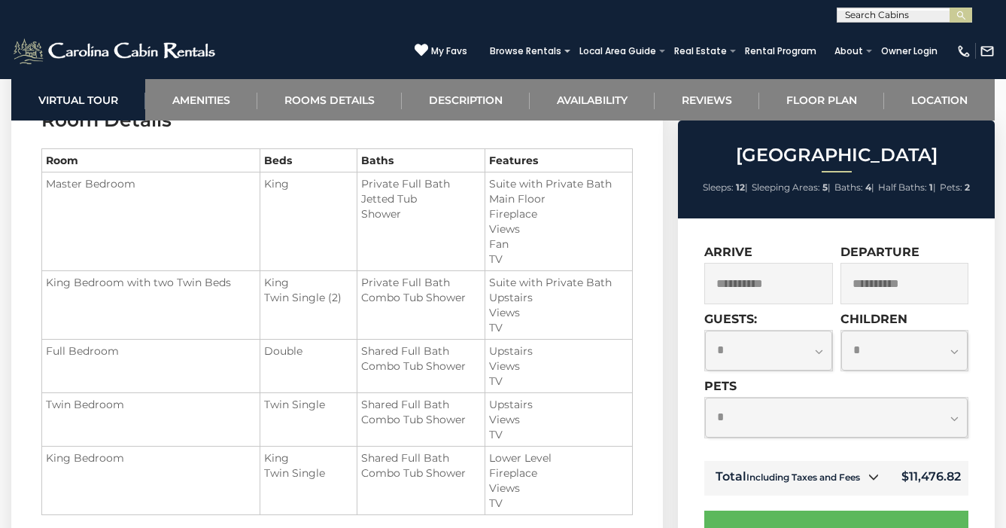
scroll to position [1704, 0]
